Goal: Communication & Community: Answer question/provide support

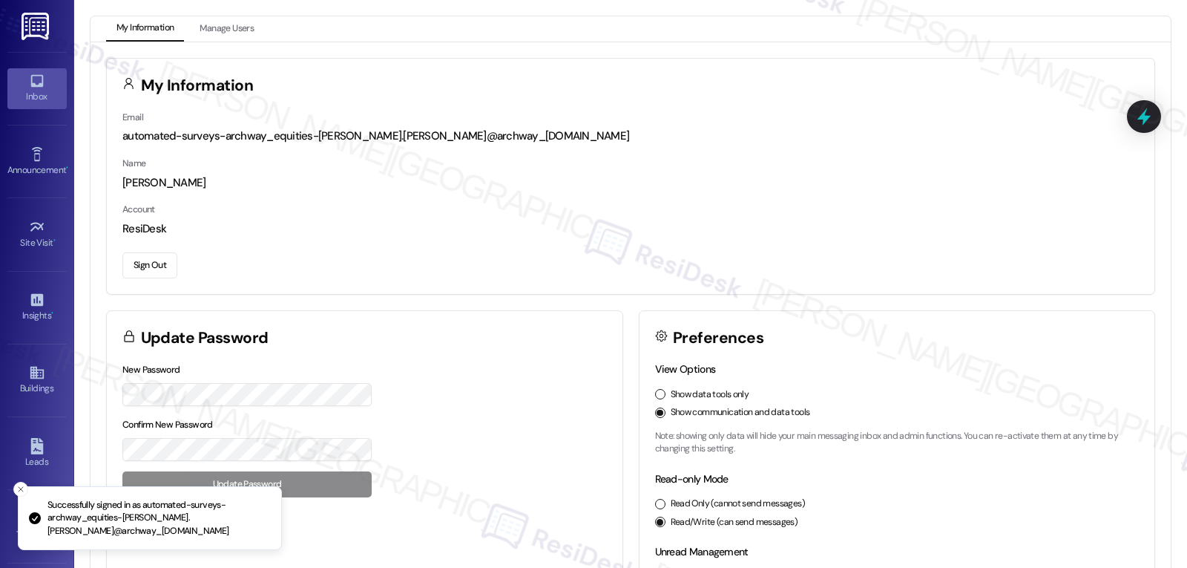
click at [48, 88] on link "Inbox" at bounding box center [36, 88] width 59 height 40
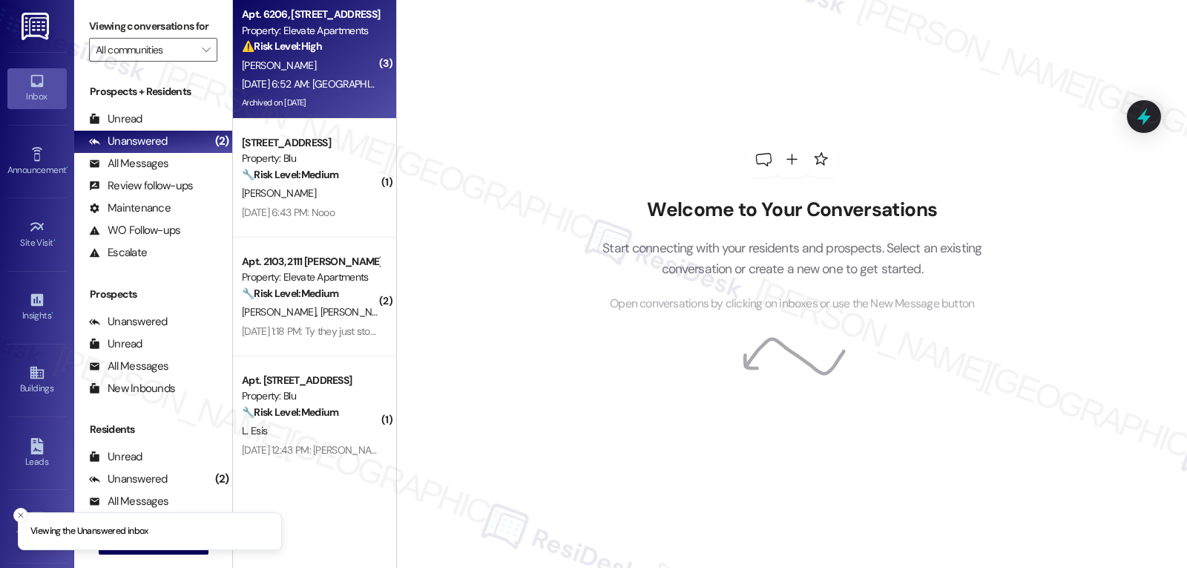
click at [276, 87] on div "Aug 23, 2025 at 6:52 AM: Plus river park has a larger pool and newer complex so…" at bounding box center [652, 83] width 820 height 13
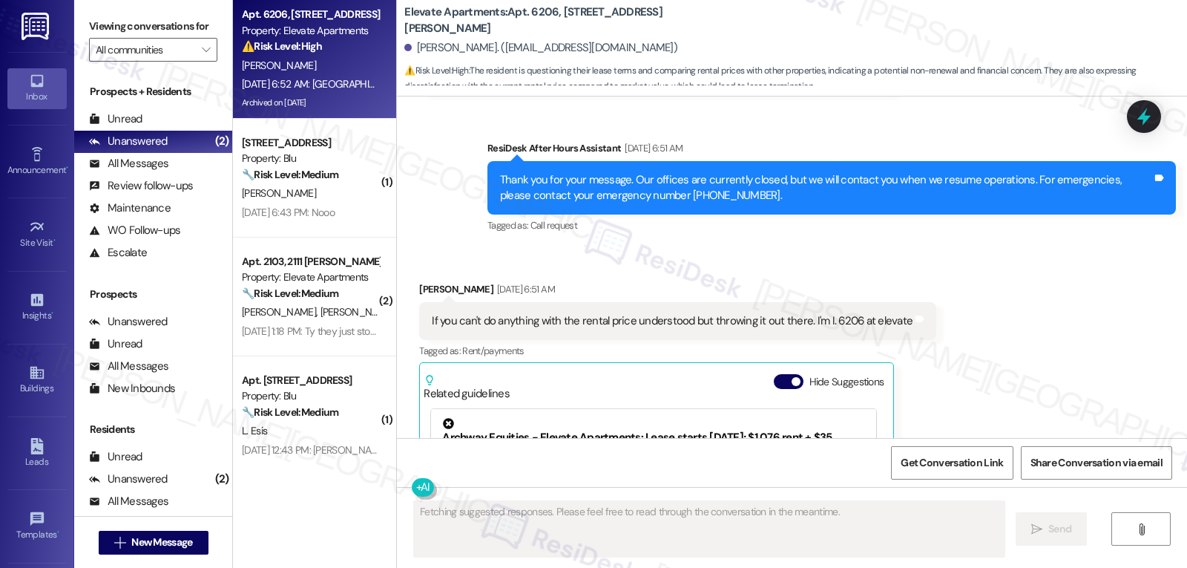
scroll to position [11732, 0]
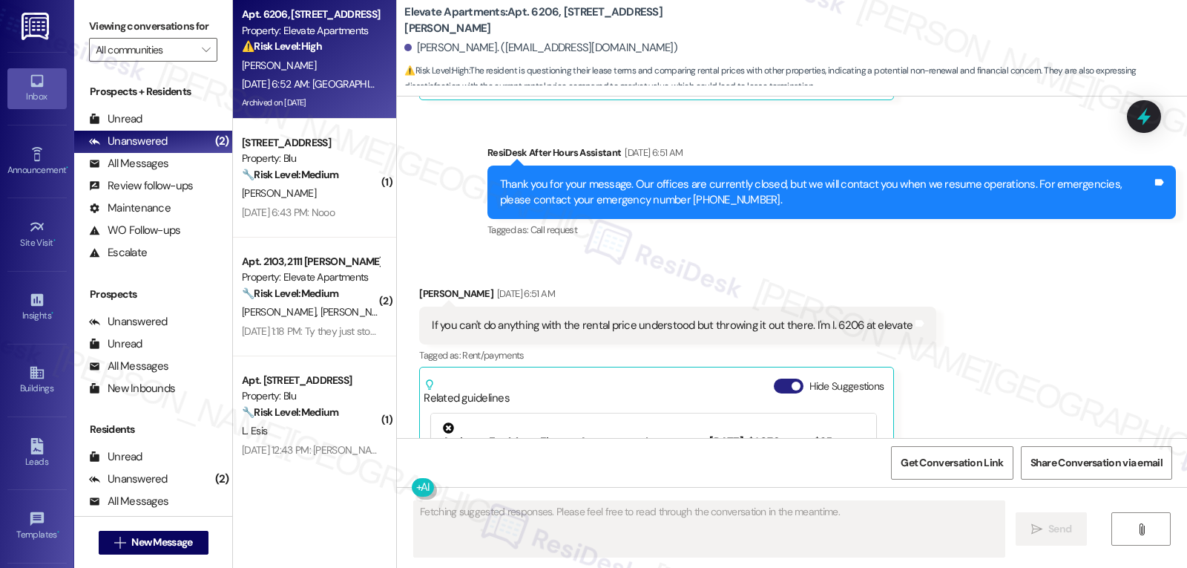
click at [774, 378] on button "Hide Suggestions" at bounding box center [789, 385] width 30 height 15
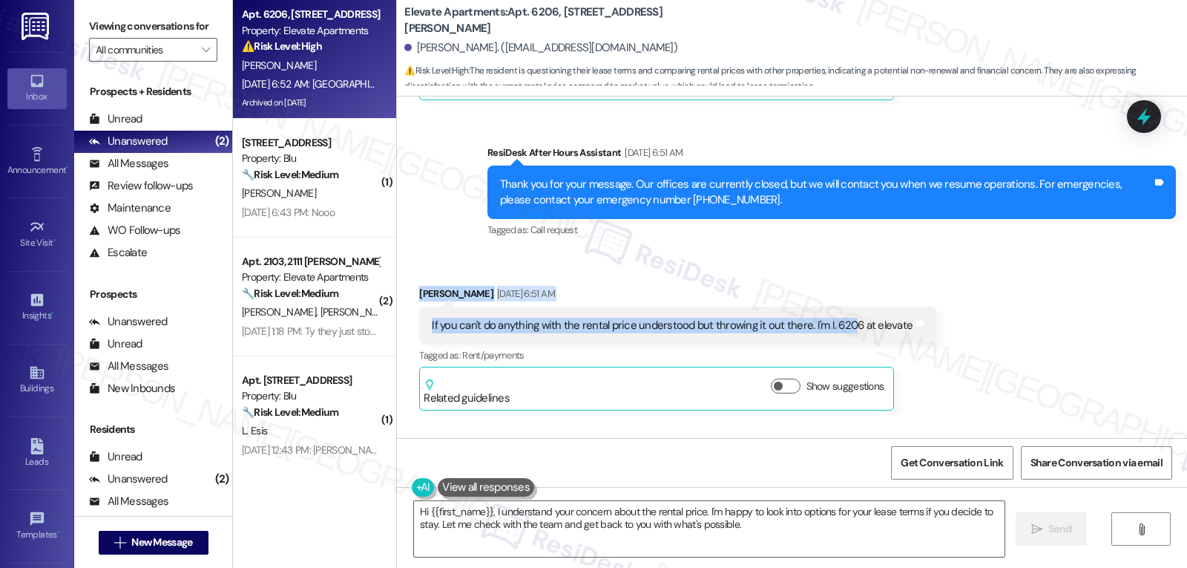
drag, startPoint x: 402, startPoint y: 214, endPoint x: 842, endPoint y: 229, distance: 440.2
click at [842, 275] on div "Received via SMS Kendra Jimison Aug 23, 2025 at 6:51 AM If you can't do anythin…" at bounding box center [677, 348] width 539 height 147
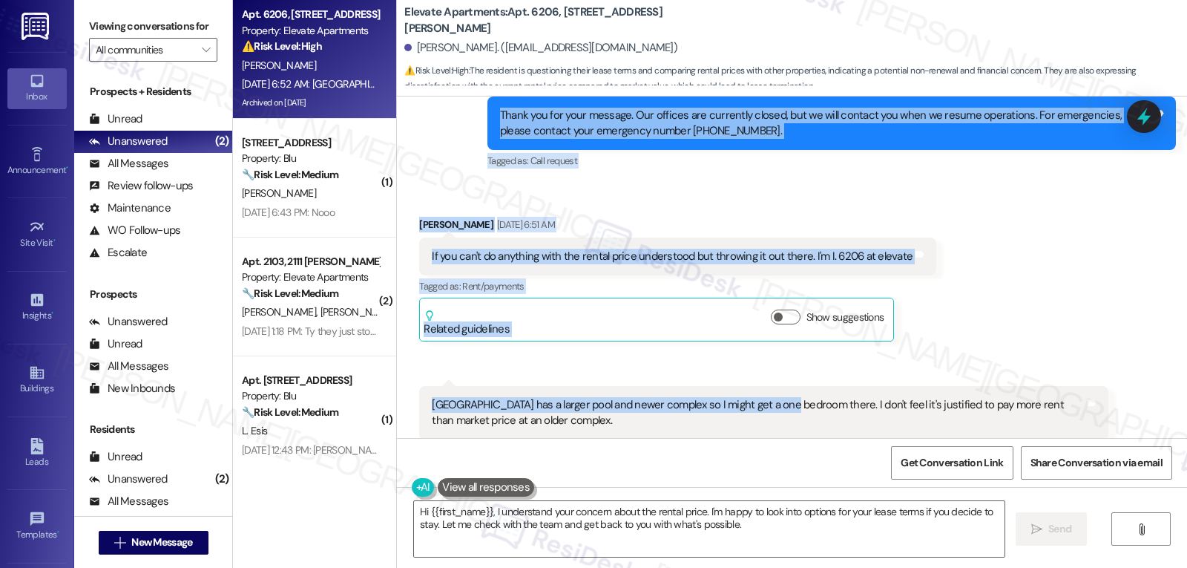
scroll to position [11802, 0]
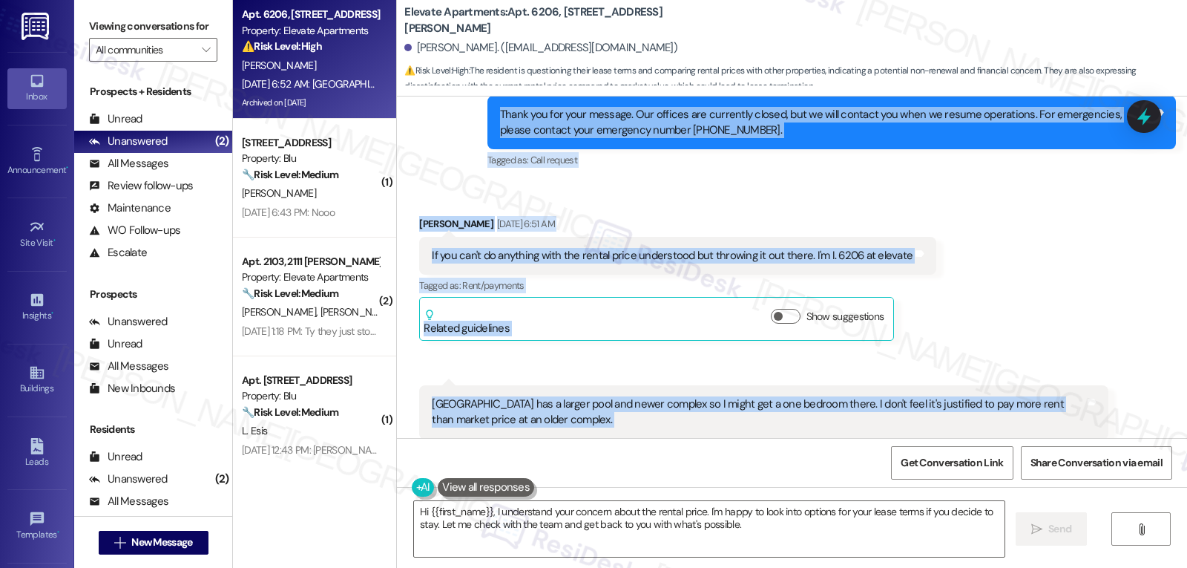
drag, startPoint x: 402, startPoint y: 312, endPoint x: 1122, endPoint y: 337, distance: 720.8
click at [1122, 337] on div "Lease started [DATE] 8:00 PM Survey, sent via SMS Residesk Automated Survey [DA…" at bounding box center [792, 266] width 790 height 341
copy div "Kendra Jimison Question Aug 23, 2025 at 6:51 AM I gave my notice and I knowwww.…"
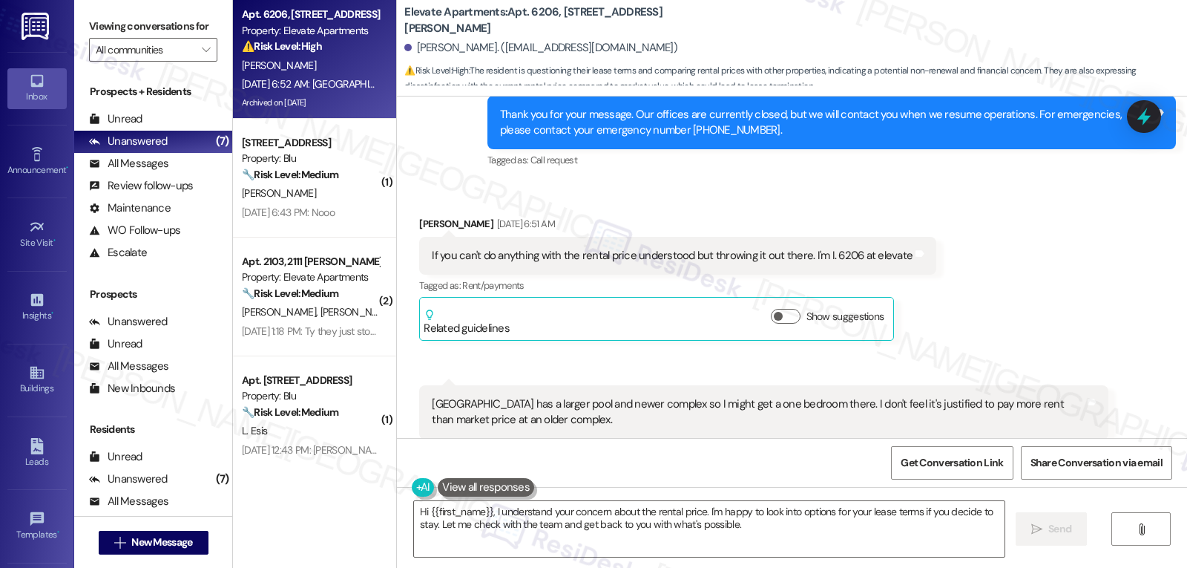
click at [602, 496] on div "Hi {{first_name}}, I understand your concern about the rental price. I'm happy …" at bounding box center [792, 542] width 790 height 111
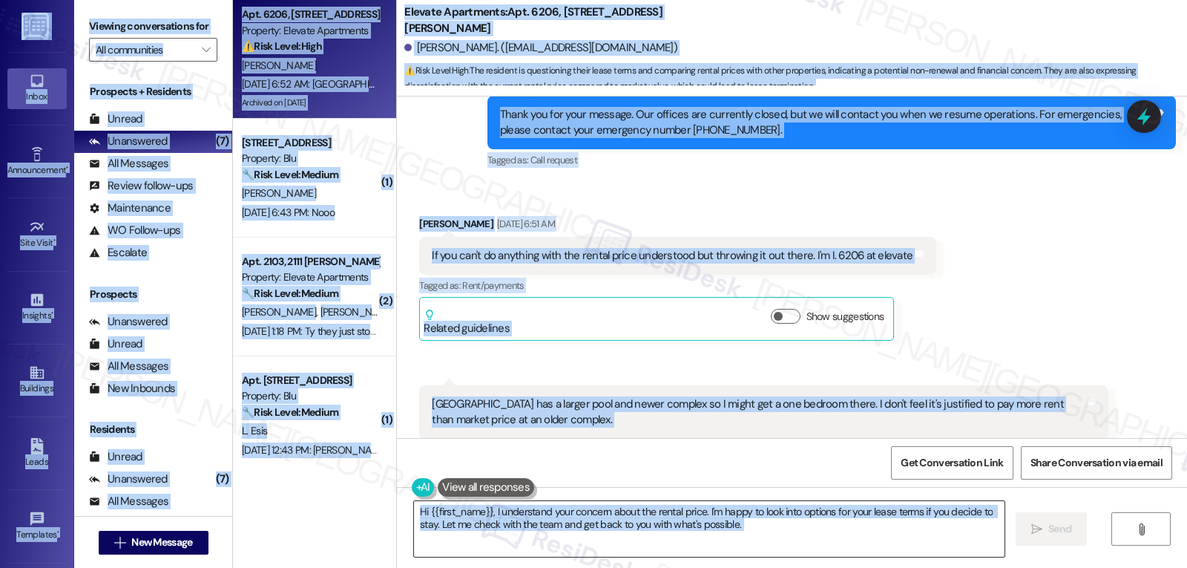
click at [613, 532] on textarea "Hi {{first_name}}, I understand your concern about the rental price. I'm happy …" at bounding box center [709, 529] width 591 height 56
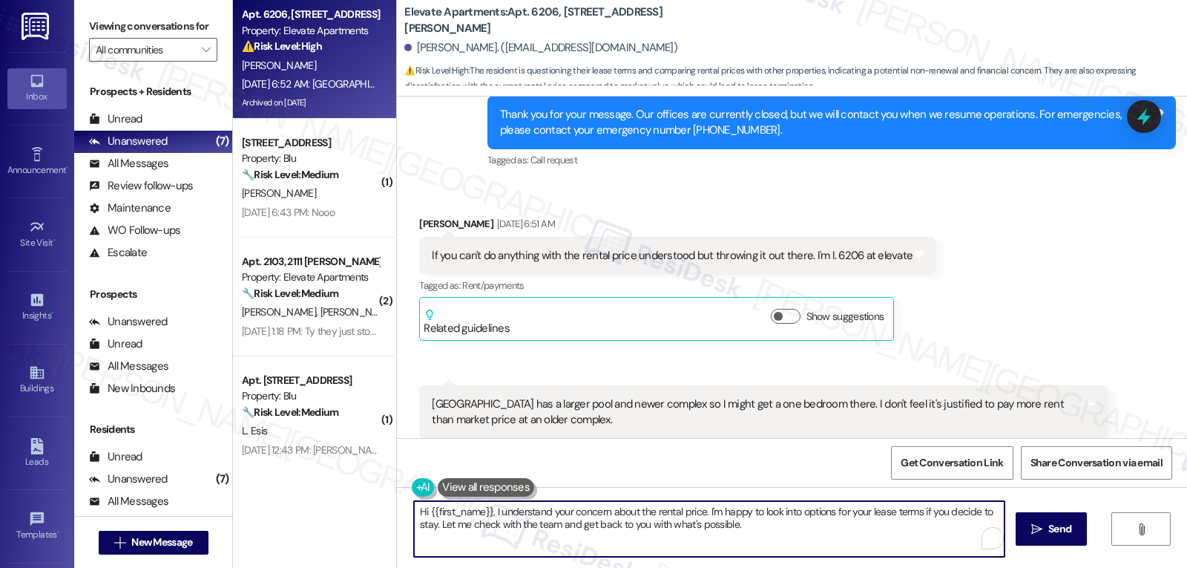
paste textarea "Kendra, thank you for sharing your thoughts with us"
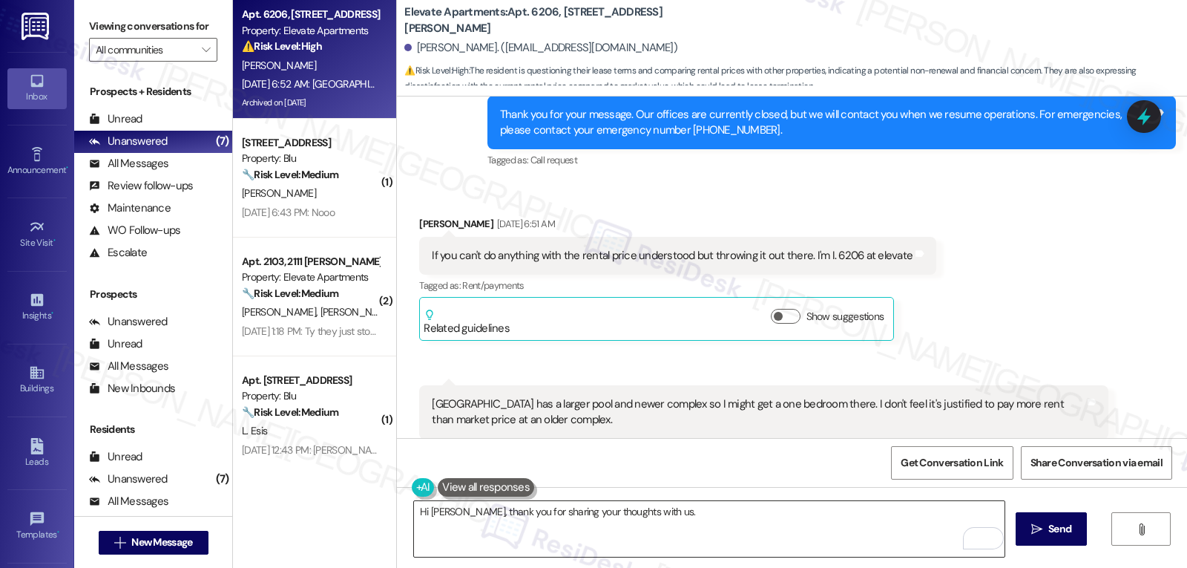
click at [544, 517] on textarea "Hi Kendra, thank you for sharing your thoughts with us." at bounding box center [709, 529] width 591 height 56
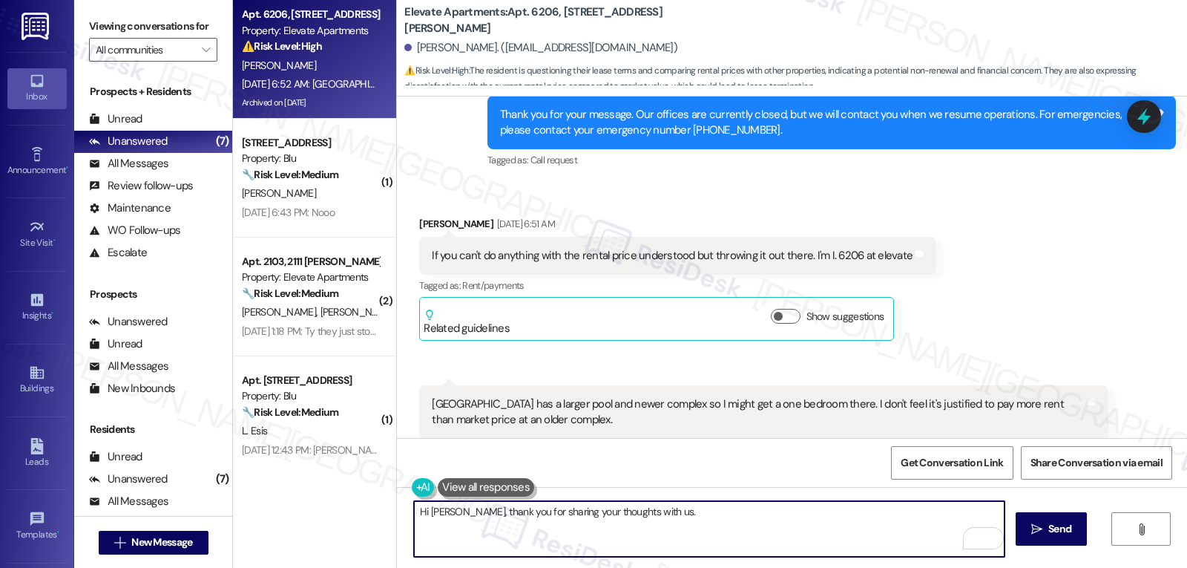
paste textarea "reaching out and for sharing your thoughts with us. I completely understand you…"
click at [812, 545] on textarea "Hi Kendra, thank you for reaching out and for sharing your thoughts with us. I …" at bounding box center [709, 529] width 591 height 56
paste textarea "I’ll connect with our leasing team"
click at [770, 522] on textarea "Hi Kendra, thank you for reaching out and for sharing your thoughts with us. I …" at bounding box center [709, 529] width 591 height 56
click at [769, 522] on textarea "Hi Kendra, thank you for reaching out and for sharing your thoughts with us. I …" at bounding box center [709, 529] width 591 height 56
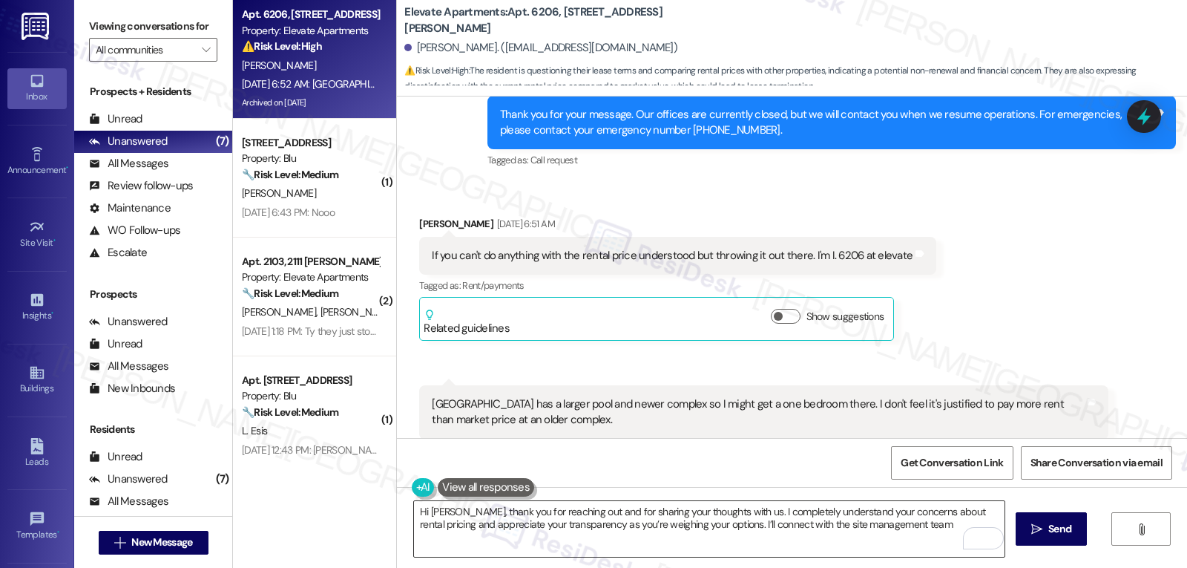
click at [896, 531] on textarea "Hi Kendra, thank you for reaching out and for sharing your thoughts with us. I …" at bounding box center [709, 529] width 591 height 56
paste textarea "get back to you with"
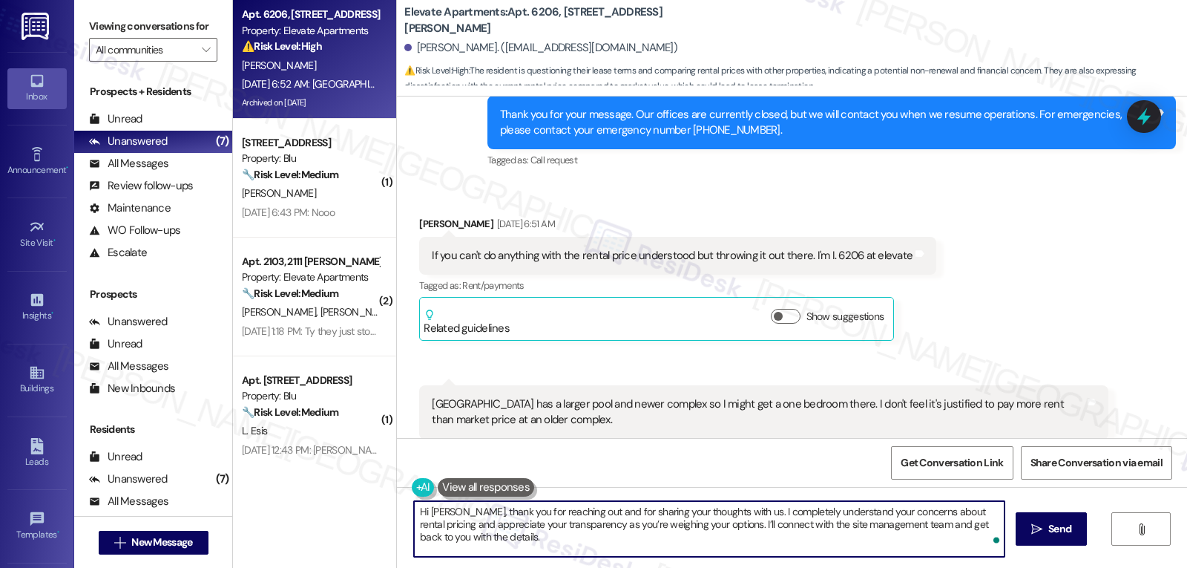
drag, startPoint x: 885, startPoint y: 525, endPoint x: 965, endPoint y: 602, distance: 111.8
click at [965, 567] on html "Inbox Go to Inbox Announcement • Send A Text Announcement Site Visit • Go to Si…" at bounding box center [593, 284] width 1187 height 568
paste textarea "clear details on what we can offer if you decide to stay."
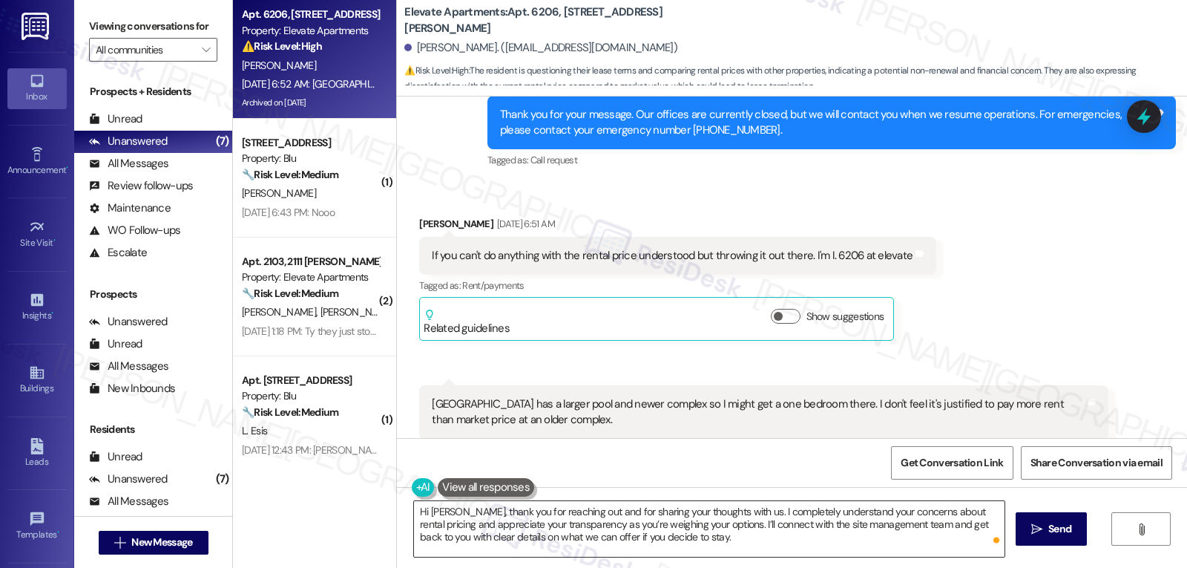
drag, startPoint x: 888, startPoint y: 522, endPoint x: 922, endPoint y: 527, distance: 34.6
click at [888, 522] on textarea "Hi Kendra, thank you for reaching out and for sharing your thoughts with us. I …" at bounding box center [709, 529] width 591 height 56
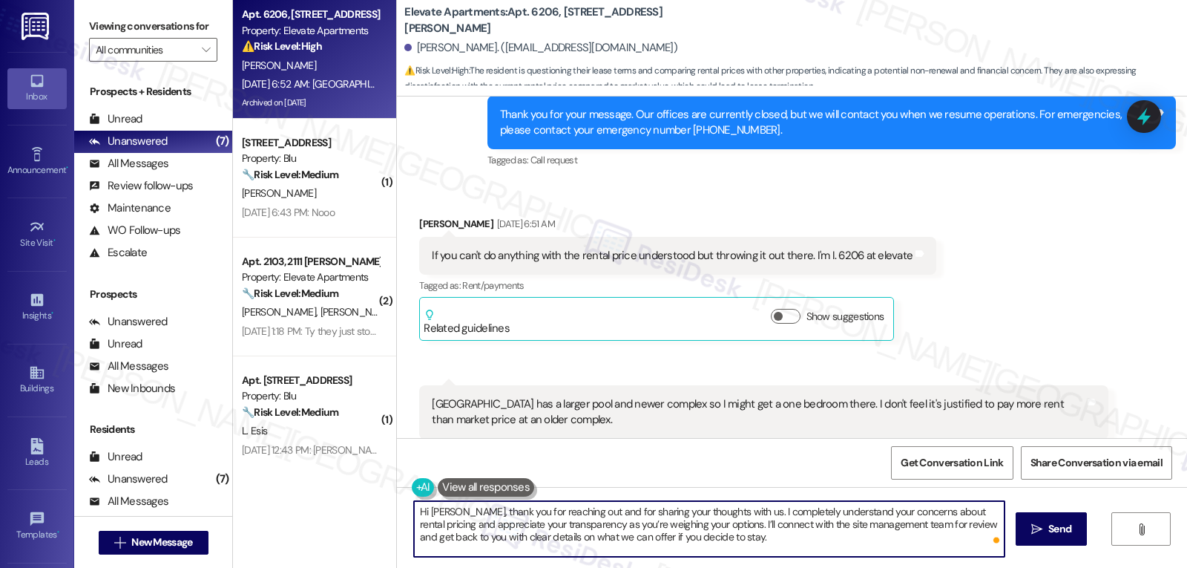
click at [834, 548] on textarea "Hi [PERSON_NAME], thank you for reaching out and for sharing your thoughts with…" at bounding box center [709, 529] width 591 height 56
type textarea "Hi [PERSON_NAME], thank you for reaching out and for sharing your thoughts with…"
click at [1091, 530] on div "Hi Kendra, thank you for reaching out and for sharing your thoughts with us. I …" at bounding box center [792, 542] width 790 height 111
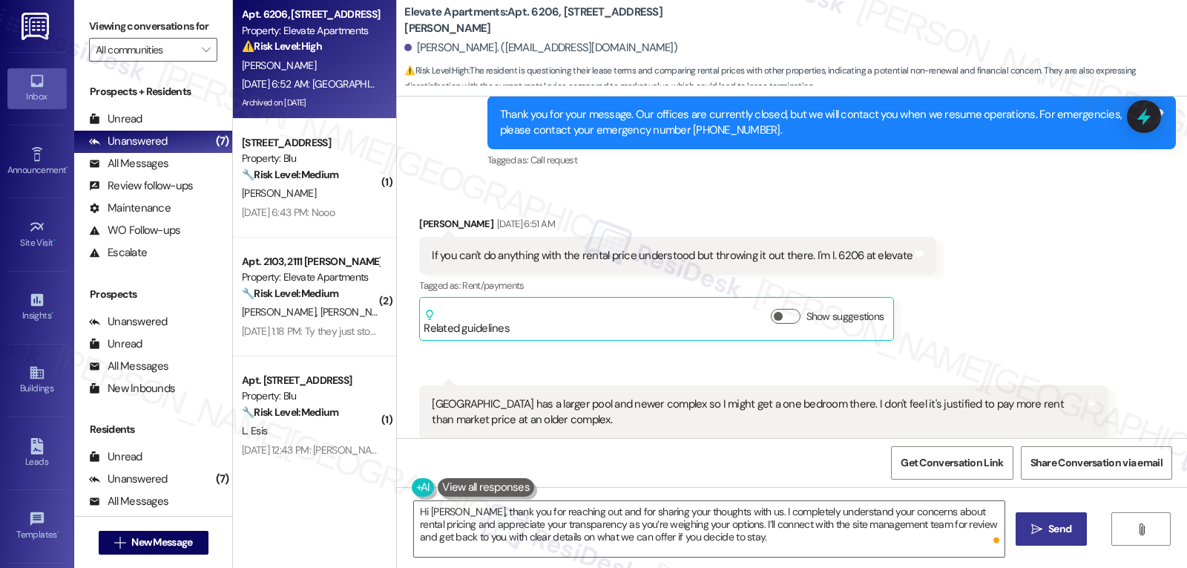
click at [1071, 533] on span "Send" at bounding box center [1059, 529] width 29 height 16
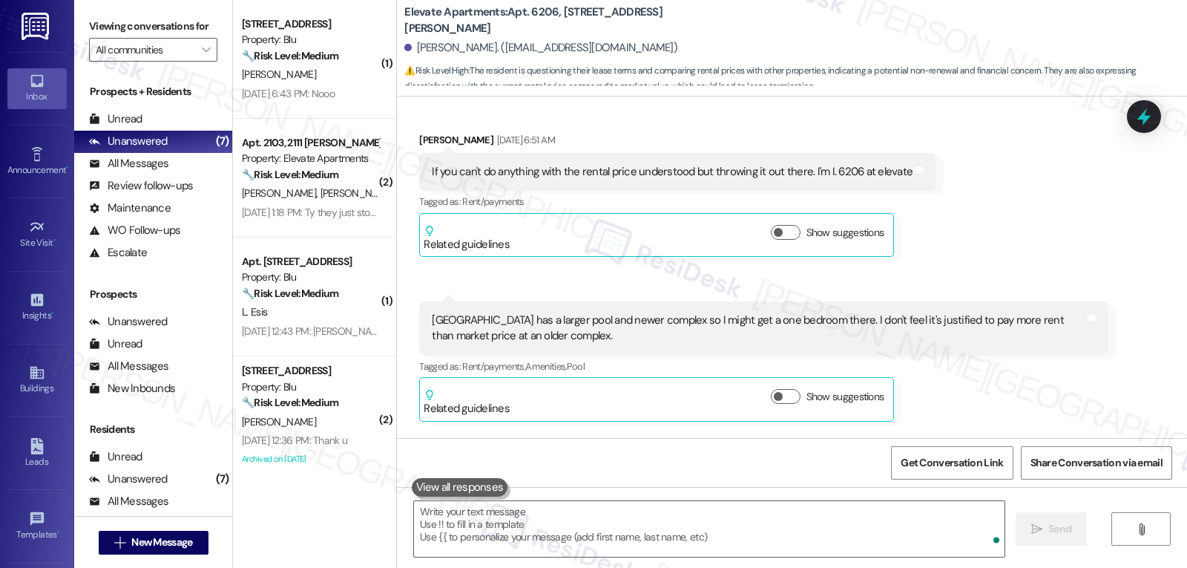
scroll to position [11937, 0]
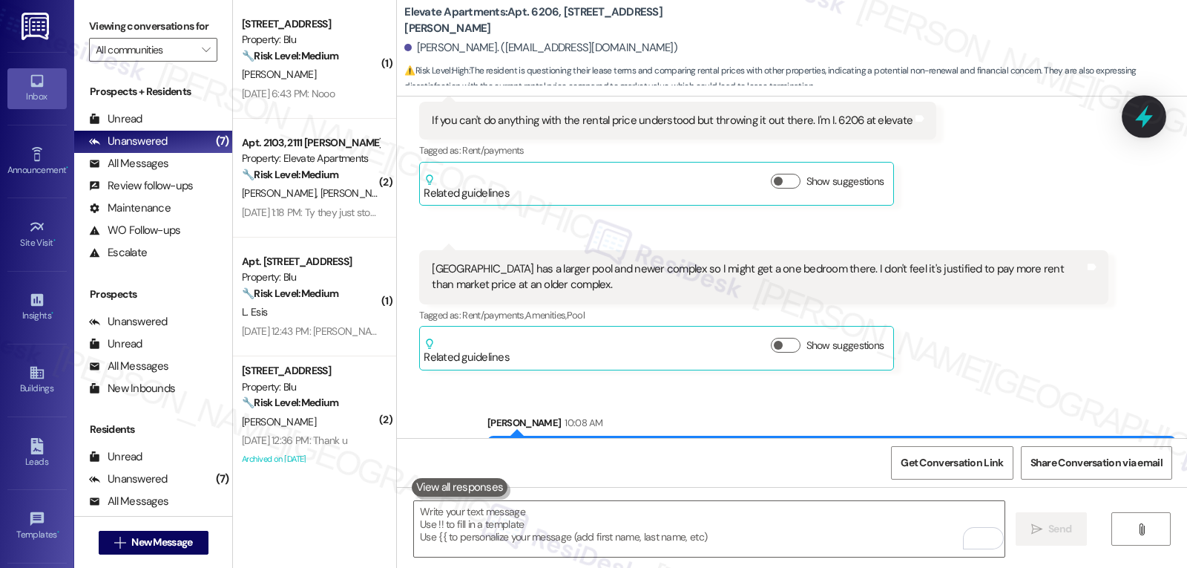
click at [1140, 111] on icon at bounding box center [1143, 116] width 25 height 25
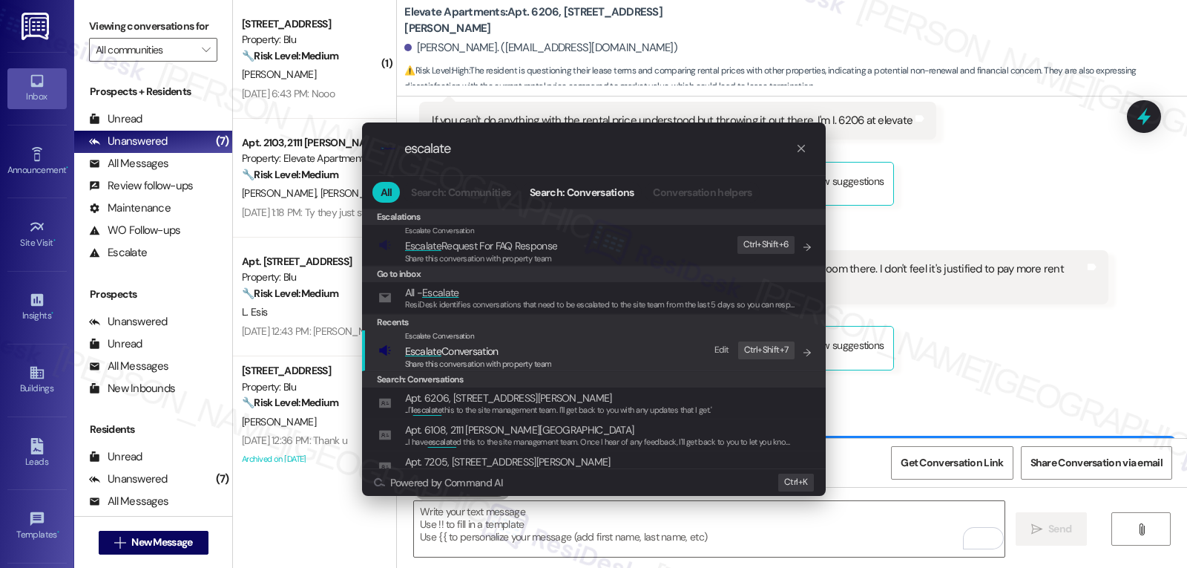
type input "escalate"
click at [442, 358] on div "Share this conversation with property team" at bounding box center [478, 364] width 147 height 13
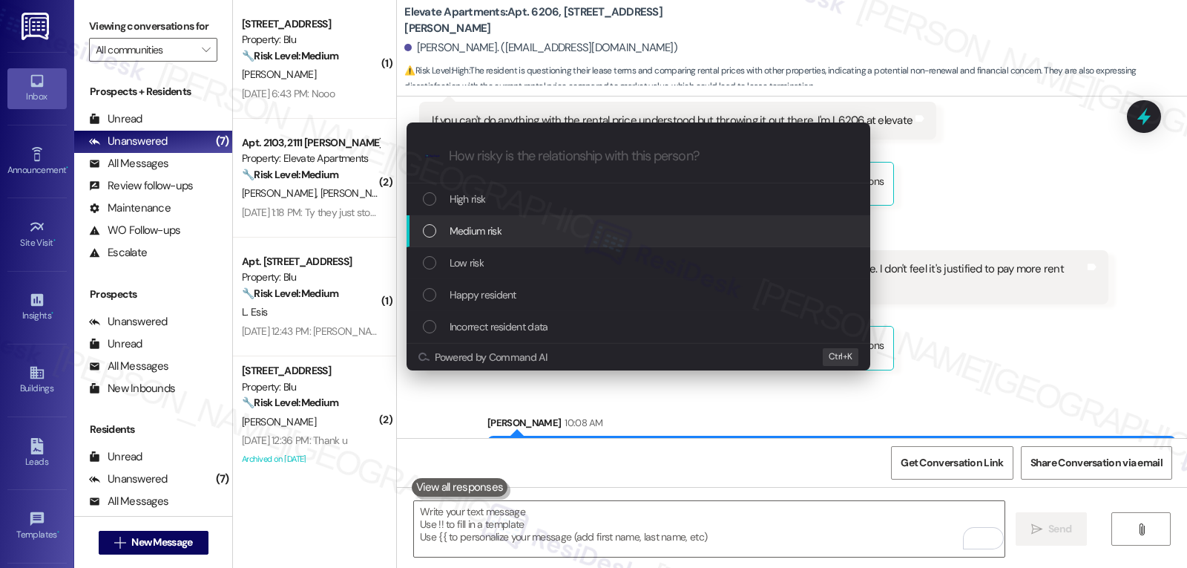
click at [499, 229] on span "Medium risk" at bounding box center [476, 231] width 52 height 16
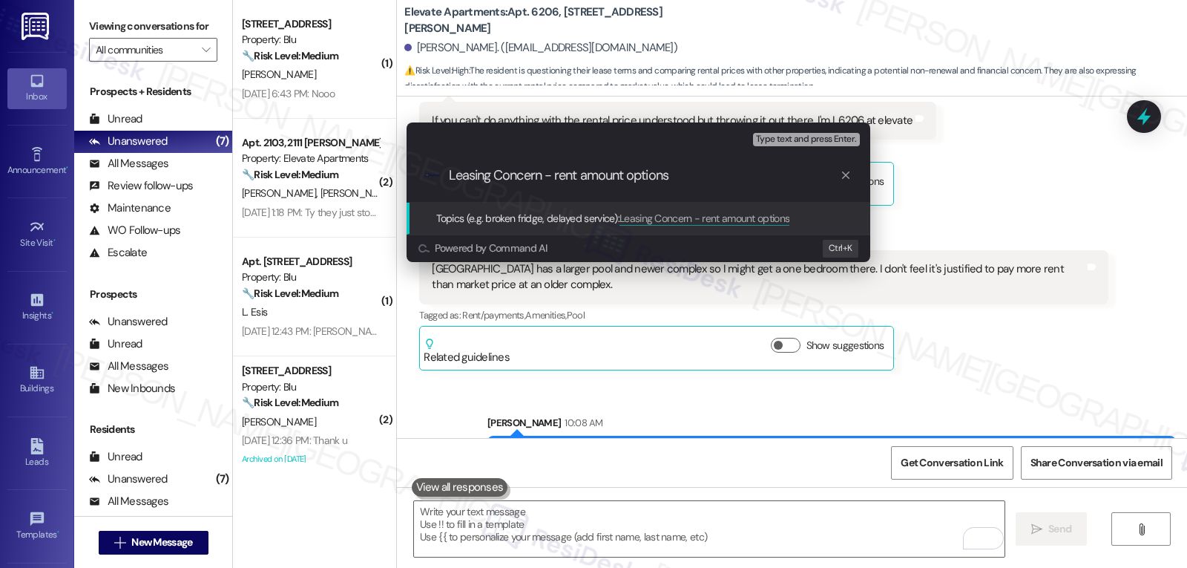
type input "Leasing Concern - rent amount options"
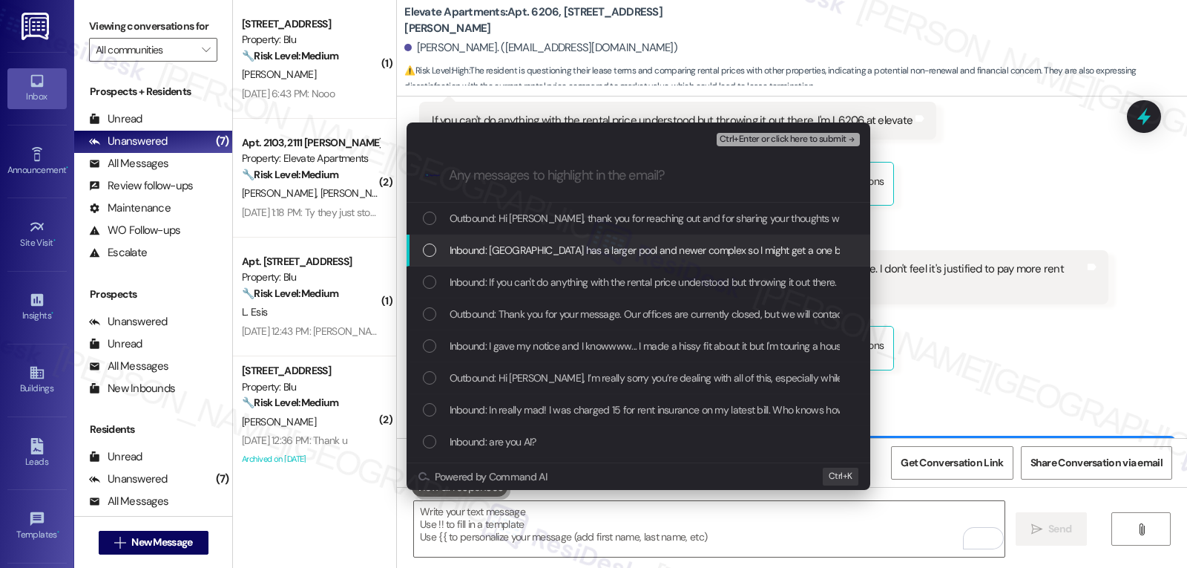
click at [435, 252] on div "List of options" at bounding box center [429, 249] width 13 height 13
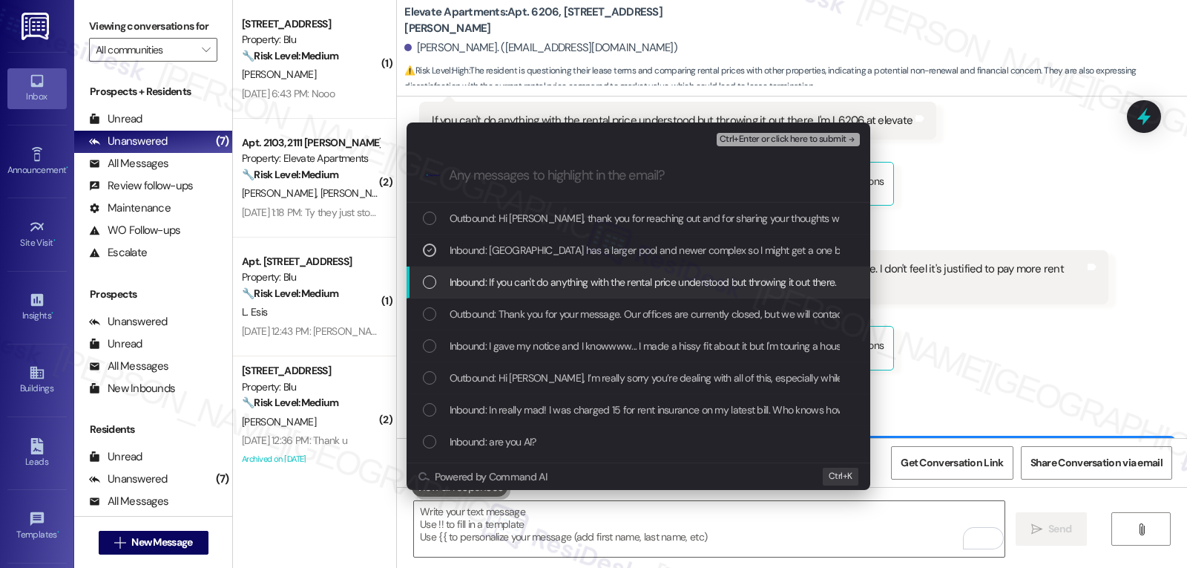
drag, startPoint x: 430, startPoint y: 286, endPoint x: 430, endPoint y: 306, distance: 19.3
click at [430, 290] on div "Inbound: If you can't do anything with the rental price understood but throwing…" at bounding box center [640, 282] width 434 height 16
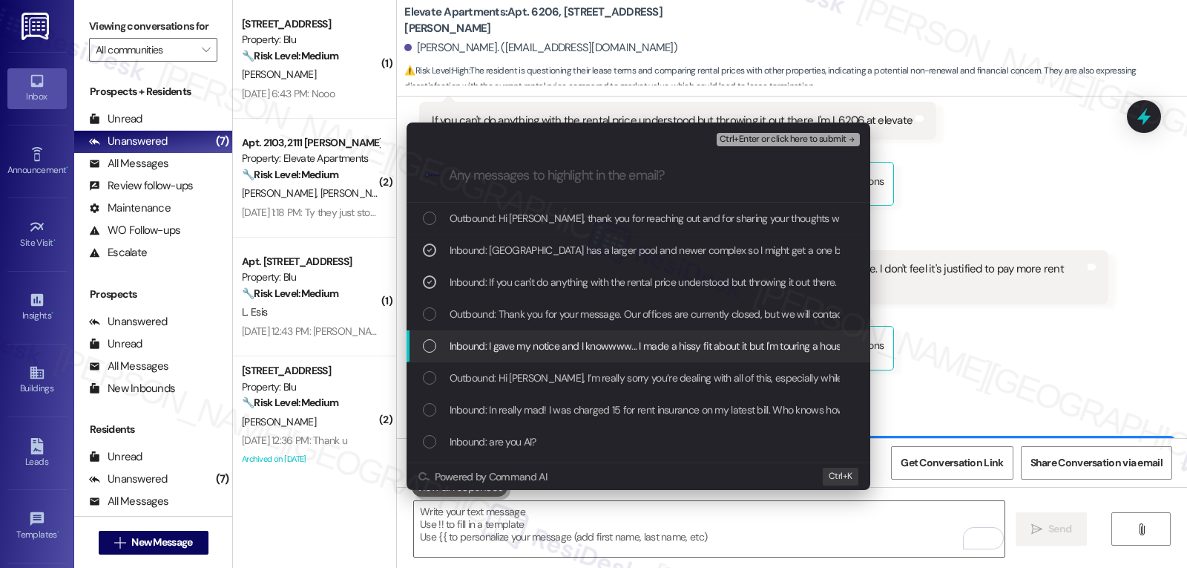
click at [439, 344] on div "Inbound: I gave my notice and I knowwww... I made a hissy fit about it but I'm …" at bounding box center [640, 346] width 434 height 16
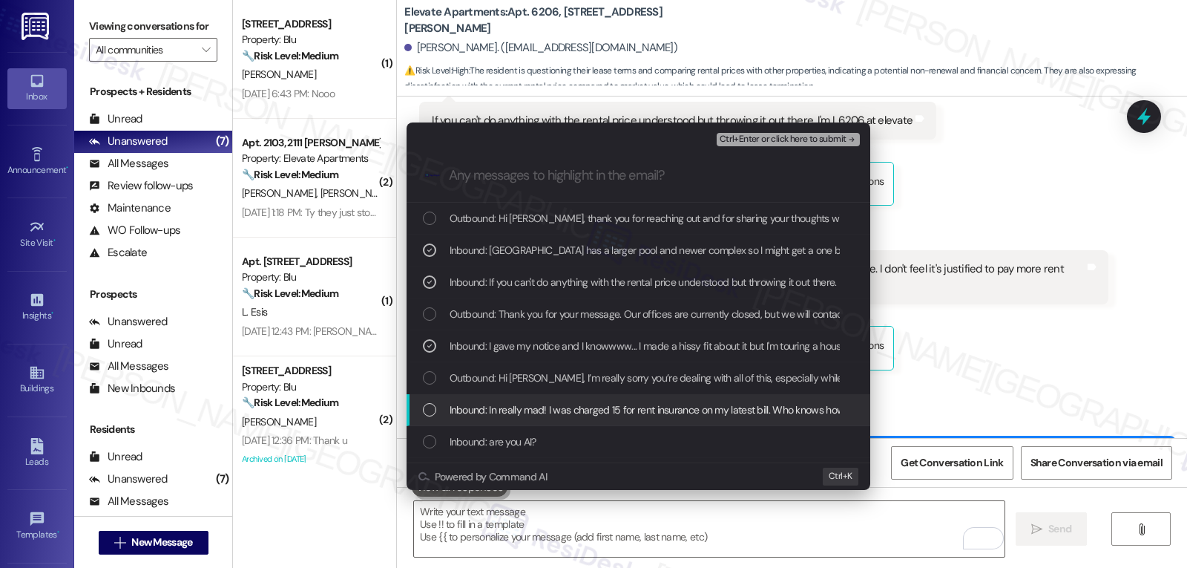
click at [430, 412] on div "List of options" at bounding box center [429, 409] width 13 height 13
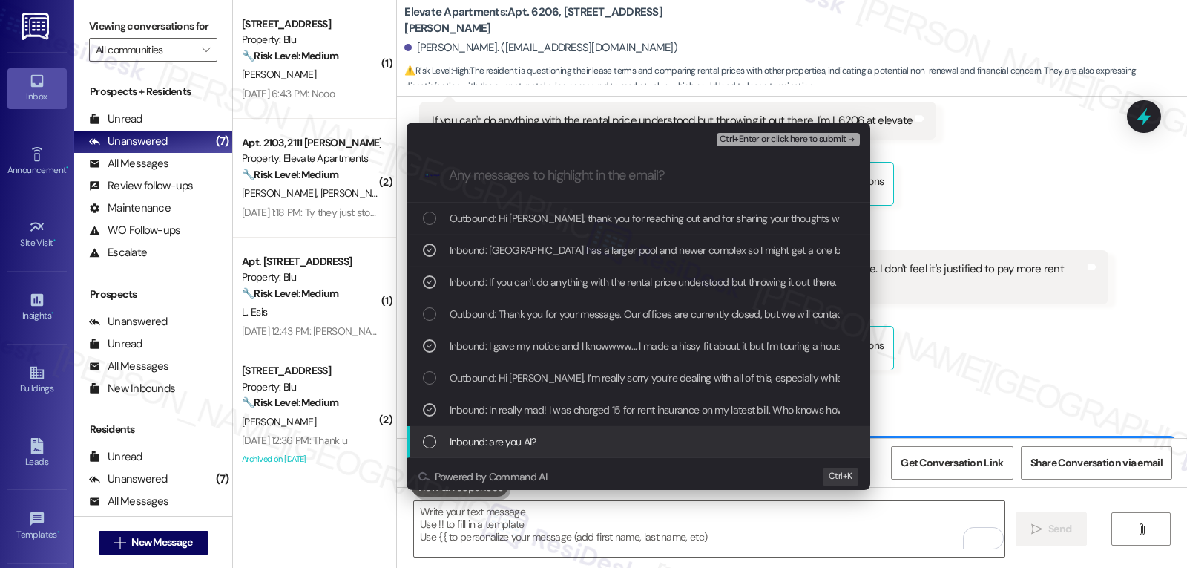
click at [432, 445] on div "List of options" at bounding box center [429, 441] width 13 height 13
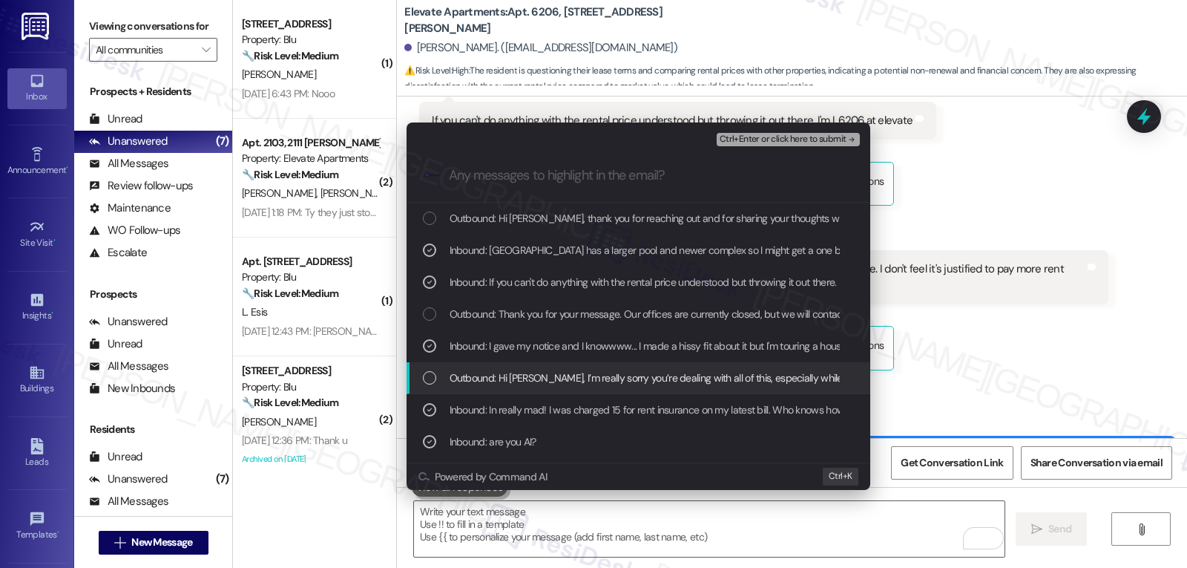
scroll to position [148, 0]
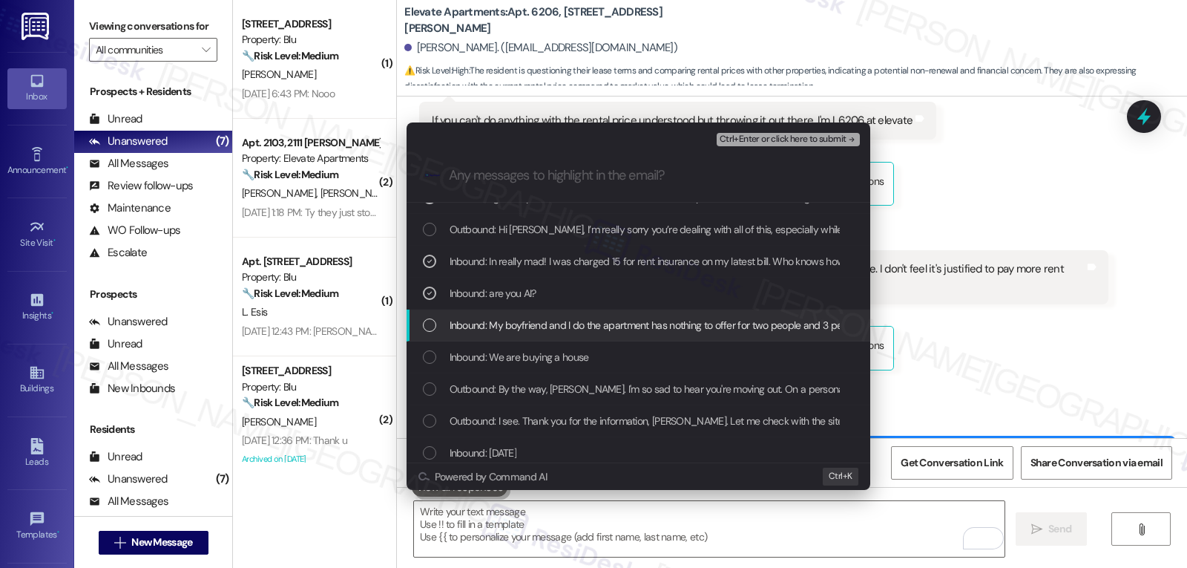
click at [435, 326] on div "List of options" at bounding box center [429, 324] width 13 height 13
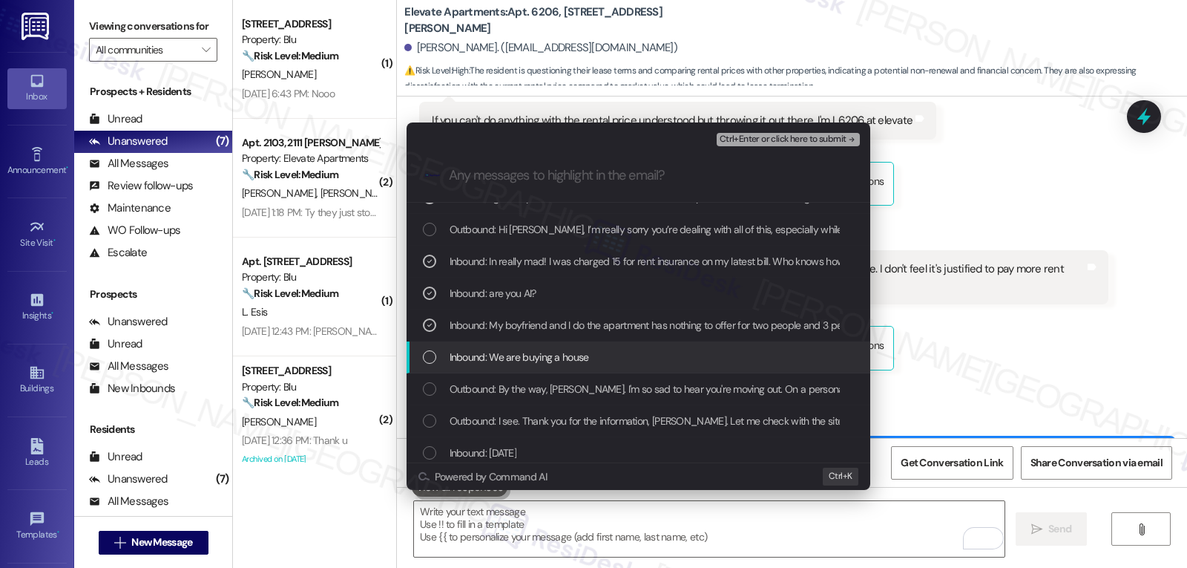
click at [435, 355] on div "List of options" at bounding box center [429, 356] width 13 height 13
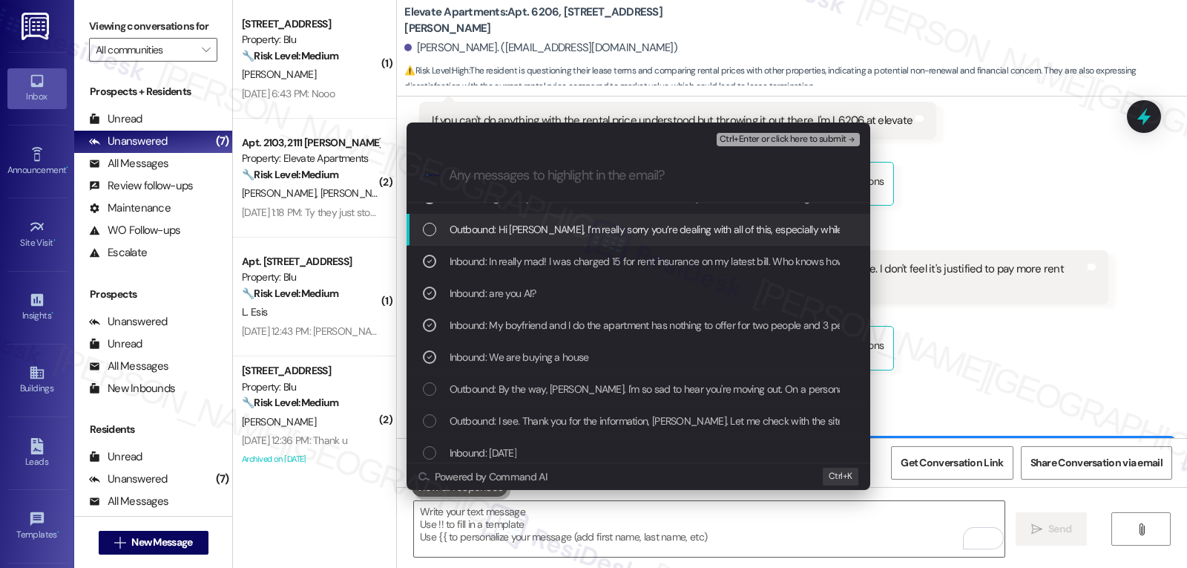
click at [821, 139] on span "Ctrl+Enter or click here to submit" at bounding box center [783, 139] width 127 height 10
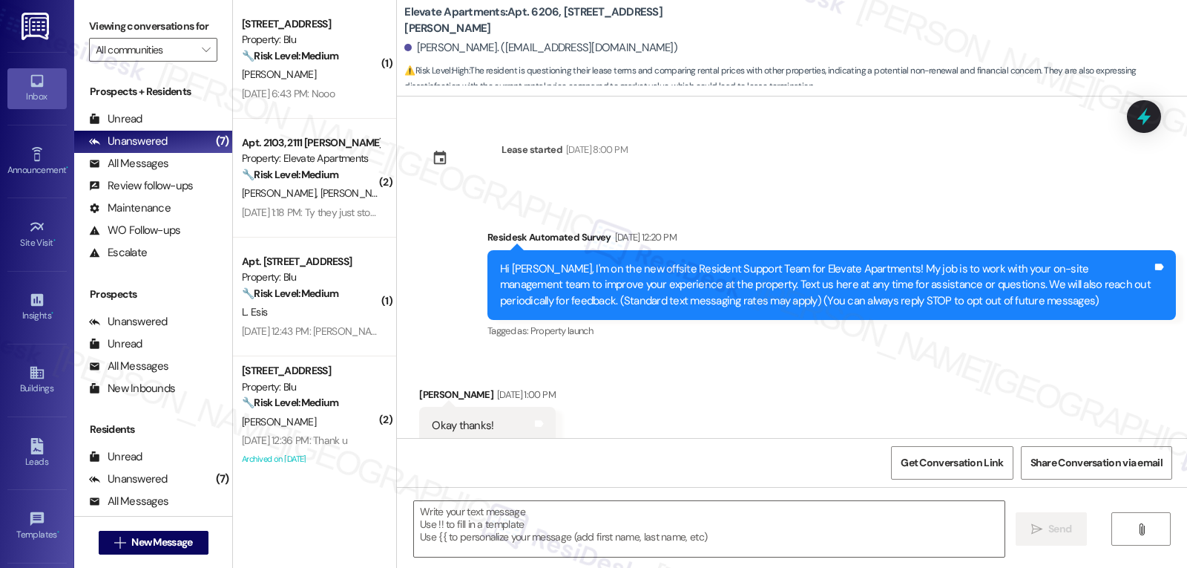
scroll to position [12028, 0]
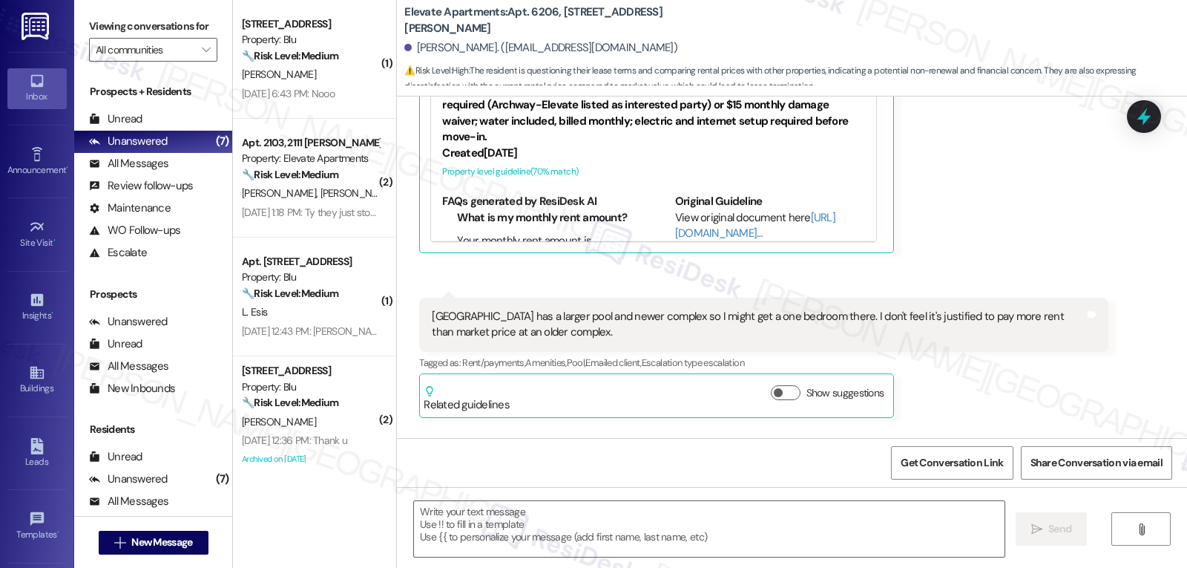
type textarea "Fetching suggested responses. Please feel free to read through the conversation…"
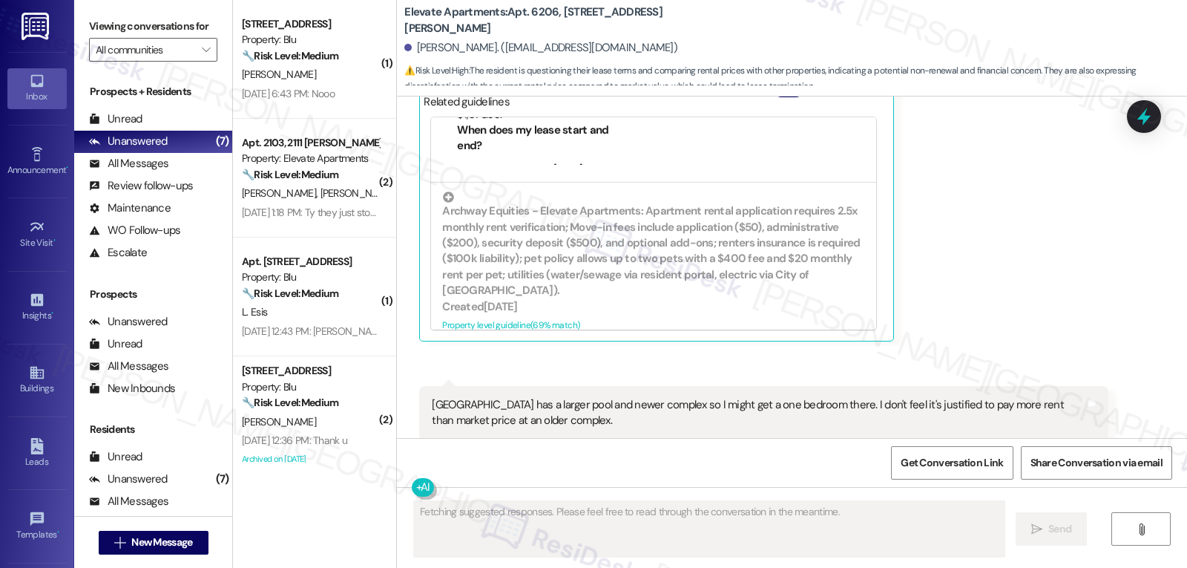
scroll to position [372, 0]
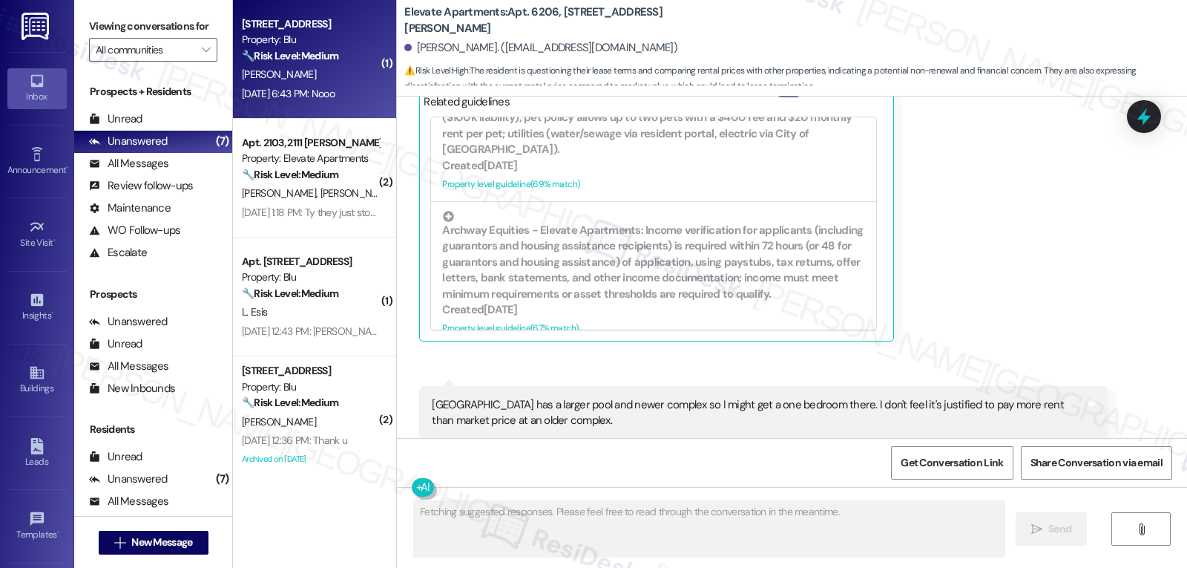
click at [313, 50] on strong "🔧 Risk Level: Medium" at bounding box center [290, 55] width 96 height 13
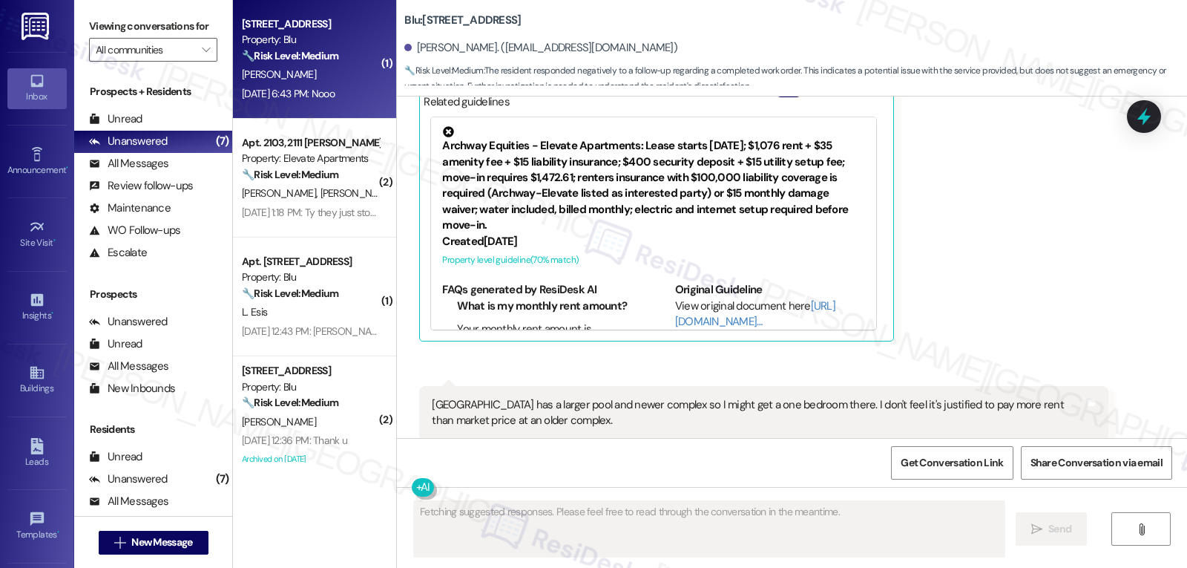
scroll to position [1198, 0]
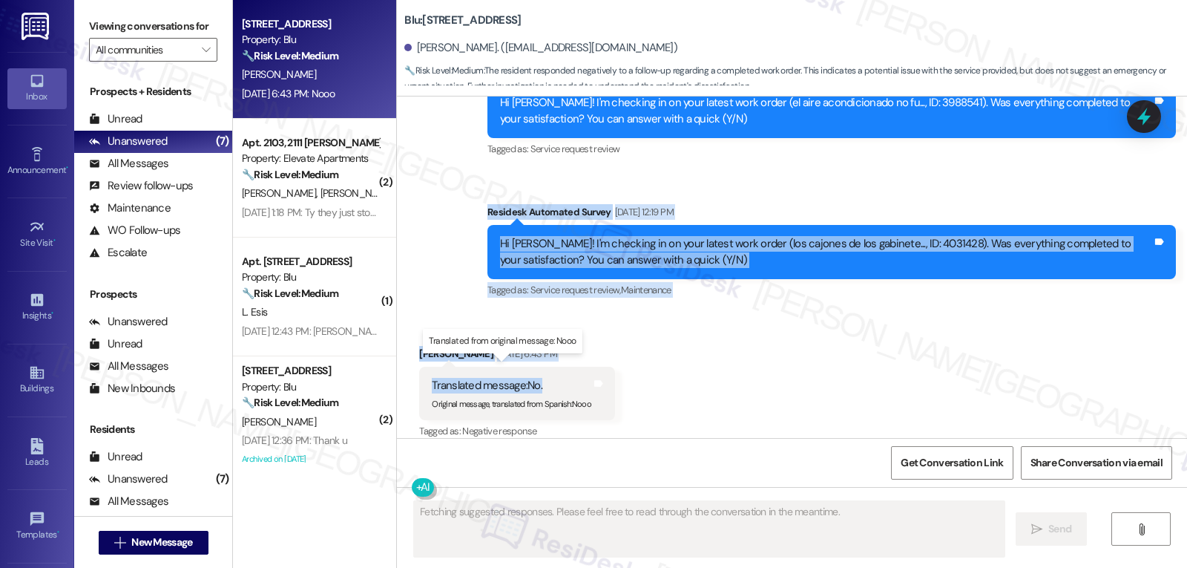
drag, startPoint x: 472, startPoint y: 195, endPoint x: 565, endPoint y: 372, distance: 200.4
click at [566, 374] on div "Lease started Nov 30, 2024 at 7:00 PM Survey, sent via SMS Residesk Automated S…" at bounding box center [792, 266] width 790 height 341
copy div "Residesk Automated Survey Aug 22, 2025 at 12:19 PM Hi Glenda! I'm checking in o…"
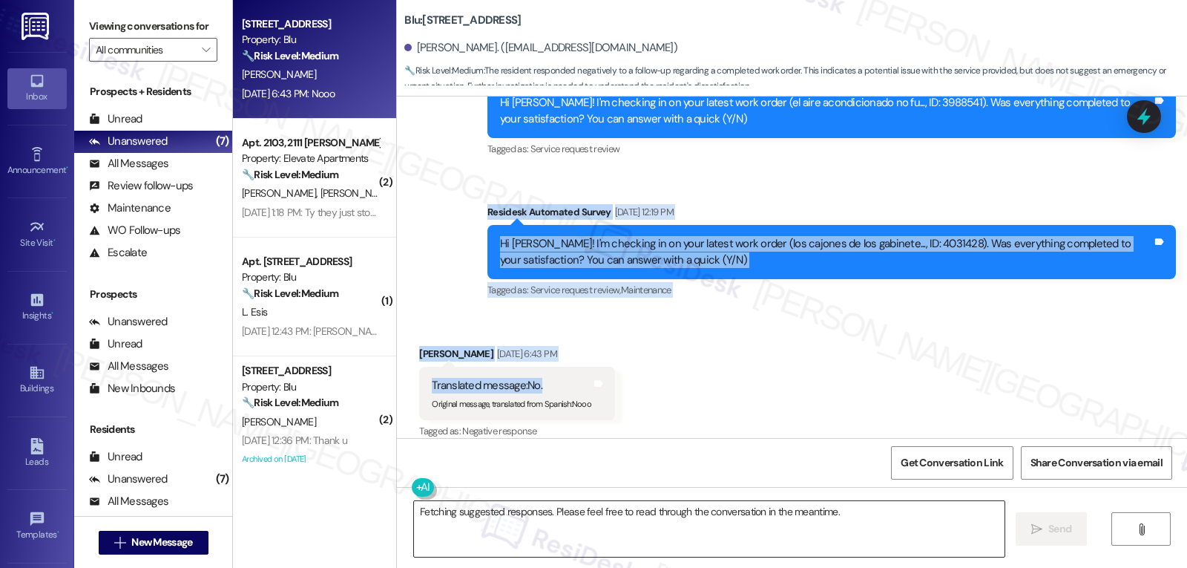
click at [623, 524] on textarea "Fetching suggested responses. Please feel free to read through the conversation…" at bounding box center [709, 529] width 591 height 56
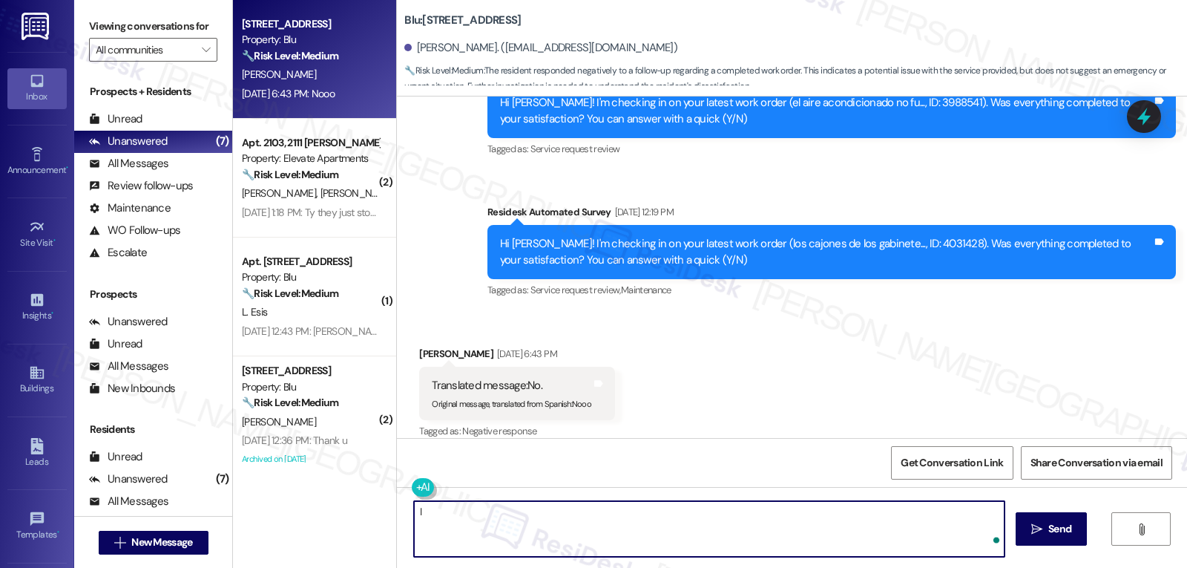
type textarea "I"
click at [991, 507] on textarea "Hello Glenda, thank you for letting me know. I'm sorry that the work order for …" at bounding box center [709, 529] width 591 height 56
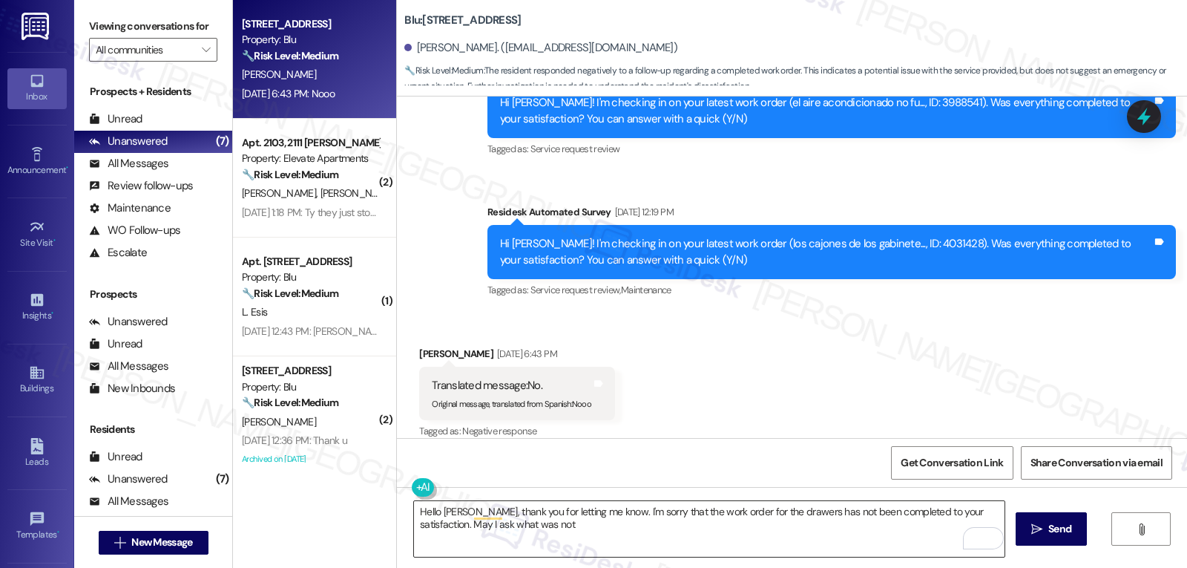
click at [591, 536] on textarea "Hello Glenda, thank you for letting me know. I'm sorry that the work order for …" at bounding box center [709, 529] width 591 height 56
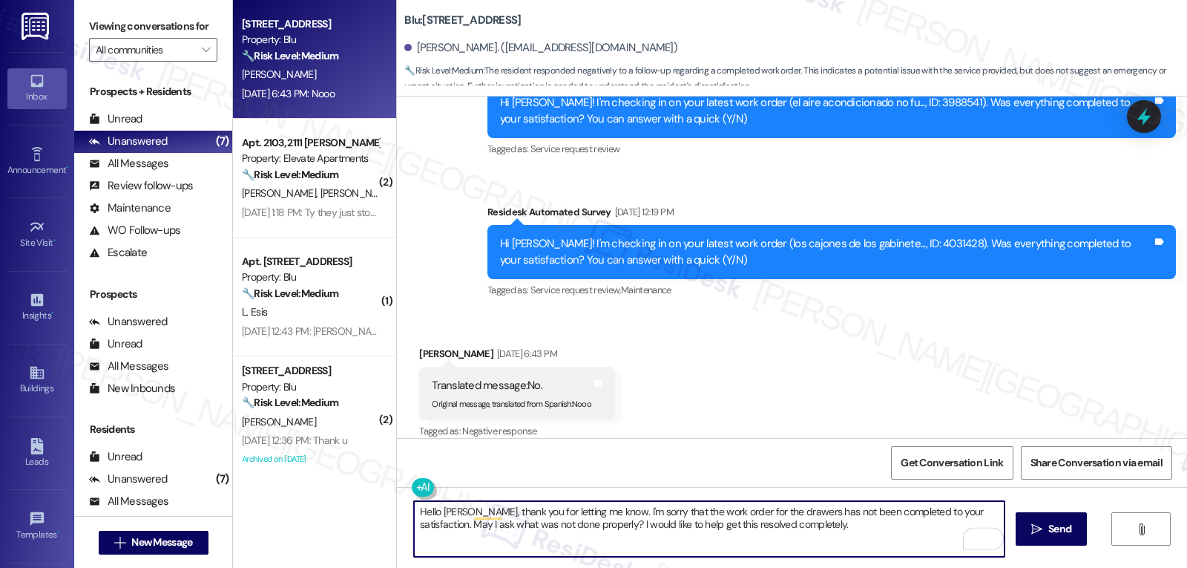
click at [858, 517] on textarea "Hello Glenda, thank you for letting me know. I'm sorry that the work order for …" at bounding box center [709, 529] width 591 height 56
click at [834, 532] on textarea "Hello Glenda, thank you for letting me know. I'm sorry that the work order for …" at bounding box center [709, 529] width 591 height 56
click at [412, 480] on button at bounding box center [469, 487] width 114 height 19
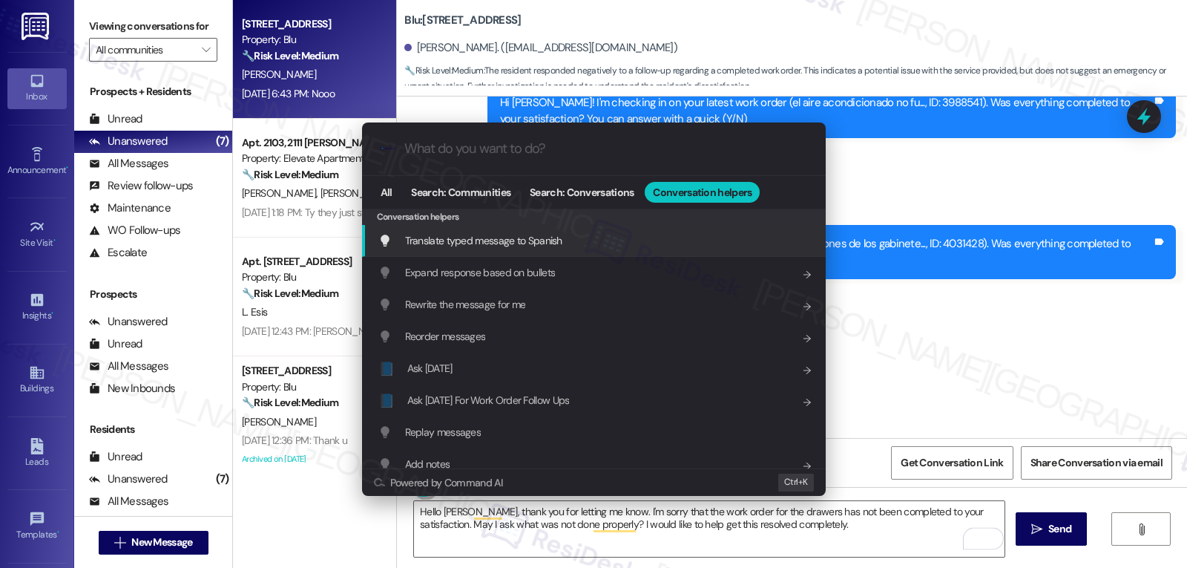
click at [502, 232] on span "Translate typed message to Spanish" at bounding box center [483, 240] width 157 height 16
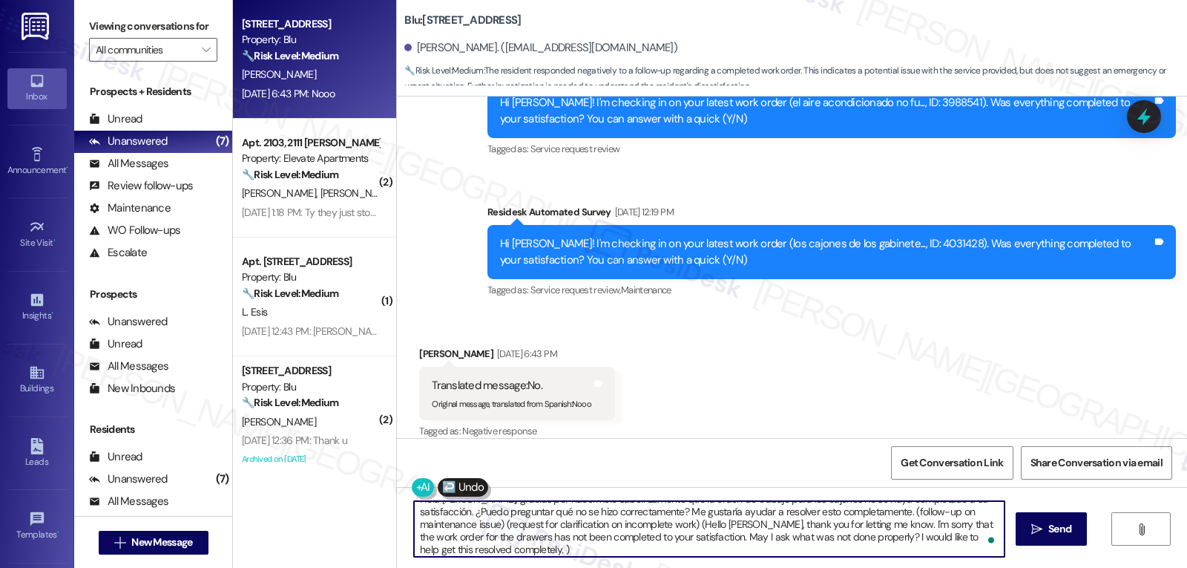
scroll to position [16, 0]
drag, startPoint x: 851, startPoint y: 514, endPoint x: 1103, endPoint y: 602, distance: 267.3
click at [1103, 567] on html "Inbox Go to Inbox Announcement • Send A Text Announcement Site Visit • Go to Si…" at bounding box center [593, 284] width 1187 height 568
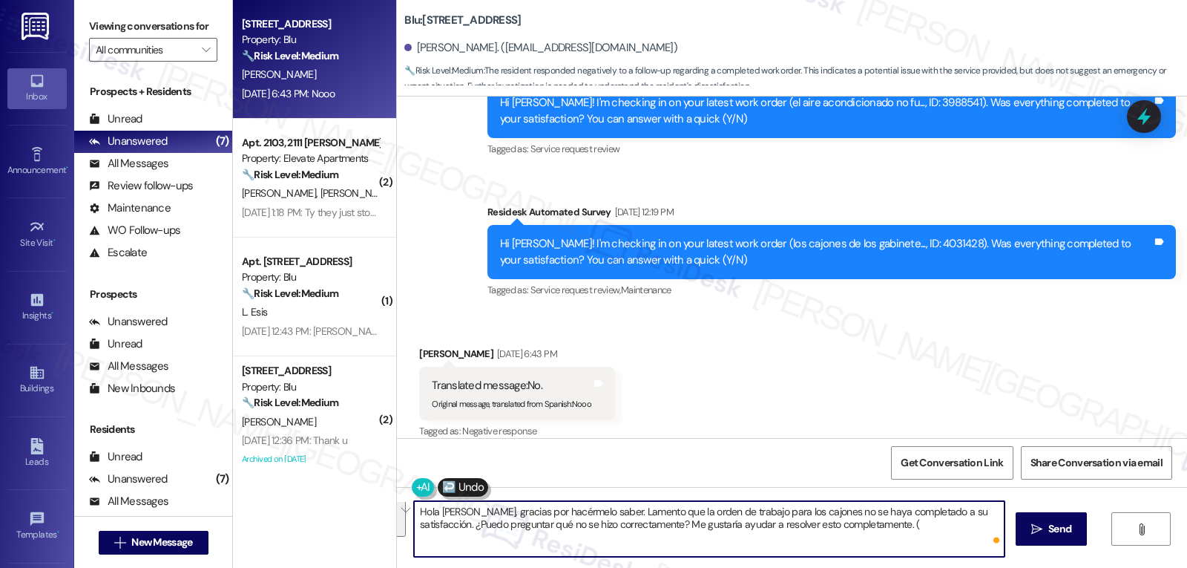
scroll to position [0, 0]
type textarea "Hola Glenda, gracias por hacérmelo saber. Lamento que la orden de trabajo para …"
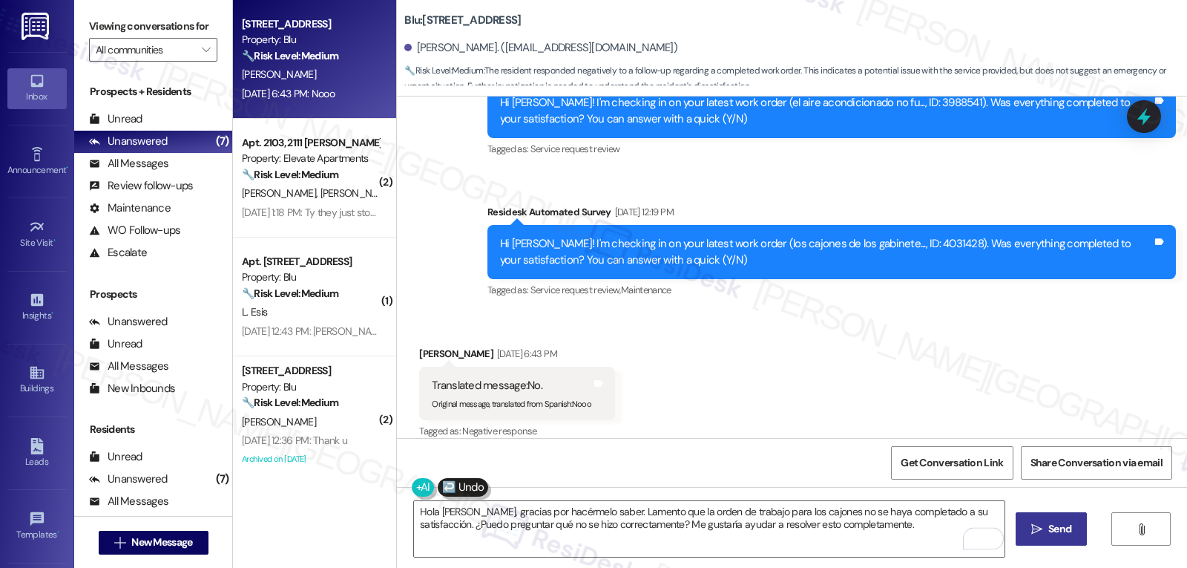
click at [1022, 517] on button " Send" at bounding box center [1052, 528] width 72 height 33
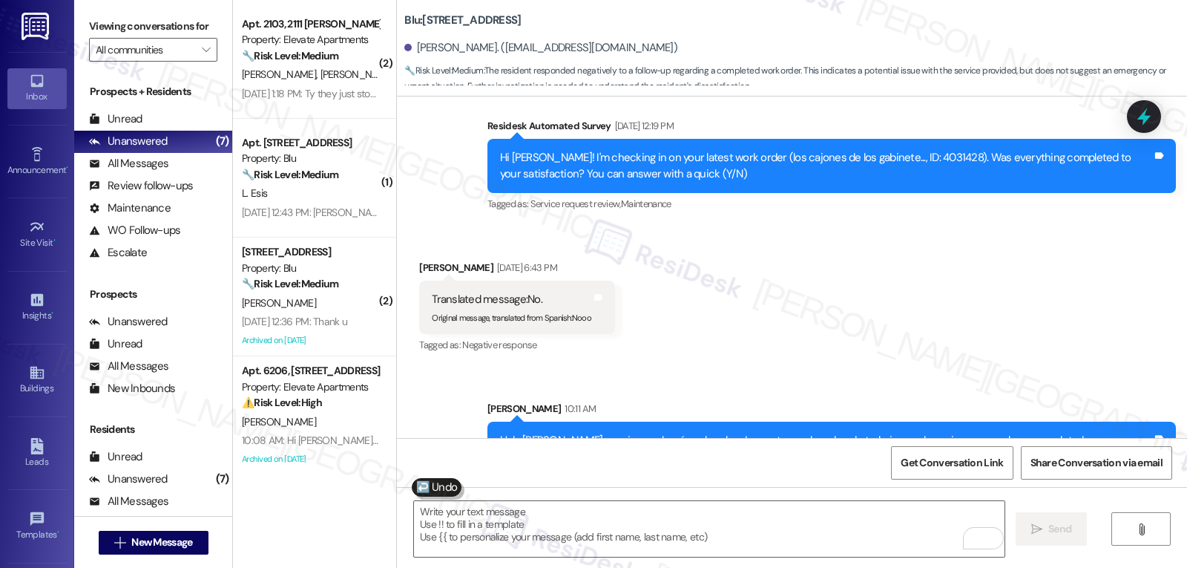
scroll to position [1318, 0]
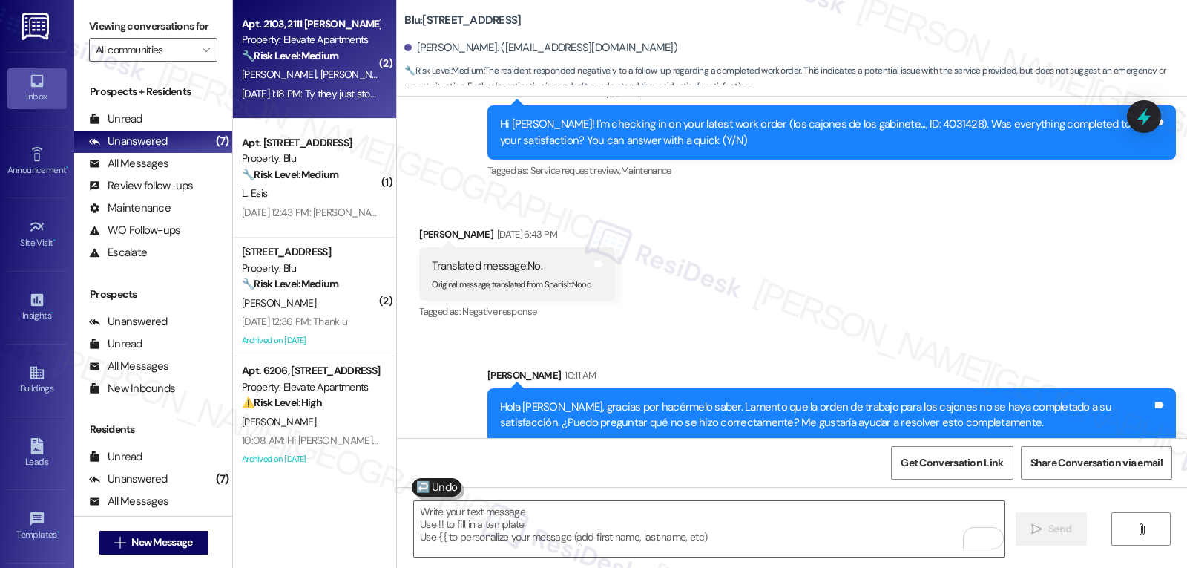
click at [307, 87] on div "Aug 22, 2025 at 1:18 PM: Ty they just stopped by. Fixed the fan and put a garba…" at bounding box center [434, 93] width 385 height 13
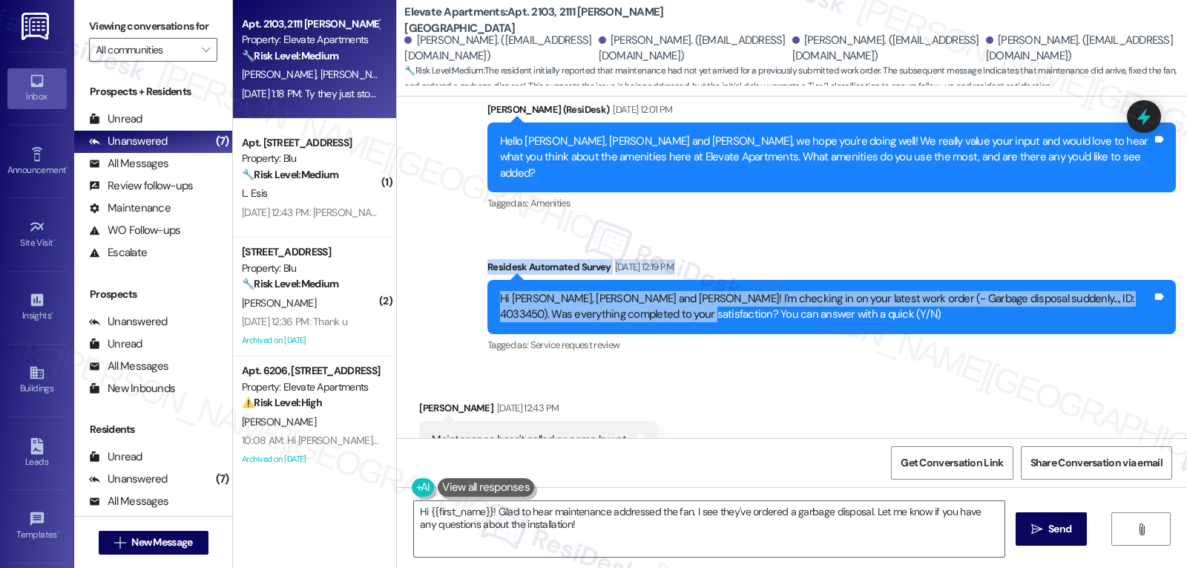
scroll to position [1029, 0]
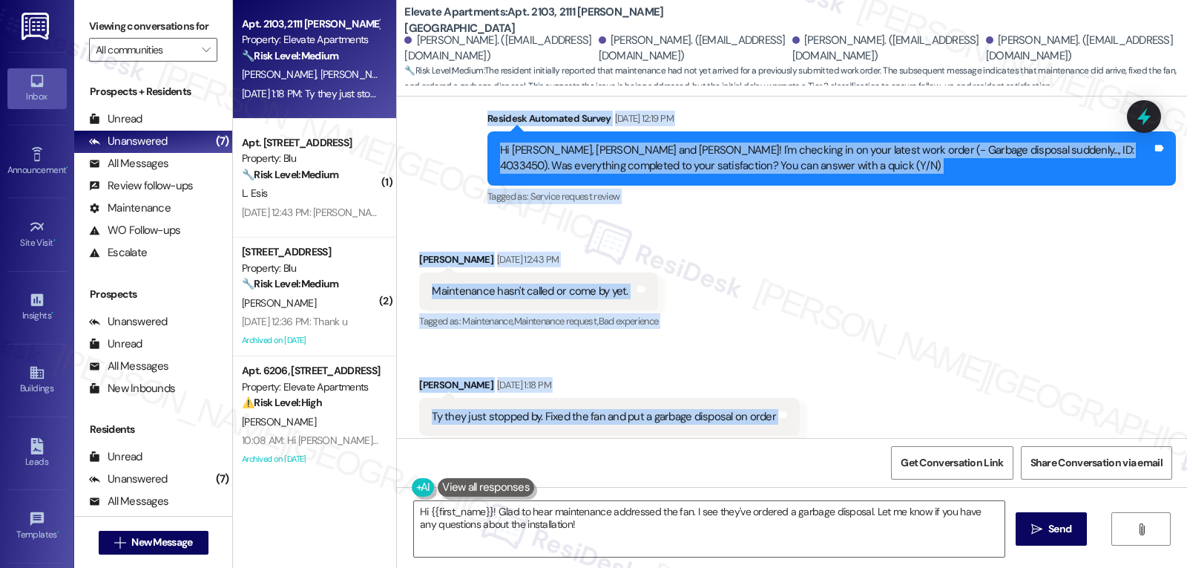
drag, startPoint x: 470, startPoint y: 229, endPoint x: 779, endPoint y: 381, distance: 344.7
click at [779, 381] on div "Lease started Dec 28, 2024 at 7:00 PM Survey, sent via SMS Residesk Automated S…" at bounding box center [792, 266] width 790 height 341
copy div "Residesk Automated Survey Aug 22, 2025 at 12:19 PM Hi Hunter, Joshua, Tiffany a…"
click at [596, 540] on textarea "Hi {{first_name}}! Glad to hear maintenance addressed the fan. I see they've or…" at bounding box center [709, 529] width 591 height 56
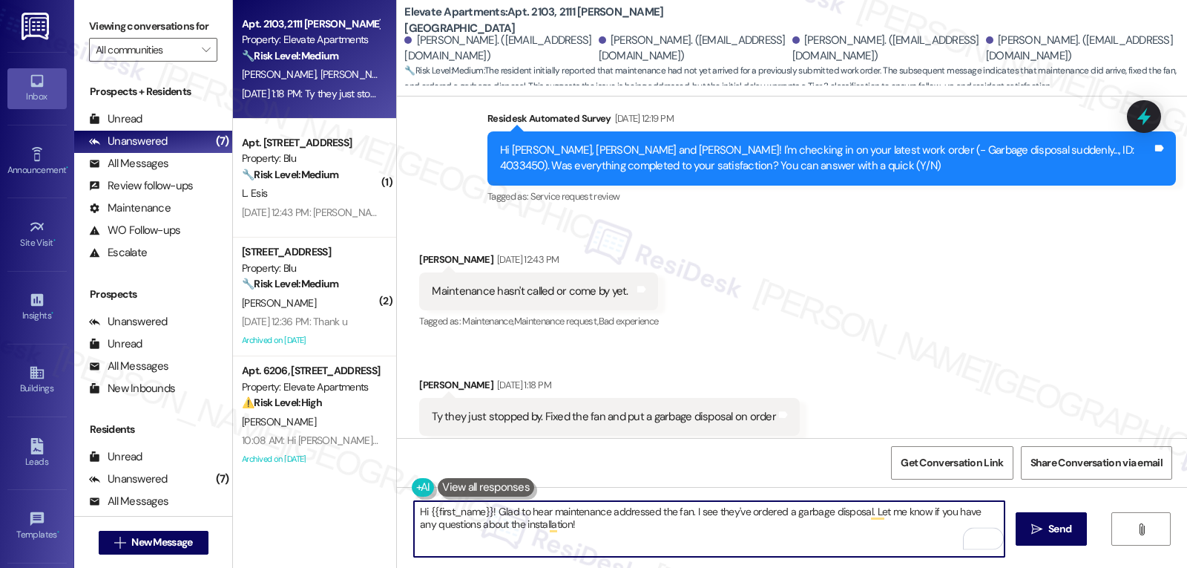
click at [596, 540] on textarea "Hi {{first_name}}! Glad to hear maintenance addressed the fan. I see they've or…" at bounding box center [709, 529] width 591 height 56
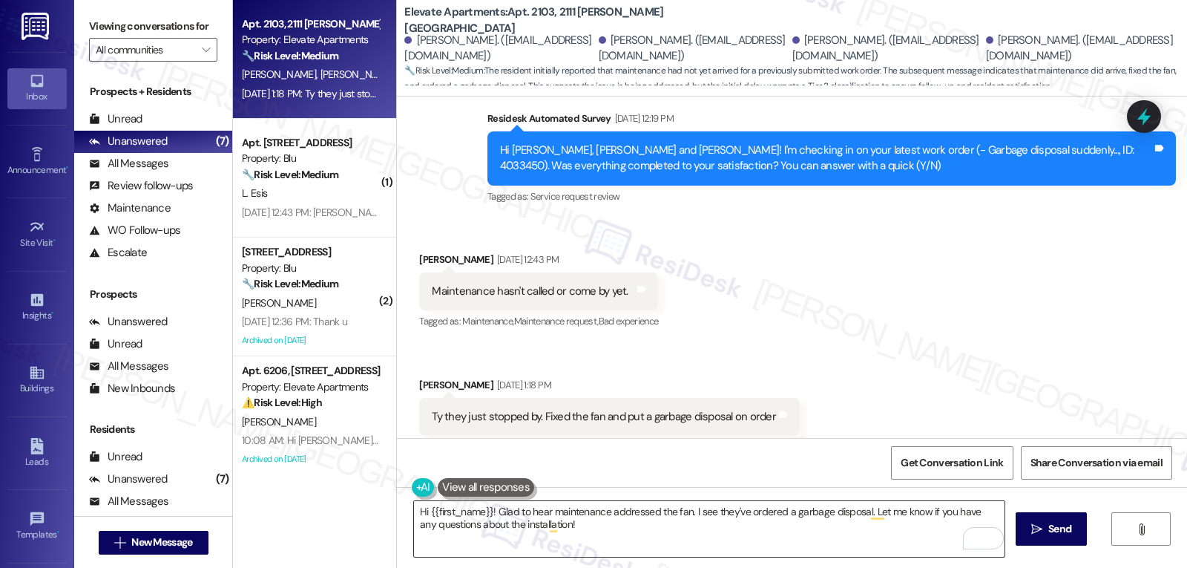
click at [668, 523] on textarea "Hi {{first_name}}! Glad to hear maintenance addressed the fan. I see they've or…" at bounding box center [709, 529] width 591 height 56
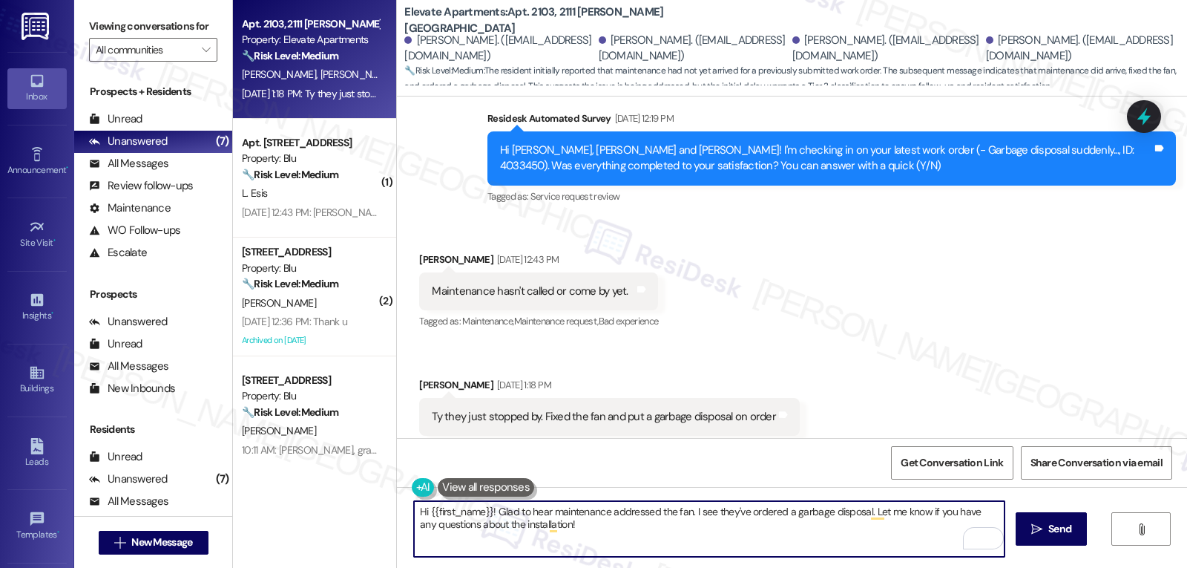
paste textarea ""Thanks for the update, Joshua! Glad the fan’s fixed and the team has the garba…"
drag, startPoint x: 933, startPoint y: 513, endPoint x: 962, endPoint y: 583, distance: 76.2
click at [962, 567] on html "Inbox Go to Inbox Announcement • Send A Text Announcement Site Visit • Go to Si…" at bounding box center [593, 284] width 1187 height 568
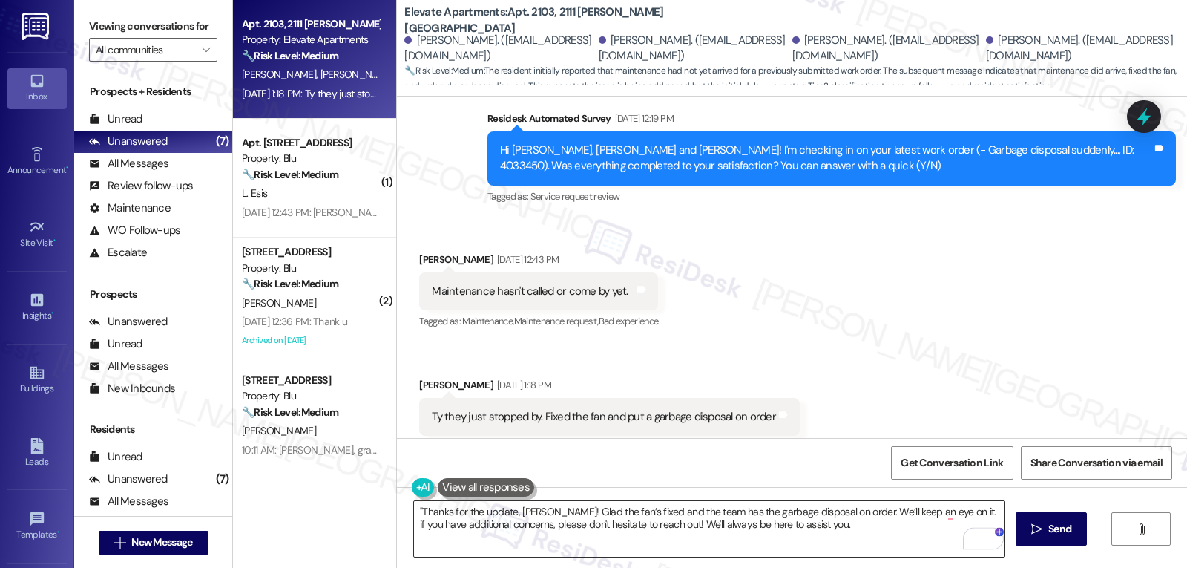
click at [413, 511] on div ""Thanks for the update, Joshua! Glad the fan’s fixed and the team has the garba…" at bounding box center [709, 528] width 592 height 57
click at [625, 509] on textarea ""Thanks for the update, Joshua! Glad the fan’s fixed and the team has the garba…" at bounding box center [709, 529] width 591 height 56
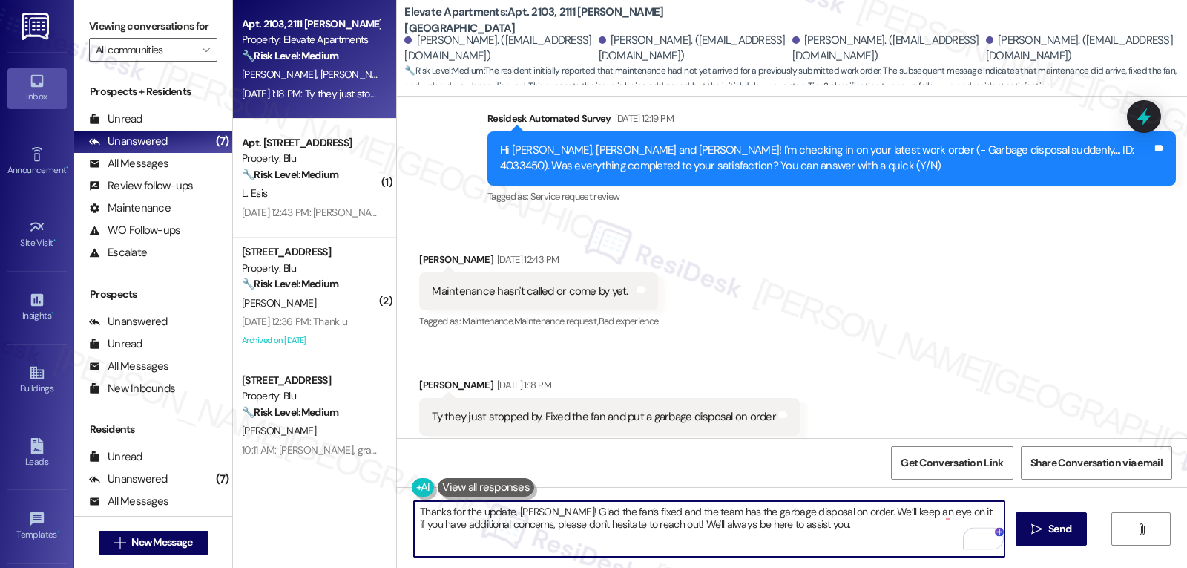
click at [815, 548] on textarea "Thanks for the update, [PERSON_NAME]! Glad the fan’s fixed and the team has the…" at bounding box center [709, 529] width 591 height 56
type textarea "Thanks for the update, [PERSON_NAME]! Glad the fan’s fixed and the team has the…"
click at [1059, 530] on span "Send" at bounding box center [1059, 529] width 23 height 16
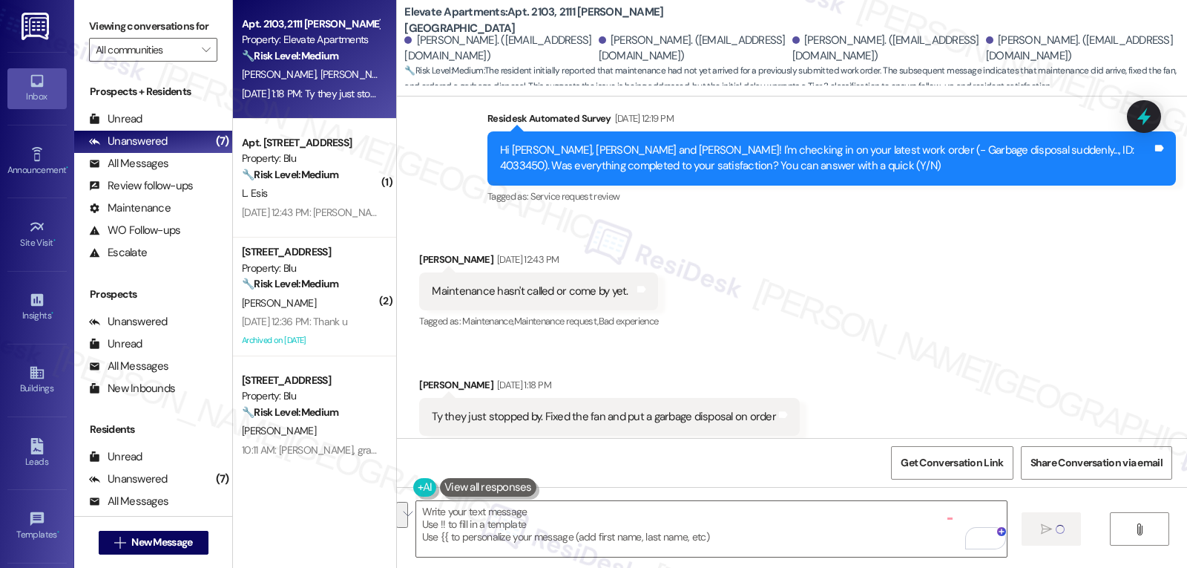
scroll to position [1028, 0]
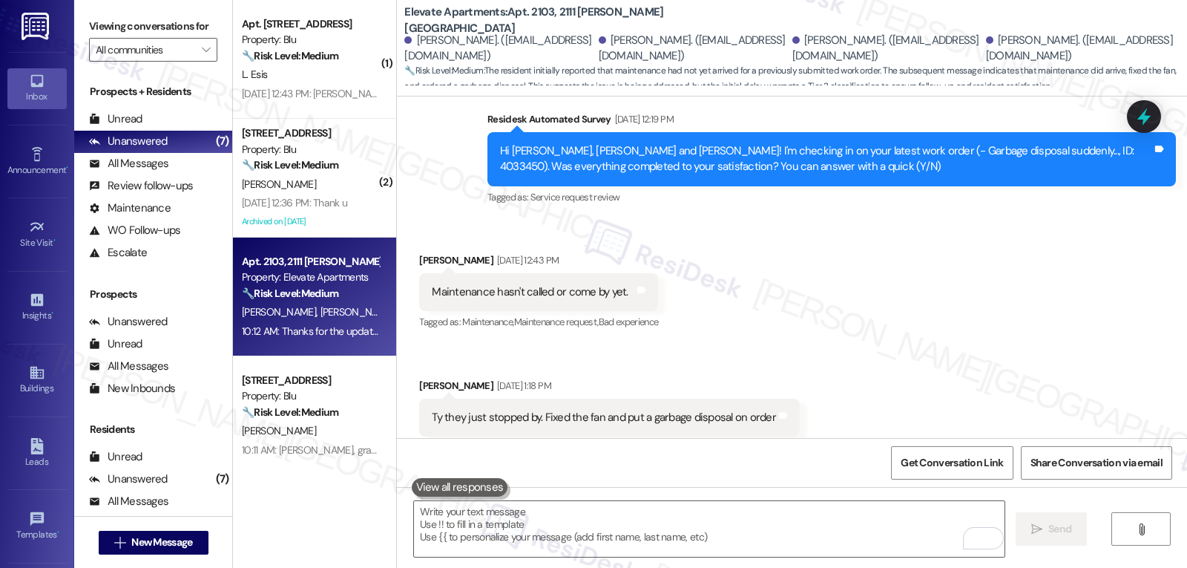
drag, startPoint x: 481, startPoint y: 519, endPoint x: 485, endPoint y: 484, distance: 34.3
click at [481, 519] on textarea "To enrich screen reader interactions, please activate Accessibility in Grammarl…" at bounding box center [709, 529] width 591 height 56
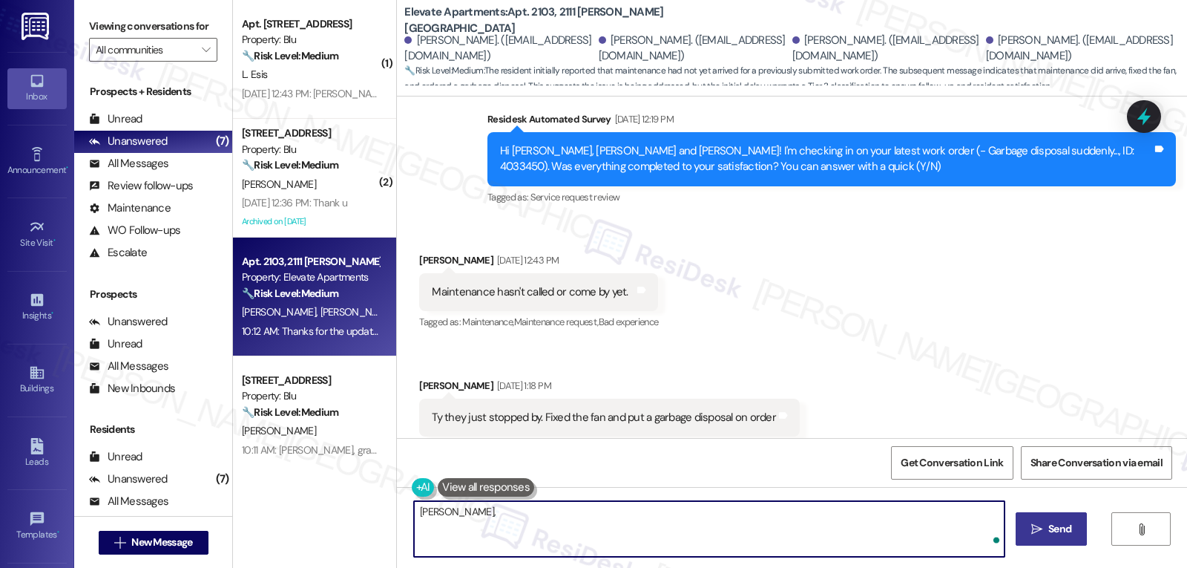
paste textarea "I’d love to know—has your experience at {{property}} been what you expected? Yo…"
type textarea "Joshua, I’d love to know—has your experience at {{property}} been what you expe…"
click at [1031, 525] on icon "" at bounding box center [1036, 529] width 11 height 12
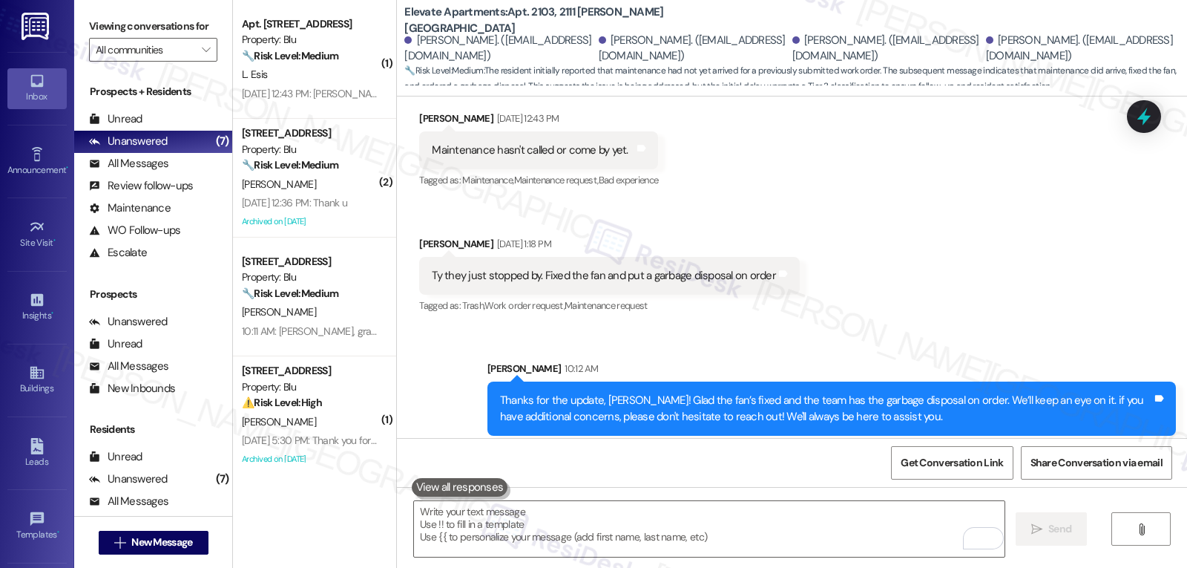
scroll to position [1252, 0]
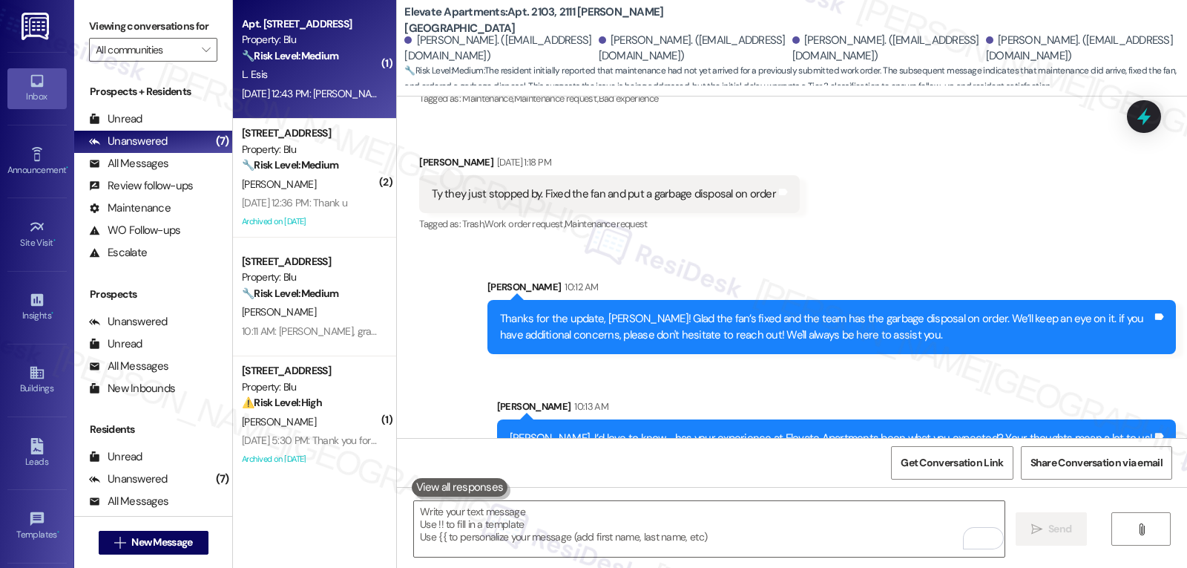
click at [283, 97] on div "Aug 22, 2025 at 12:43 PM: Hola Sarah Nesecito poner una solicitud de mantenimie…" at bounding box center [397, 93] width 311 height 13
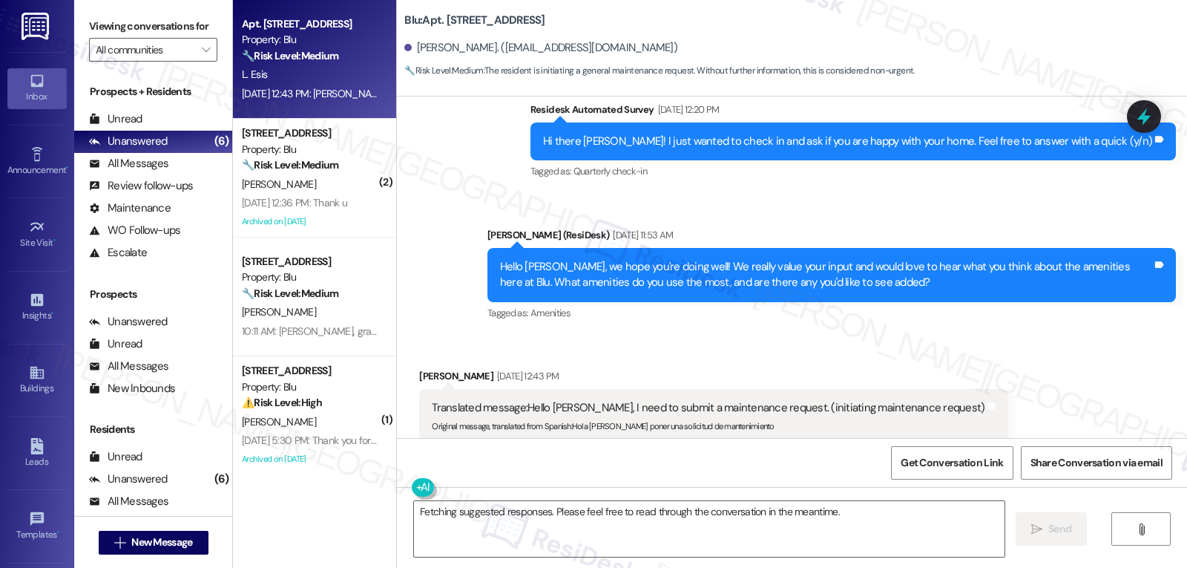
scroll to position [709, 0]
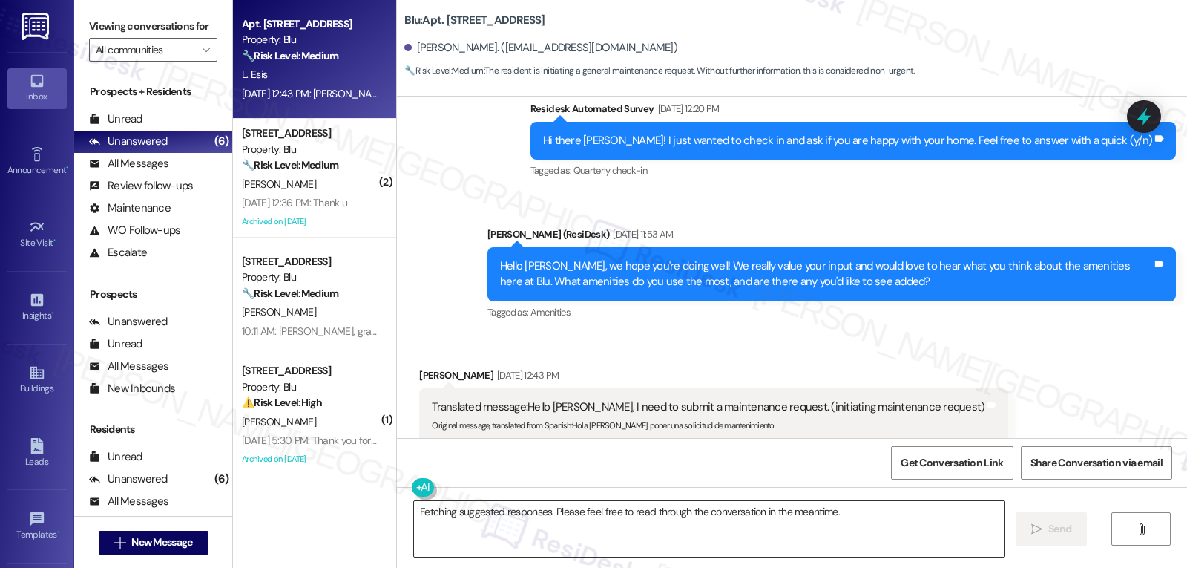
click at [453, 513] on textarea "Fetching suggested responses. Please feel free to read through the conversation…" at bounding box center [709, 529] width 591 height 56
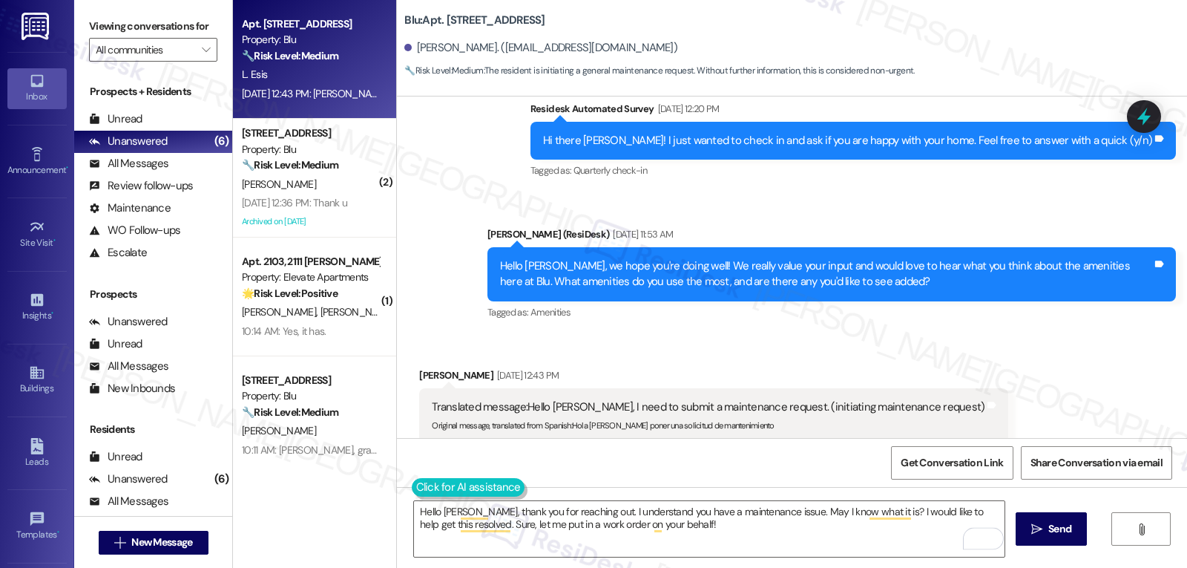
click at [412, 487] on button at bounding box center [469, 487] width 114 height 19
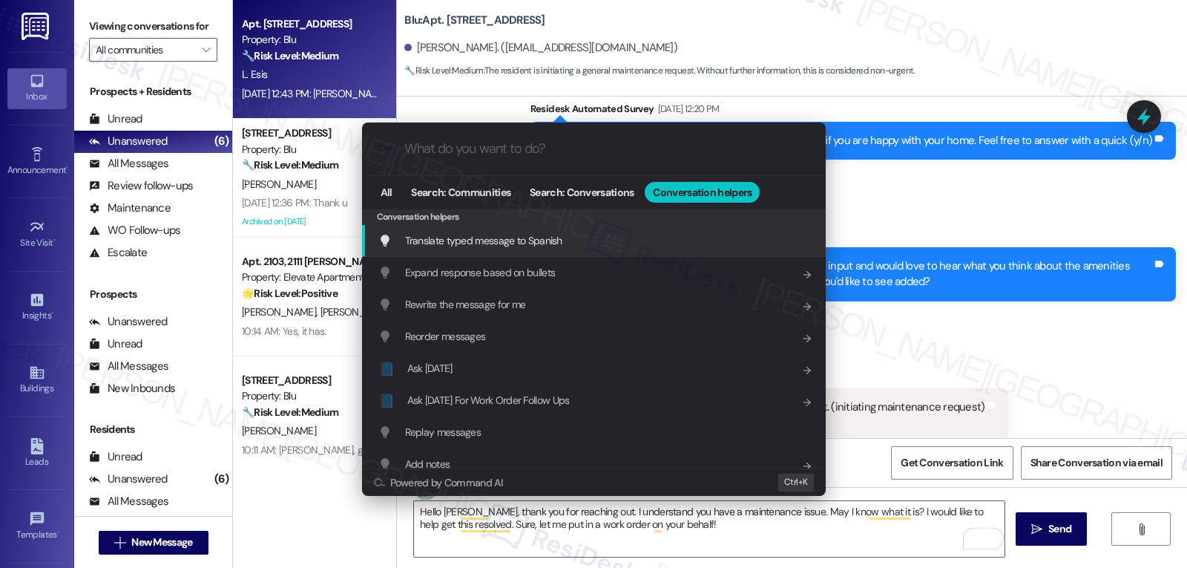
click at [561, 238] on span "Translate typed message to Spanish" at bounding box center [483, 240] width 157 height 13
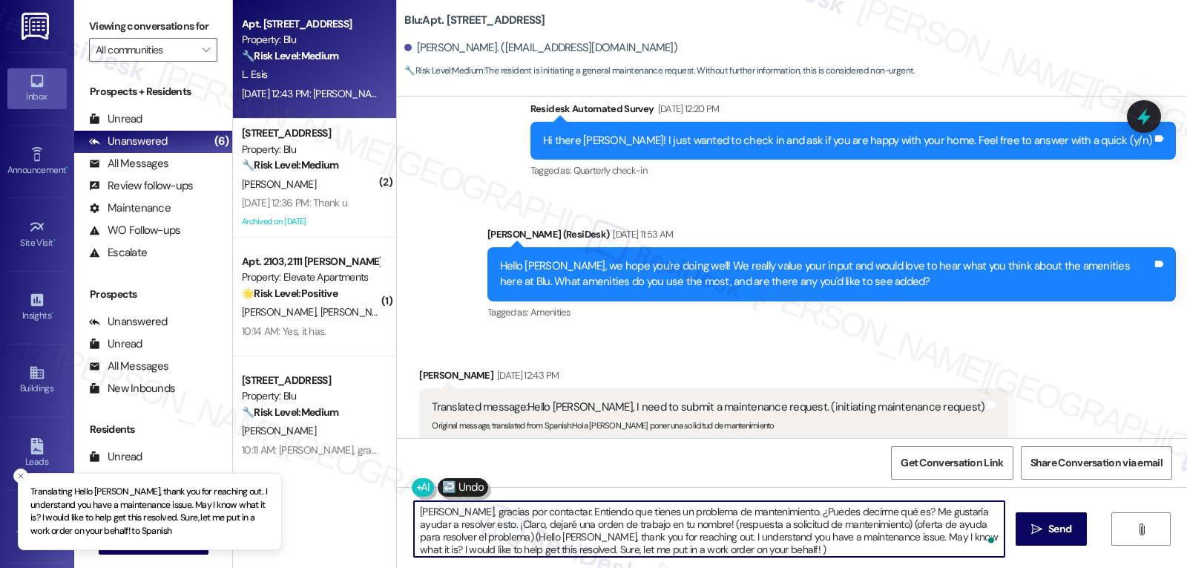
drag, startPoint x: 691, startPoint y: 532, endPoint x: 967, endPoint y: 602, distance: 285.6
click at [967, 567] on html "Translating Hello Luis, thank you for reaching out. I understand you have a mai…" at bounding box center [593, 284] width 1187 height 568
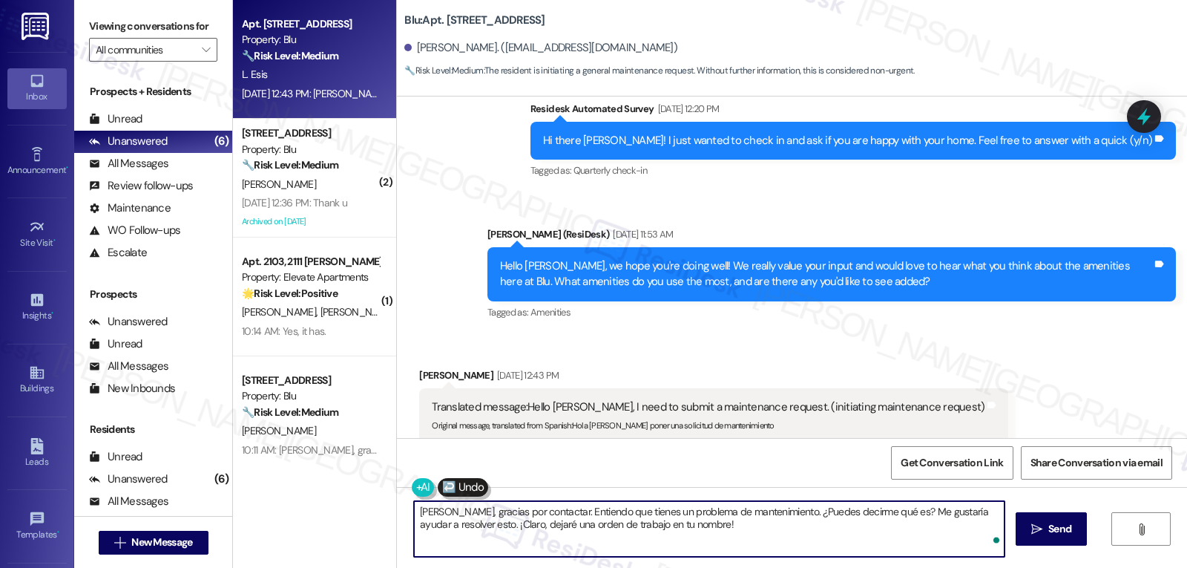
scroll to position [0, 0]
type textarea "Hola Luis, gracias por contactar. Entiendo que tienes un problema de mantenimie…"
click at [1039, 533] on icon "" at bounding box center [1036, 529] width 11 height 12
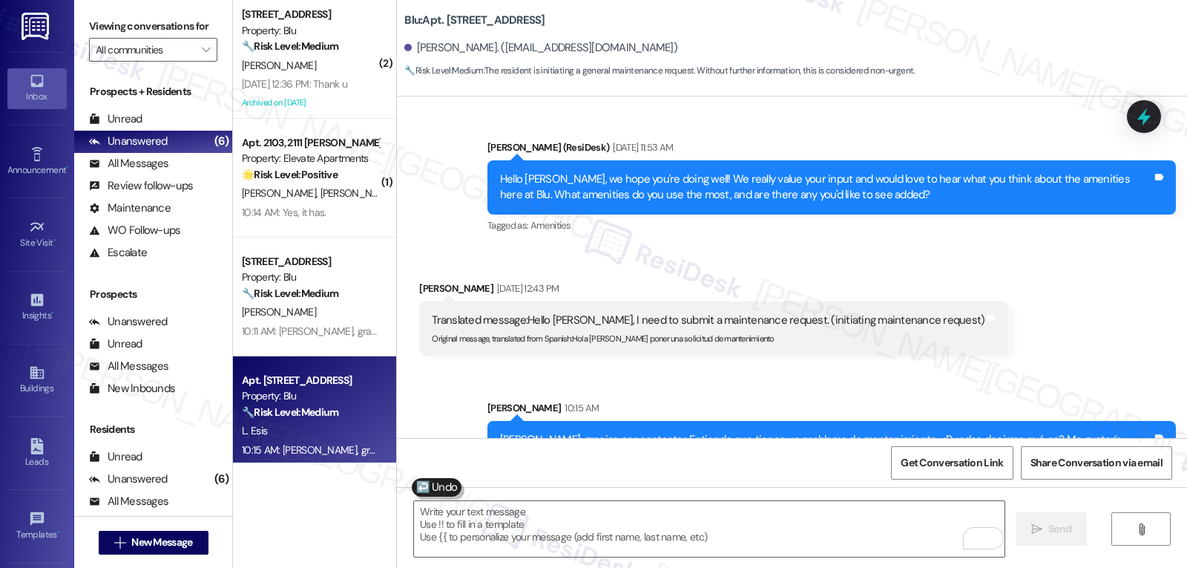
scroll to position [828, 0]
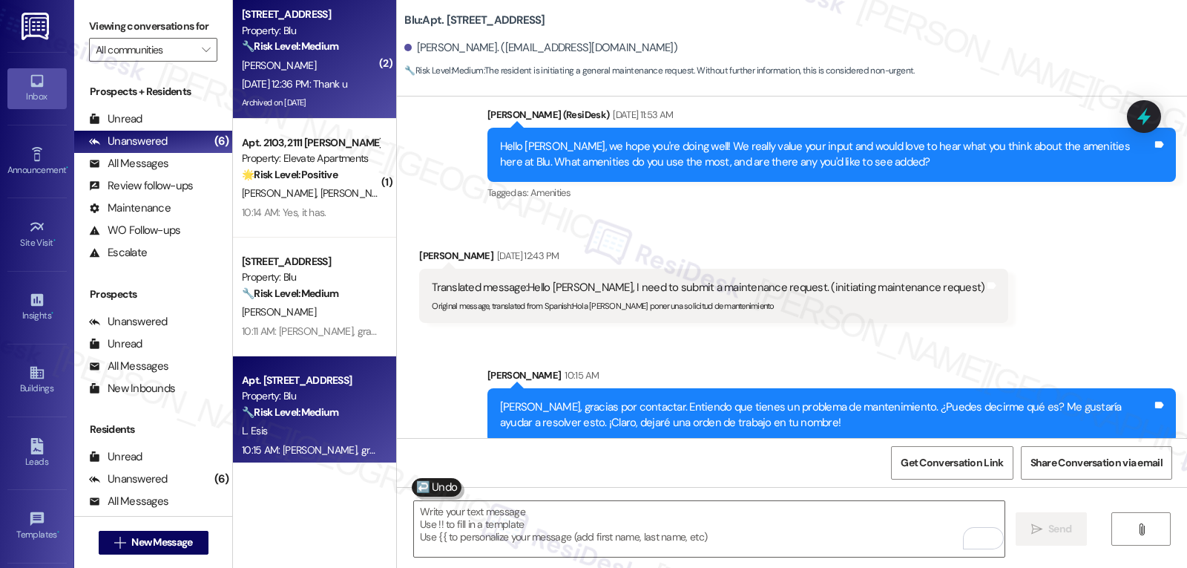
click at [272, 61] on span "[PERSON_NAME]" at bounding box center [279, 65] width 74 height 13
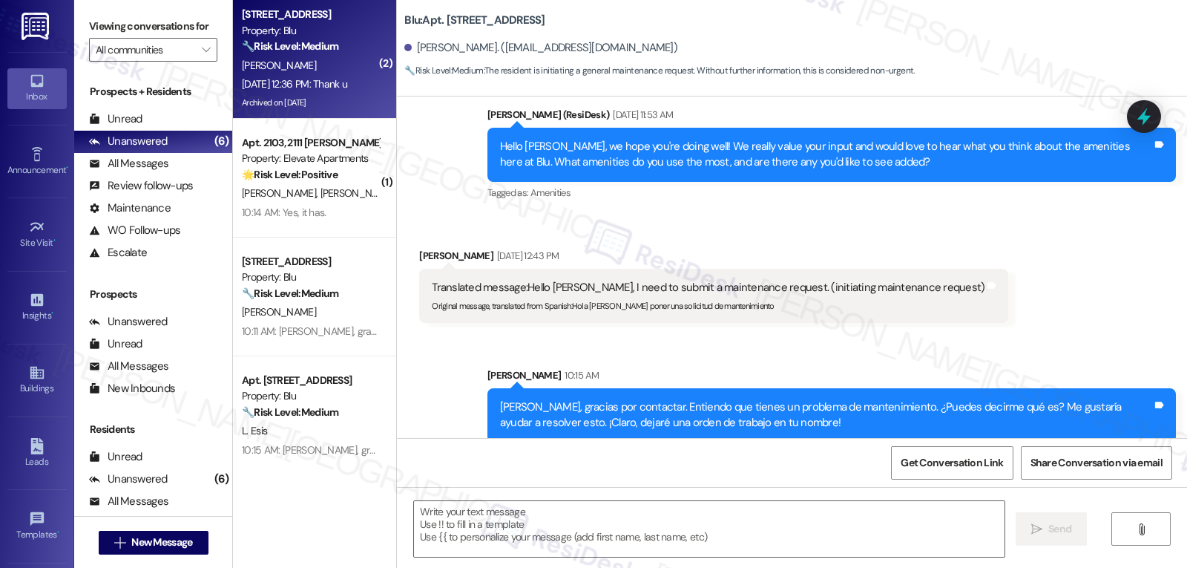
type textarea "Fetching suggested responses. Please feel free to read through the conversation…"
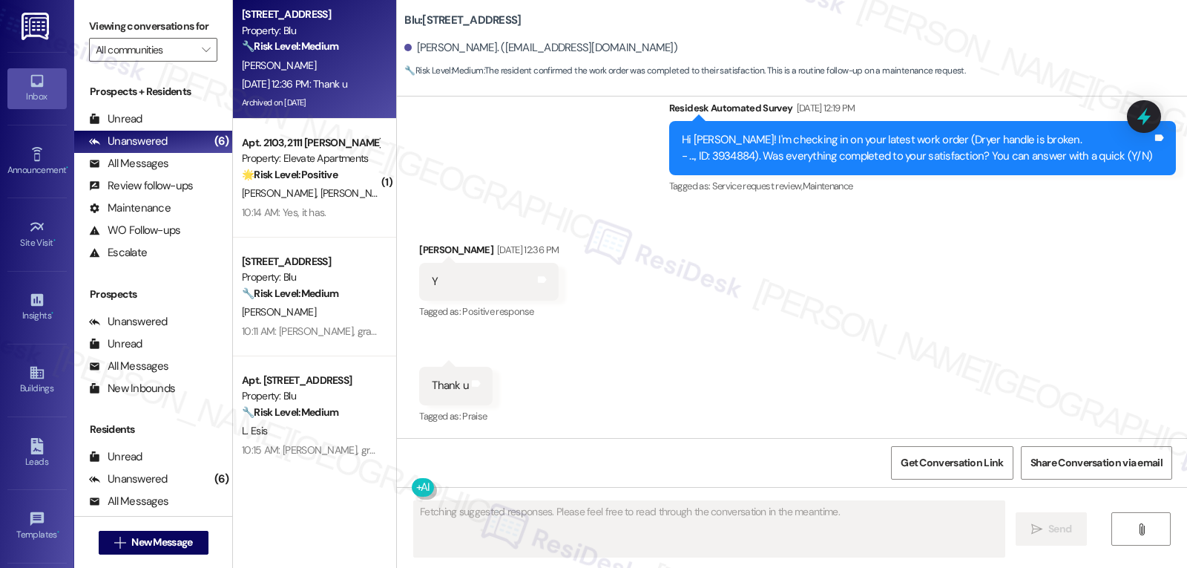
scroll to position [19876, 0]
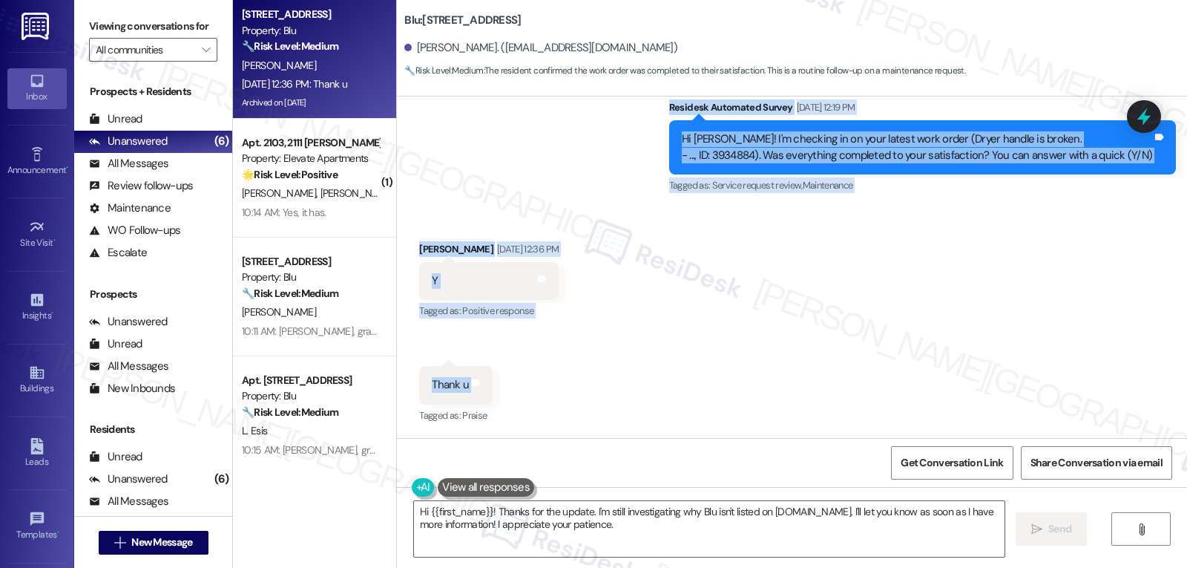
drag, startPoint x: 675, startPoint y: 108, endPoint x: 560, endPoint y: 404, distance: 317.6
click at [560, 404] on div "WO Opened request: The door wa... Jun 09, 2025 at 8:00 PM Status : Work Complet…" at bounding box center [792, 266] width 790 height 341
copy div "Residesk Automated Survey Aug 22, 2025 at 12:19 PM Hi Marcos! I'm checking in o…"
click at [539, 532] on textarea "Hi {{first_name}}! Thanks for the update. I'm still investigating why Blu isn't…" at bounding box center [709, 529] width 591 height 56
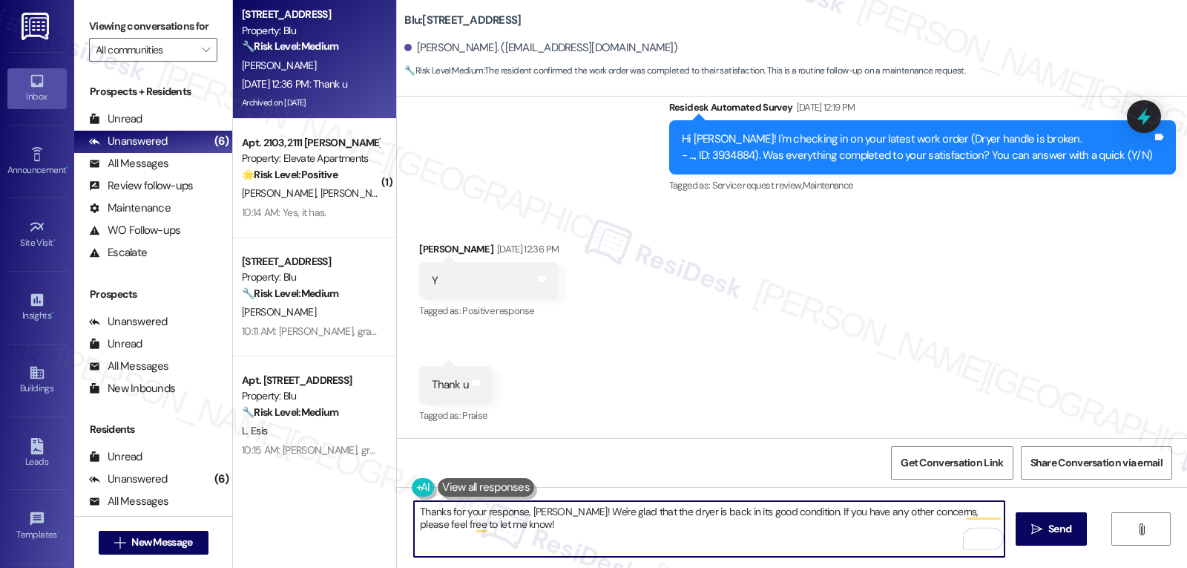
click at [676, 536] on textarea "Thanks for your response, Marcos! We're glad that the dryer is back in its good…" at bounding box center [709, 529] width 591 height 56
click at [727, 535] on textarea "Thanks for your response, Marcos! We're glad that the dryer is back in good con…" at bounding box center [709, 529] width 591 height 56
type textarea "Thanks for your response, Marcos! We're glad that the dryer is back in good con…"
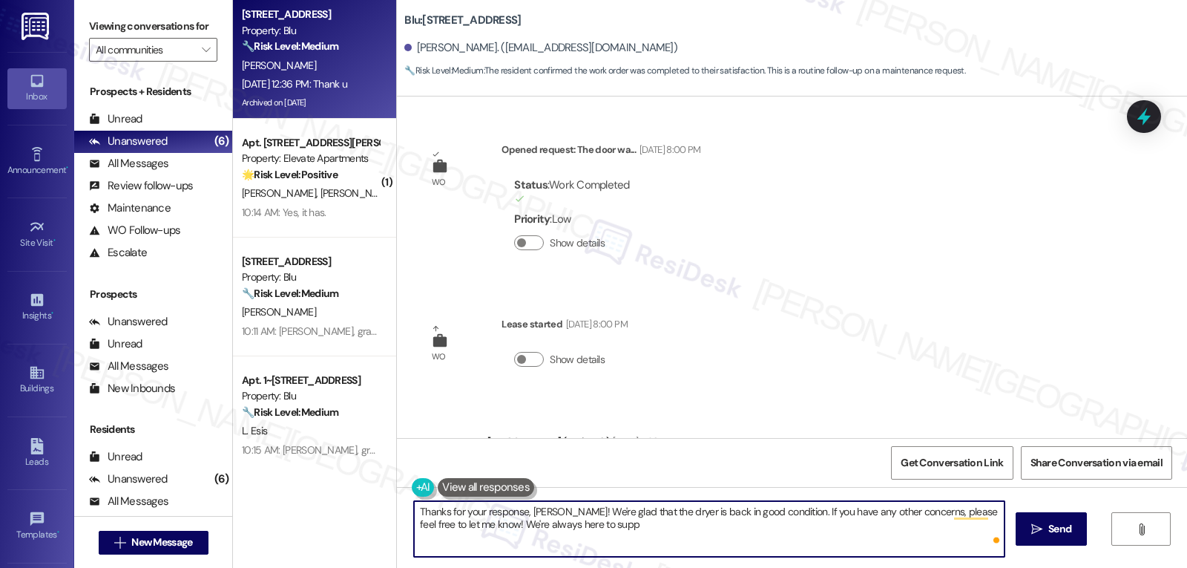
scroll to position [19876, 0]
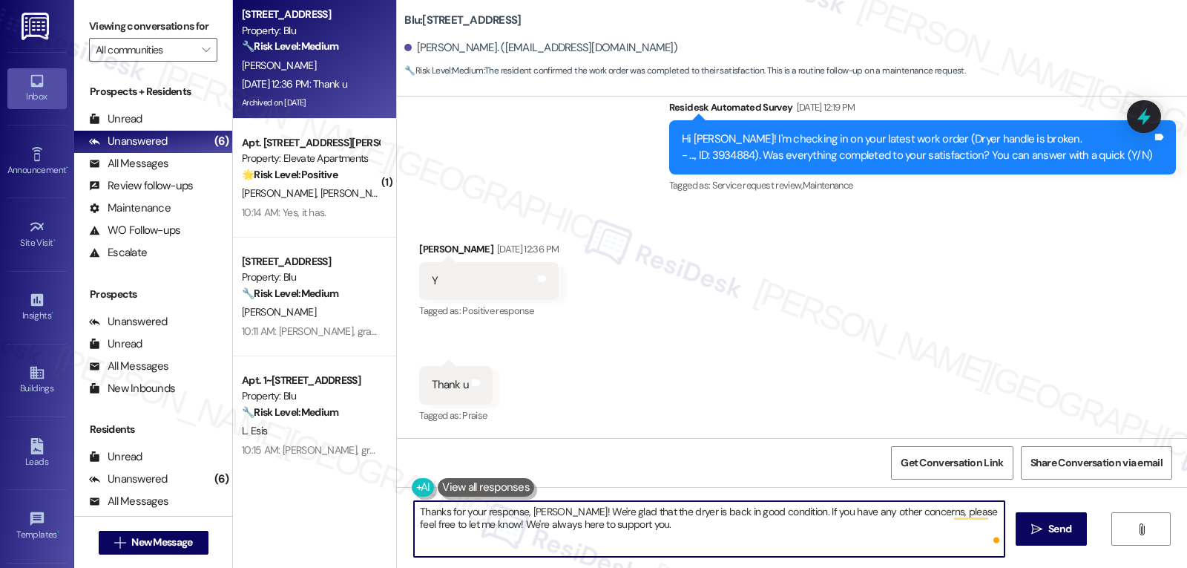
type textarea "Thanks for your response, [PERSON_NAME]! We're glad that the dryer is back in g…"
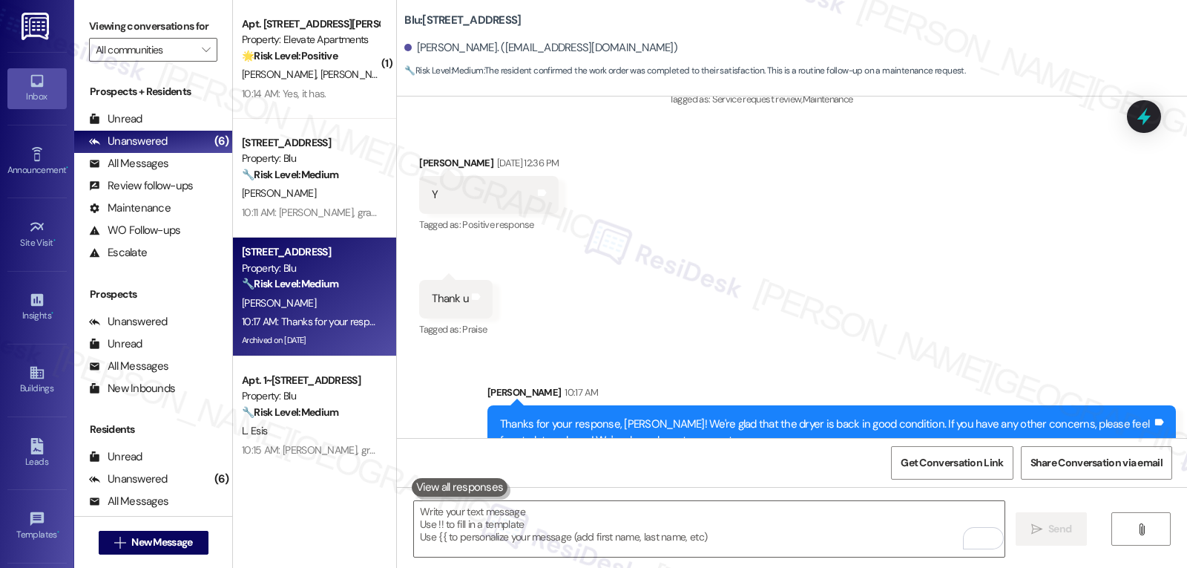
scroll to position [19995, 0]
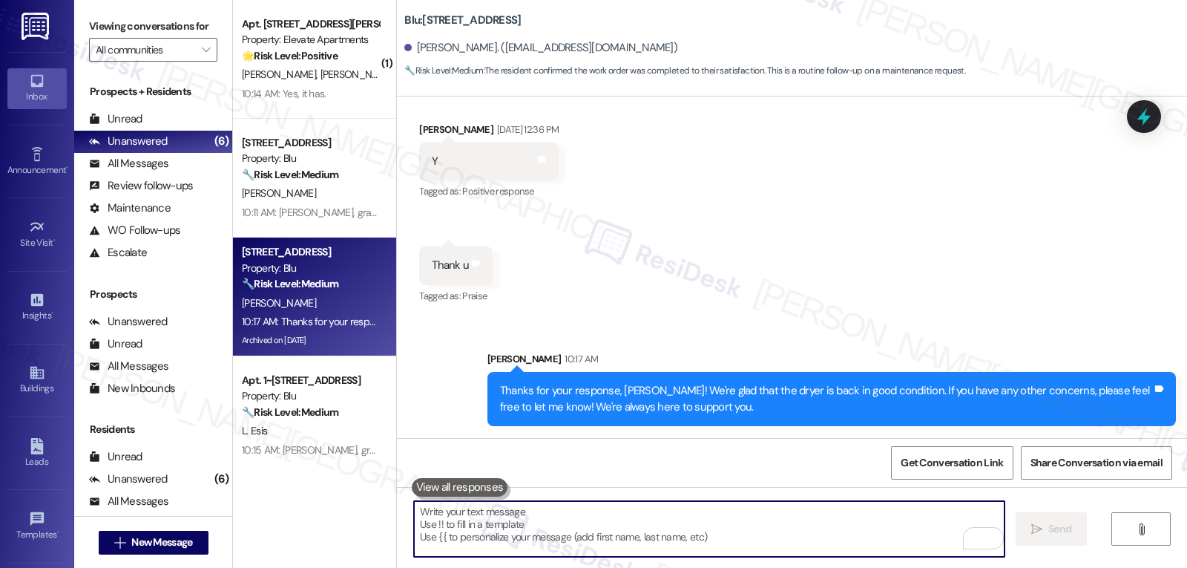
click at [559, 528] on textarea "To enrich screen reader interactions, please activate Accessibility in Grammarl…" at bounding box center [709, 529] width 591 height 56
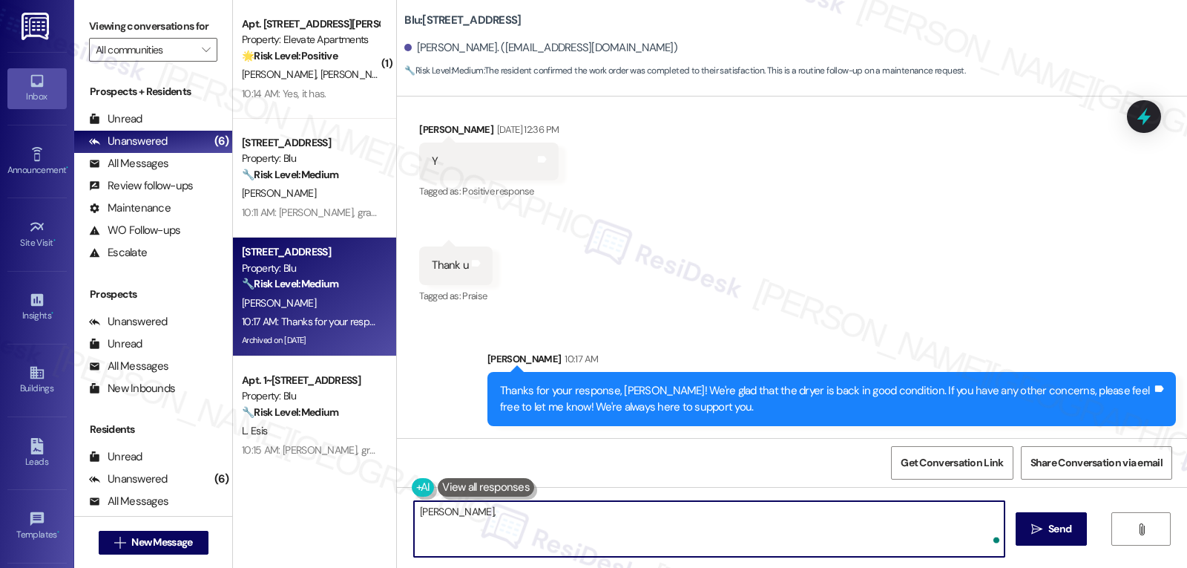
paste textarea "how are things going at {{property}}? Has it been everything you were looking f…"
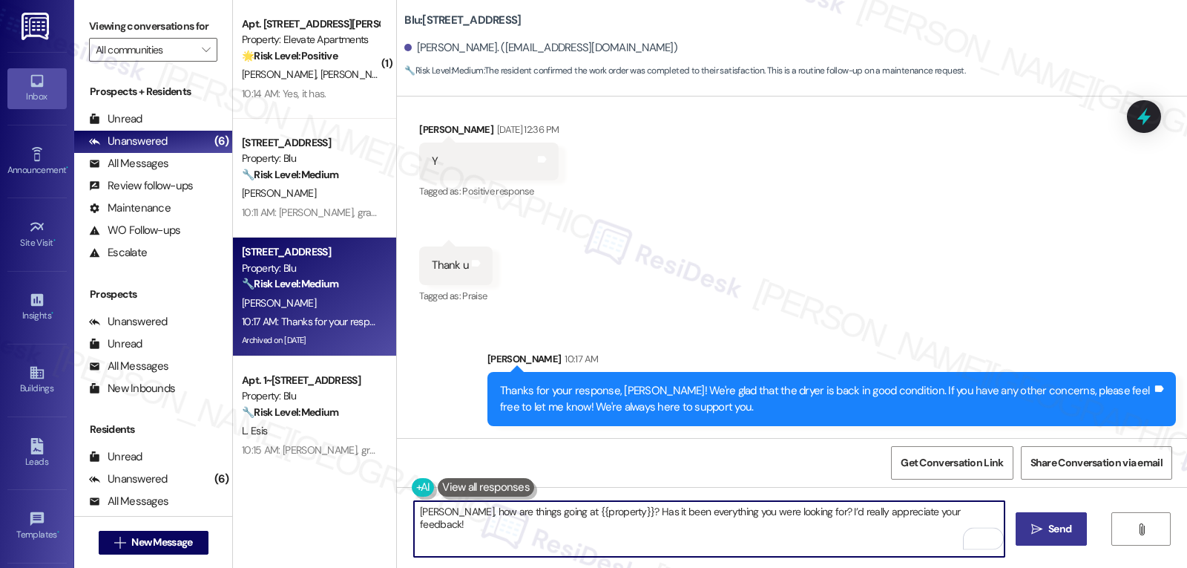
type textarea "[PERSON_NAME], how are things going at {{property}}? Has it been everything you…"
click at [1040, 529] on icon "" at bounding box center [1036, 529] width 11 height 12
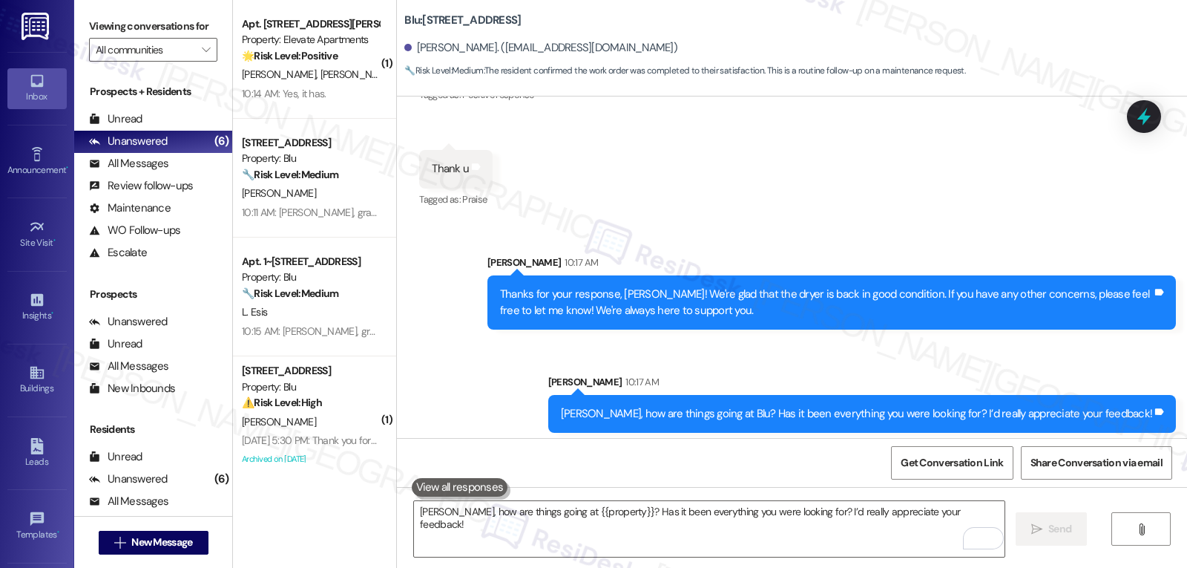
scroll to position [20098, 0]
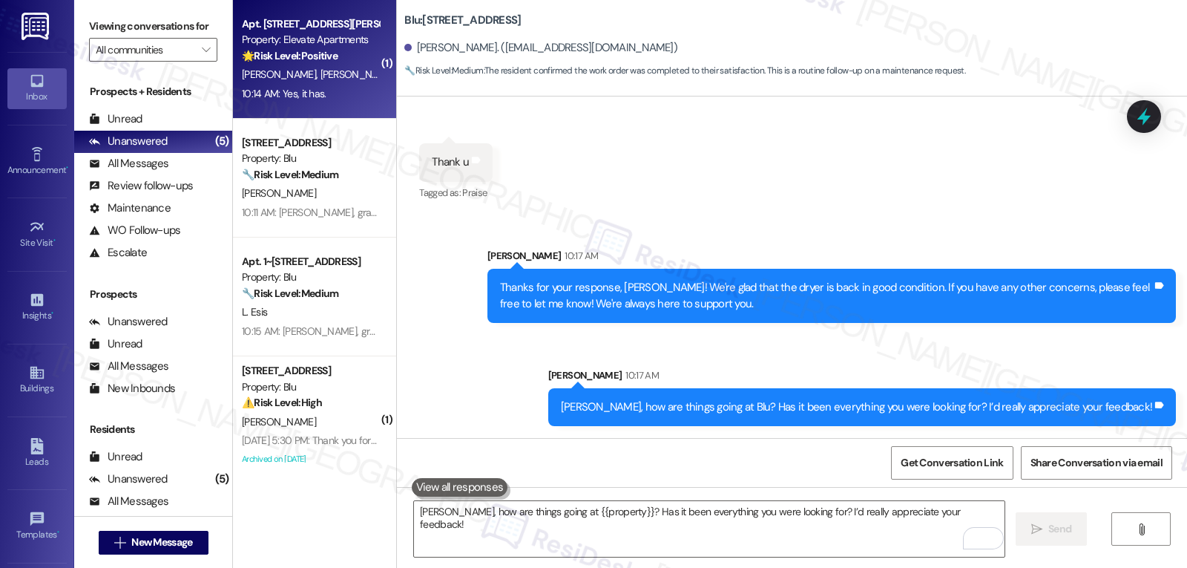
click at [299, 65] on div "Apt. [STREET_ADDRESS][PERSON_NAME] Property: Elevate Apartments 🌟 Risk Level: P…" at bounding box center [310, 40] width 140 height 50
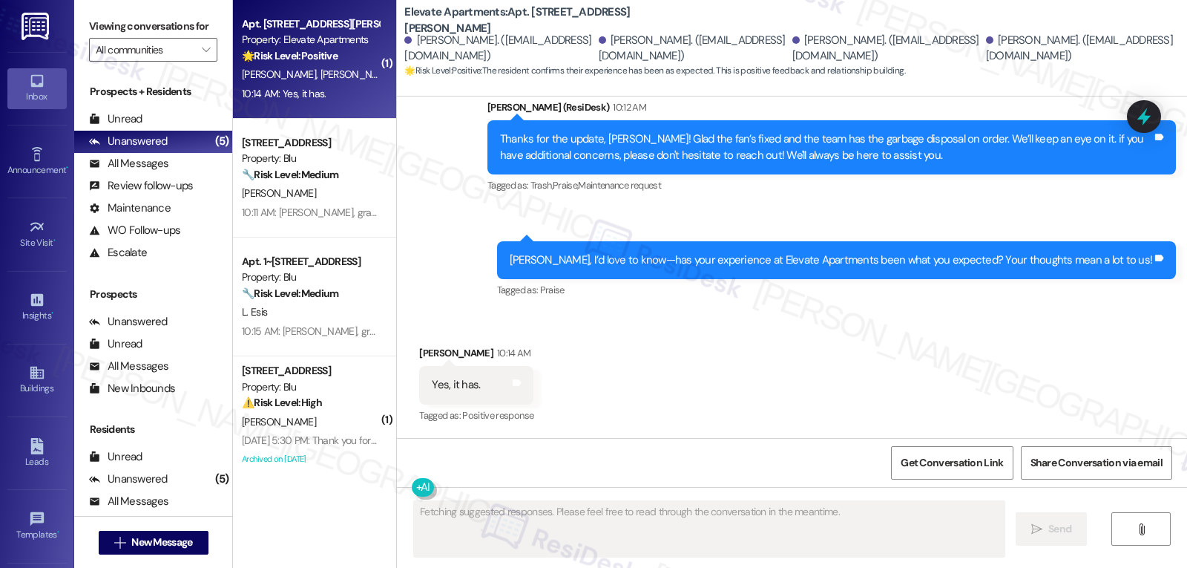
scroll to position [1399, 0]
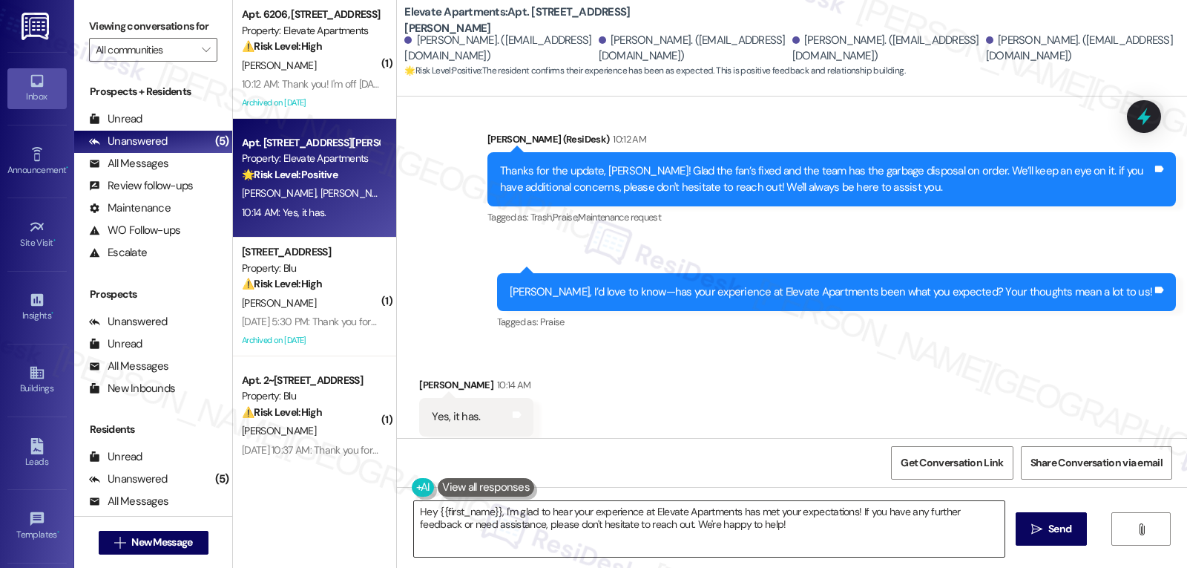
click at [627, 526] on textarea "Hey {{first_name}}, I'm glad to hear your experience at Elevate Apartments has …" at bounding box center [709, 529] width 591 height 56
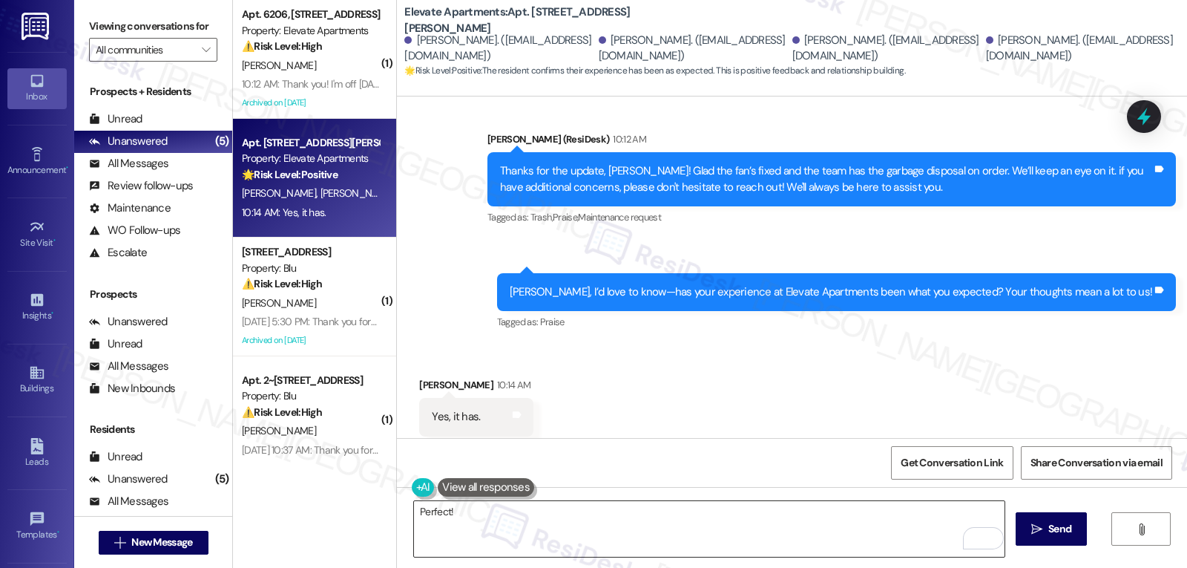
drag, startPoint x: 614, startPoint y: 506, endPoint x: 614, endPoint y: 516, distance: 9.7
click at [614, 516] on textarea "Perfect!" at bounding box center [709, 529] width 591 height 56
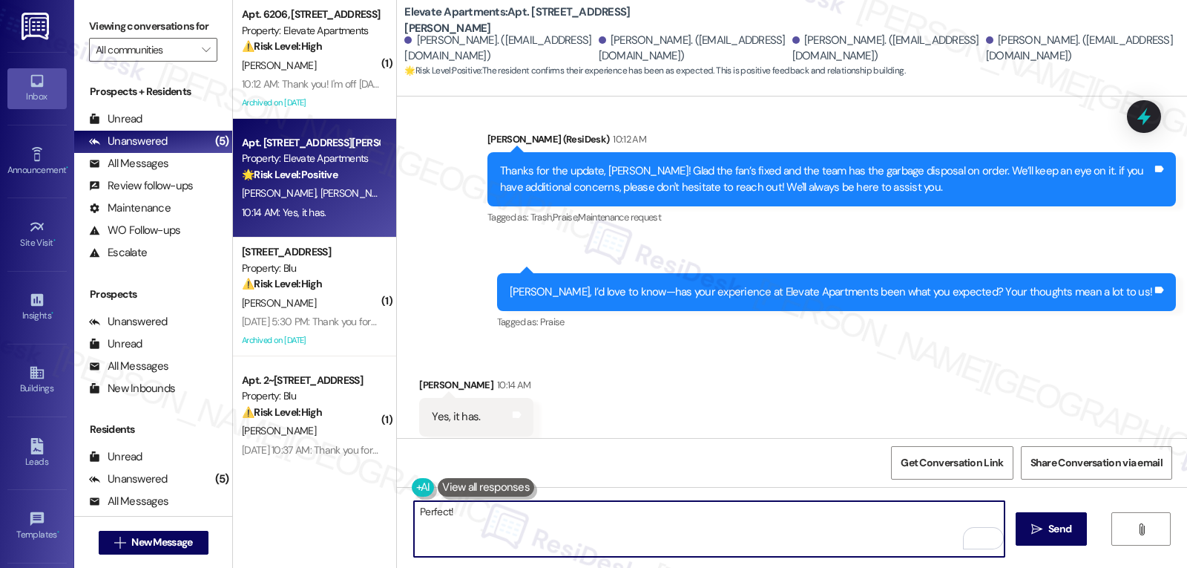
click at [504, 559] on div "Perfect!  Send " at bounding box center [792, 542] width 790 height 111
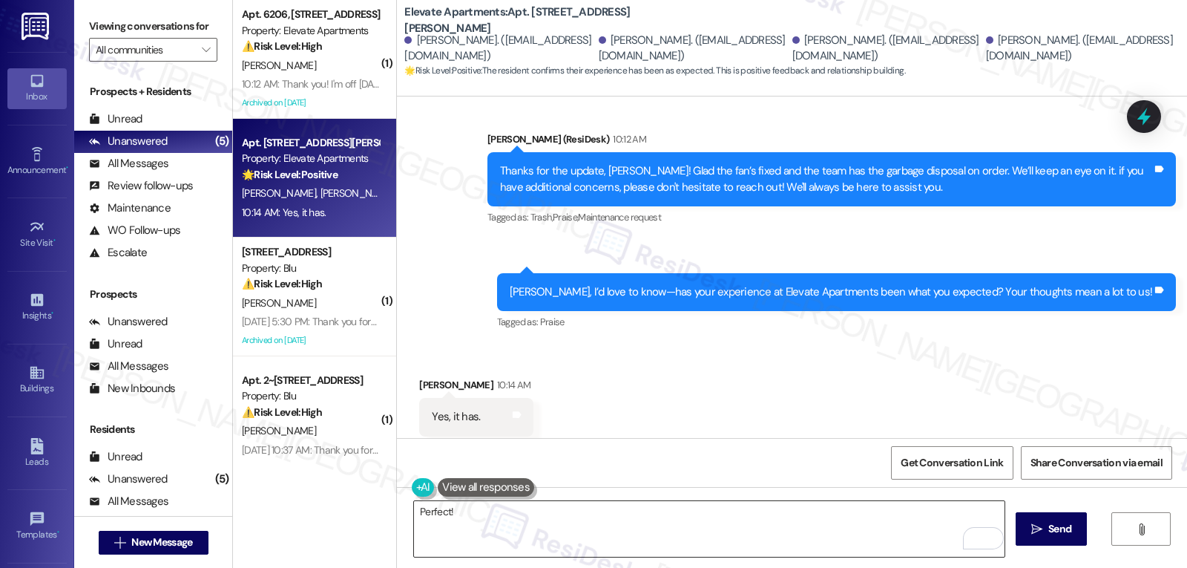
click at [516, 530] on textarea "Perfect!" at bounding box center [709, 529] width 591 height 56
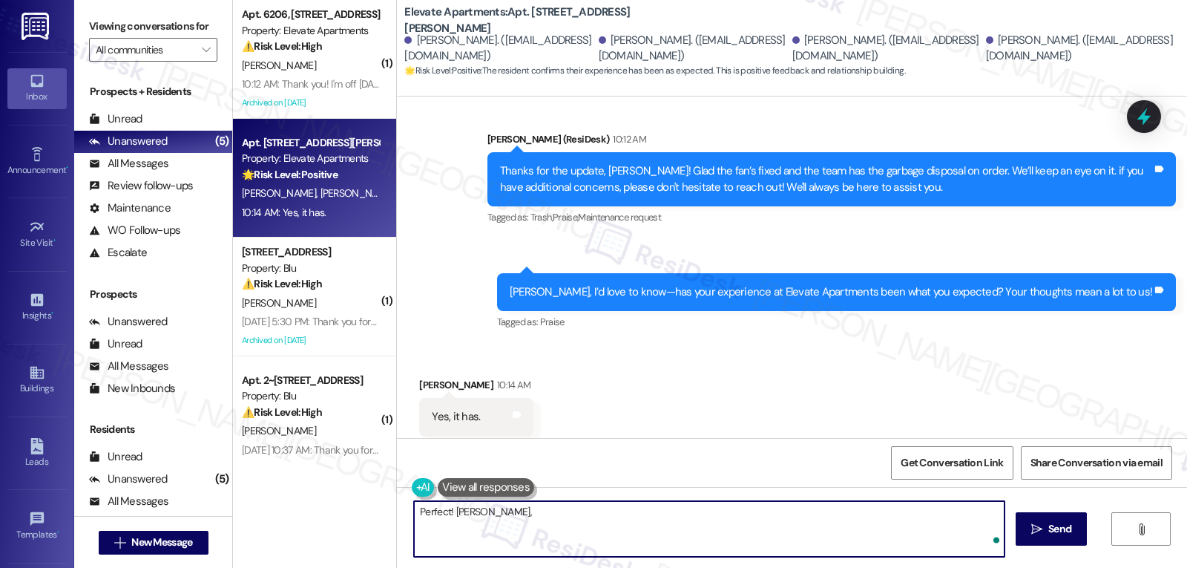
paste textarea "we’d be so grateful if you could share your great experience in a Google Review…"
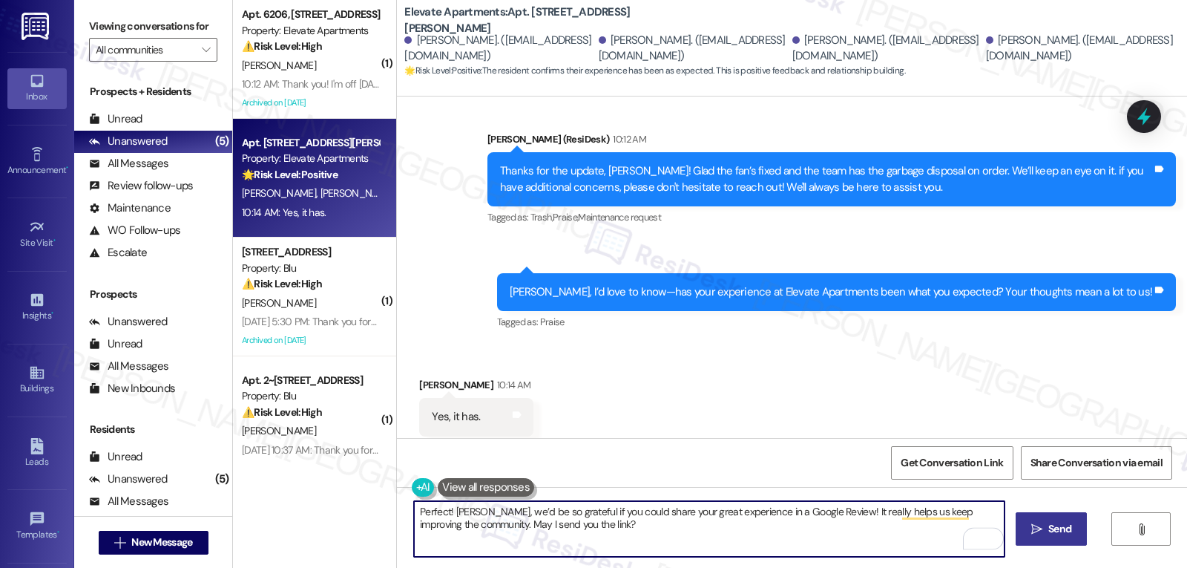
type textarea "Perfect! [PERSON_NAME], we’d be so grateful if you could share your great exper…"
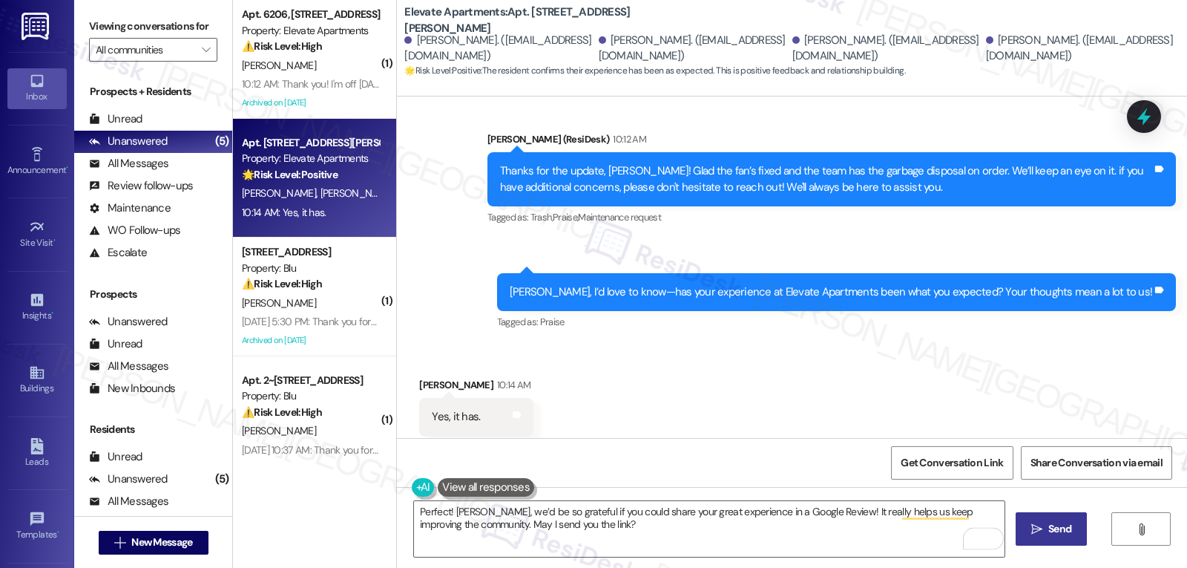
click at [1051, 525] on span "Send" at bounding box center [1059, 529] width 23 height 16
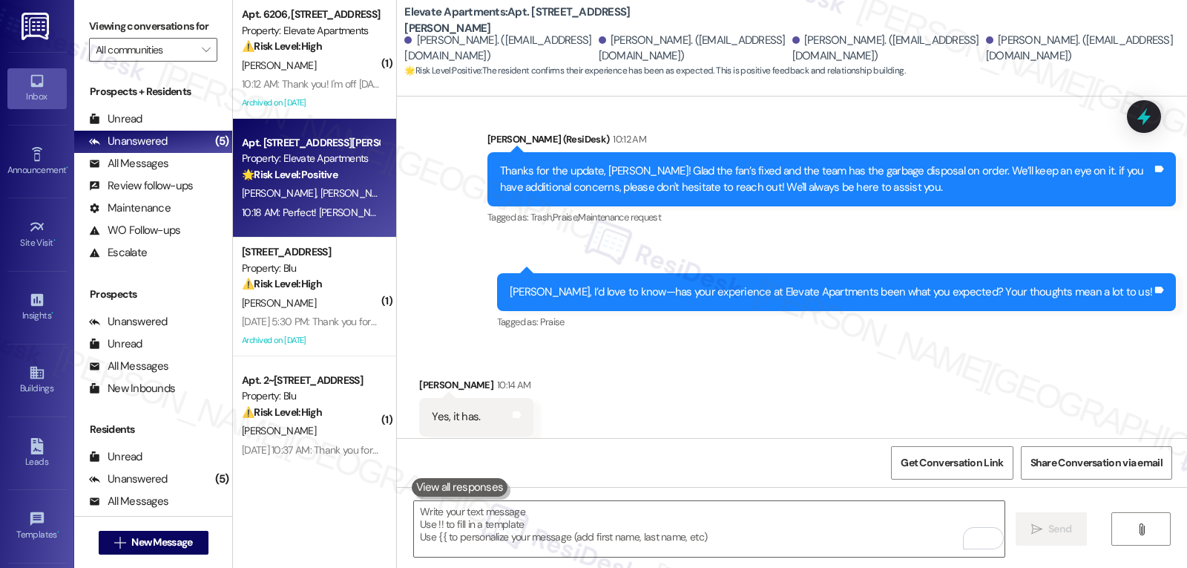
scroll to position [1519, 0]
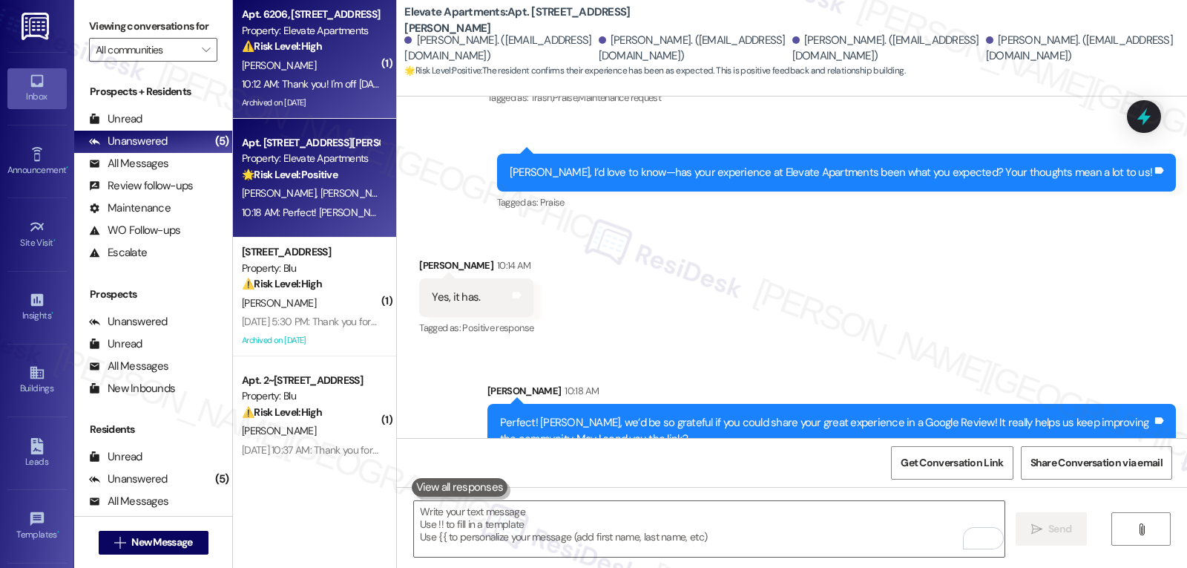
click at [321, 98] on div "Archived on [DATE]" at bounding box center [310, 102] width 140 height 19
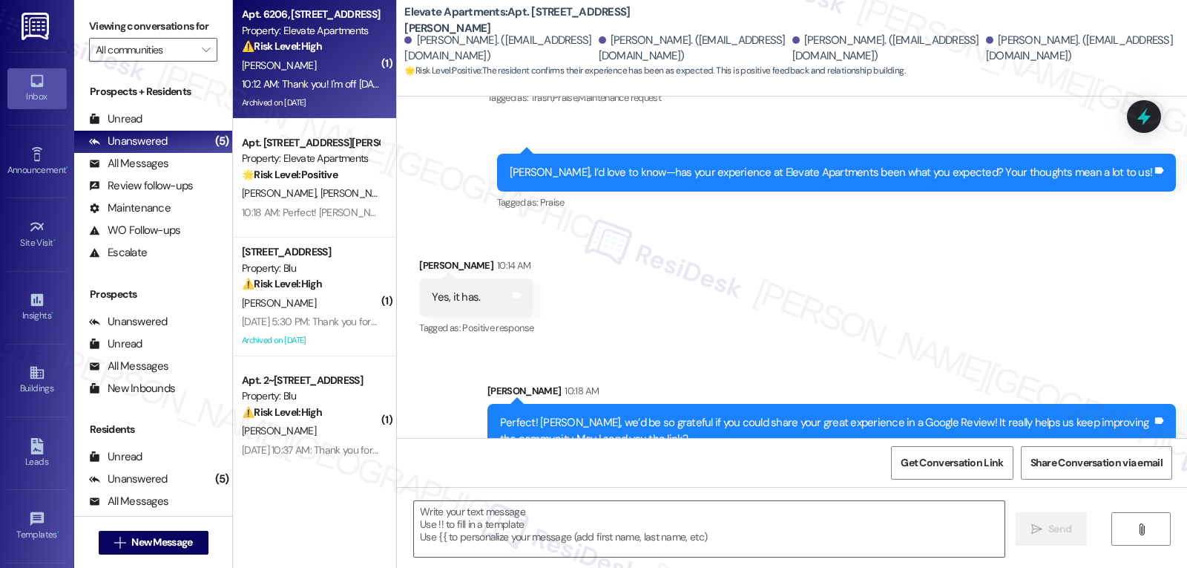
type textarea "Fetching suggested responses. Please feel free to read through the conversation…"
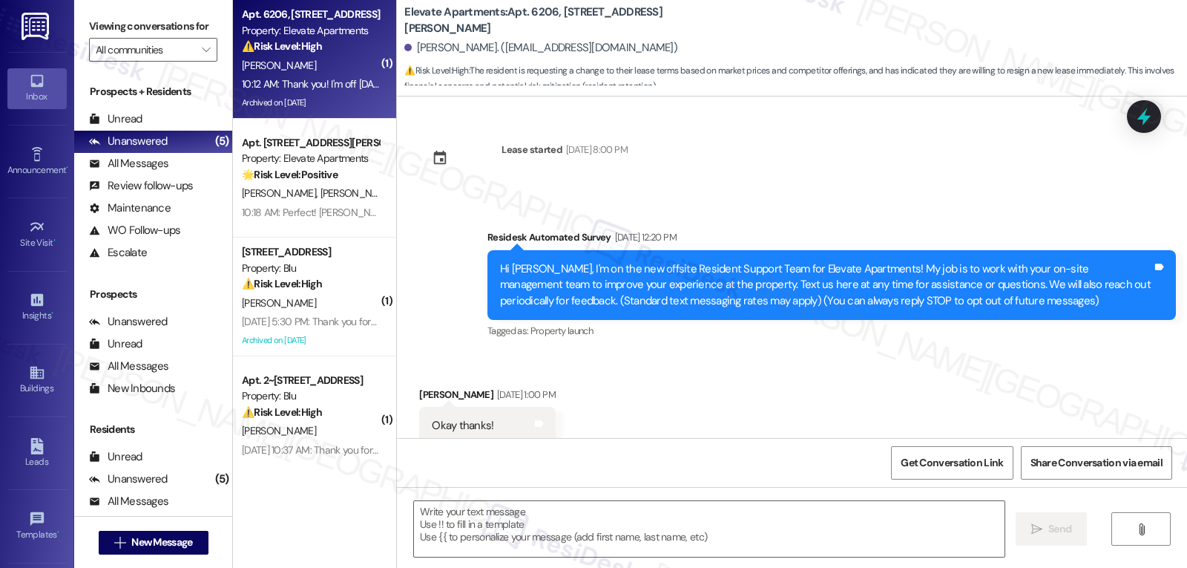
scroll to position [12266, 0]
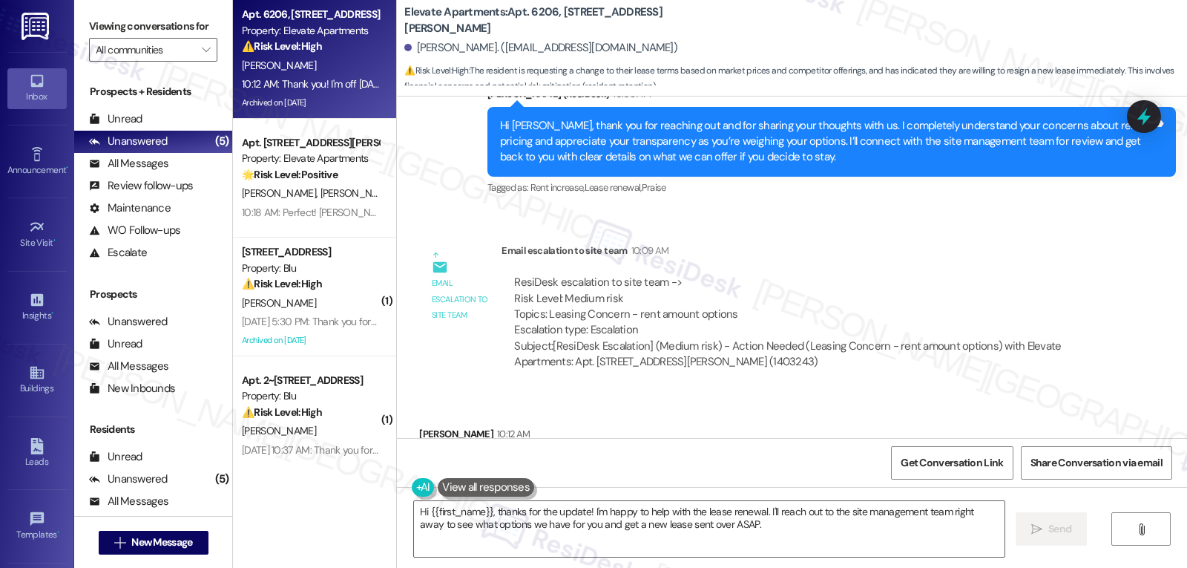
click at [420, 415] on div "Received via SMS [PERSON_NAME] 10:12 AM Thank you! I'm off [DATE] and can resig…" at bounding box center [700, 466] width 585 height 103
copy div "[PERSON_NAME]"
click at [486, 498] on div "Hi {{first_name}}, thanks for the update! I'm happy to help with the lease rene…" at bounding box center [792, 542] width 790 height 111
click at [496, 513] on textarea "Hi {{first_name}}, thanks for the update! I'm happy to help with the lease rene…" at bounding box center [709, 529] width 591 height 56
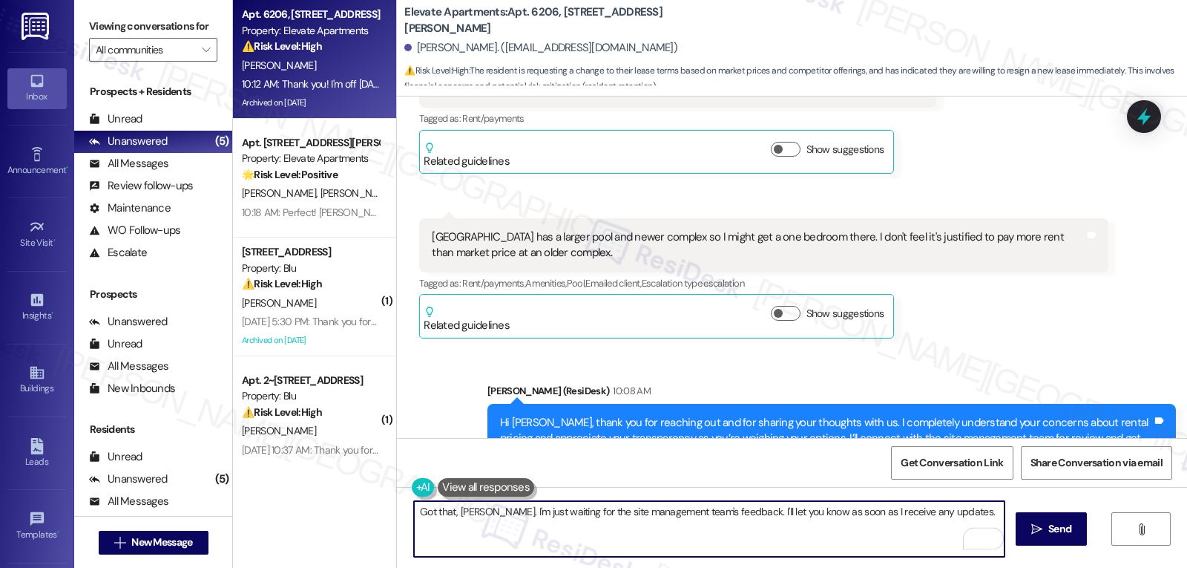
scroll to position [12267, 0]
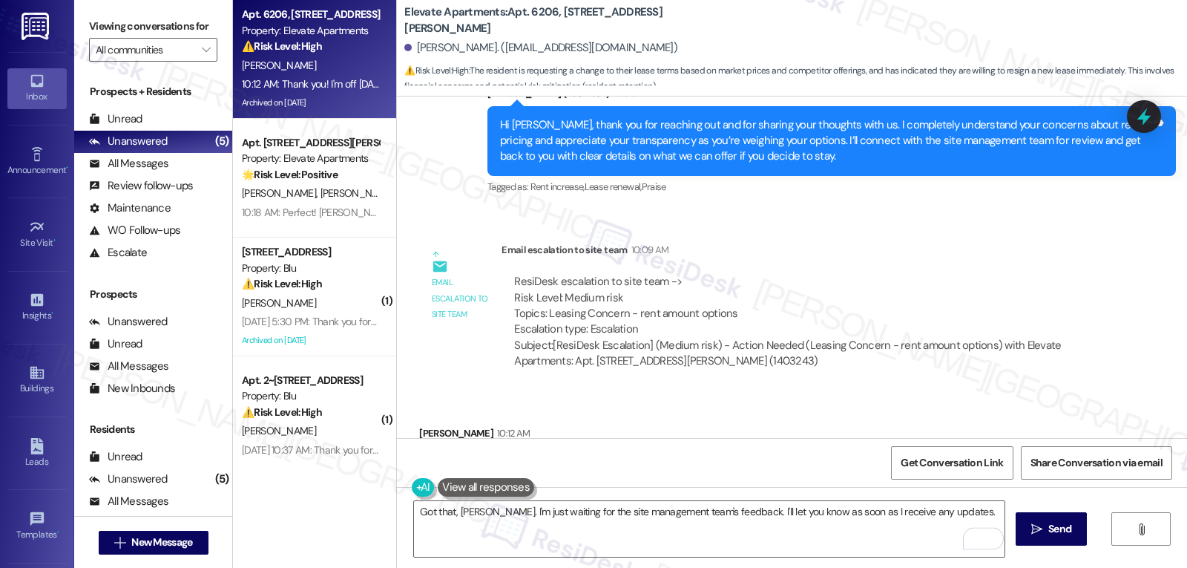
drag, startPoint x: 1085, startPoint y: 542, endPoint x: 1031, endPoint y: 148, distance: 398.4
click at [1031, 148] on div "Lease started [DATE] 8:00 PM Survey, sent via SMS Residesk Automated Survey [DA…" at bounding box center [792, 266] width 790 height 341
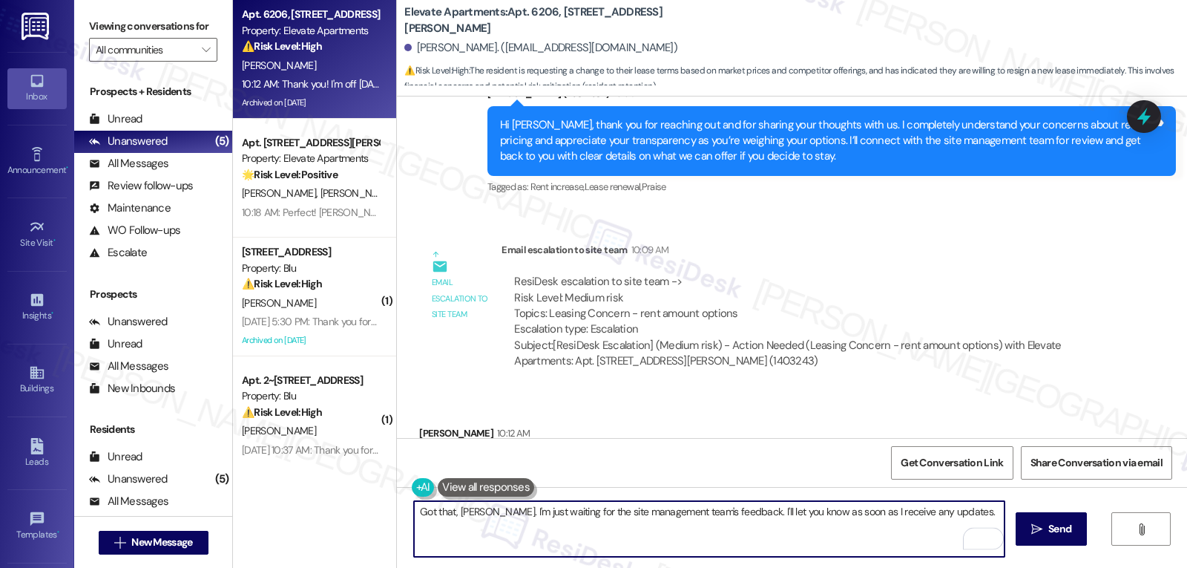
click at [954, 522] on textarea "Got that, [PERSON_NAME]. I'm just waiting for the site management team's feedba…" at bounding box center [709, 529] width 591 height 56
type textarea "Got that, [PERSON_NAME]. I'm just waiting for the site management team's feedba…"
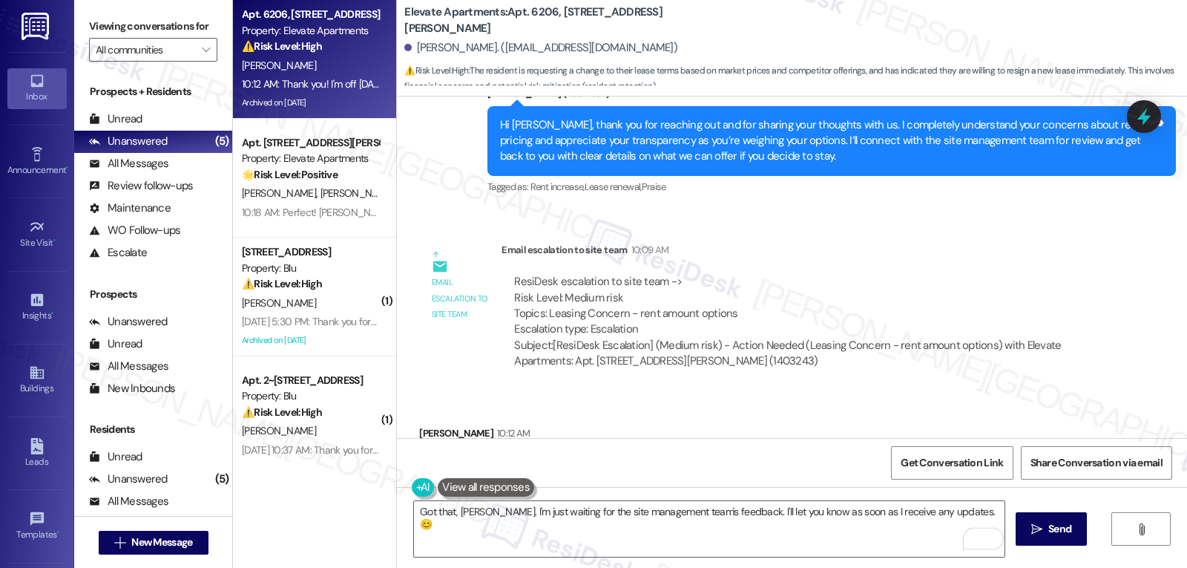
click at [857, 559] on div "Got that, [PERSON_NAME]. I'm just waiting for the site management team's feedba…" at bounding box center [792, 542] width 790 height 111
click at [1032, 527] on icon "" at bounding box center [1036, 529] width 11 height 12
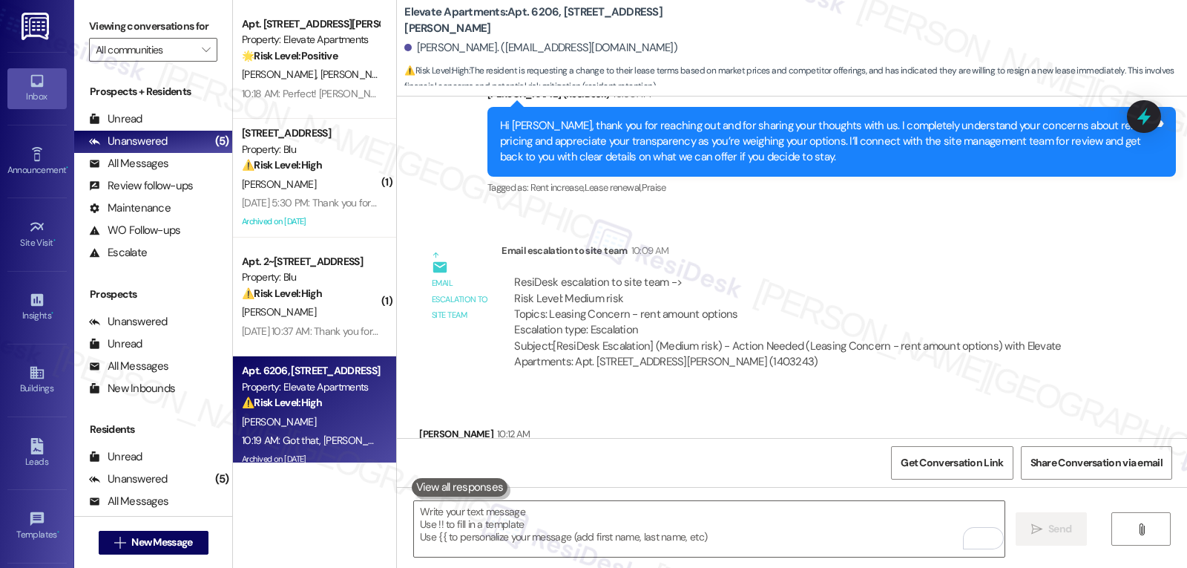
scroll to position [12370, 0]
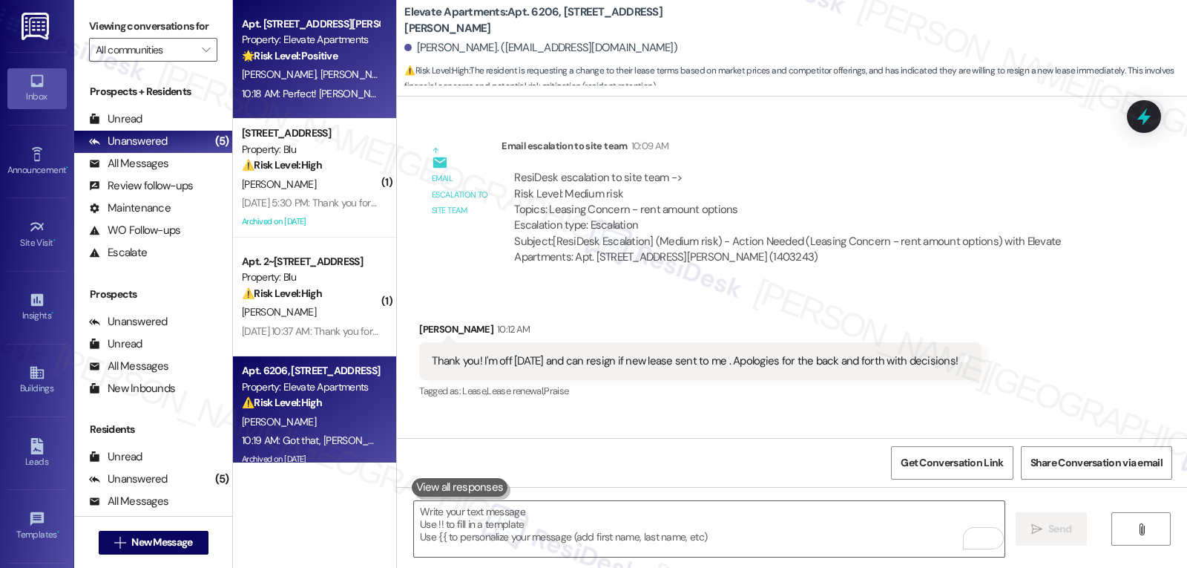
click at [350, 47] on div "Property: Elevate Apartments" at bounding box center [310, 40] width 137 height 16
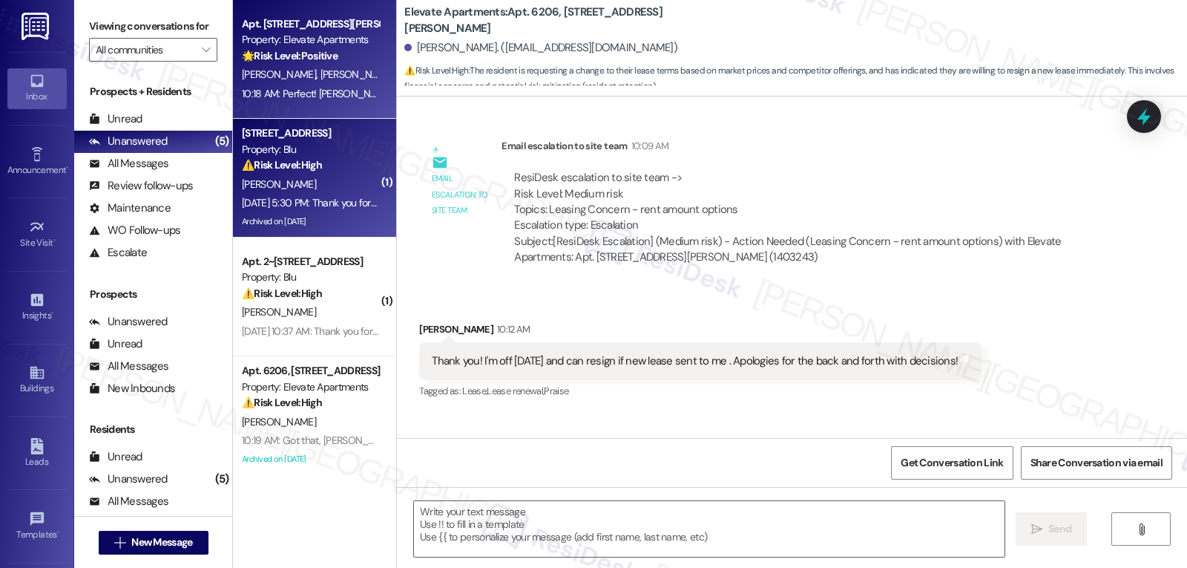
type textarea "Fetching suggested responses. Please feel free to read through the conversation…"
click at [310, 175] on div "[PERSON_NAME]" at bounding box center [310, 184] width 140 height 19
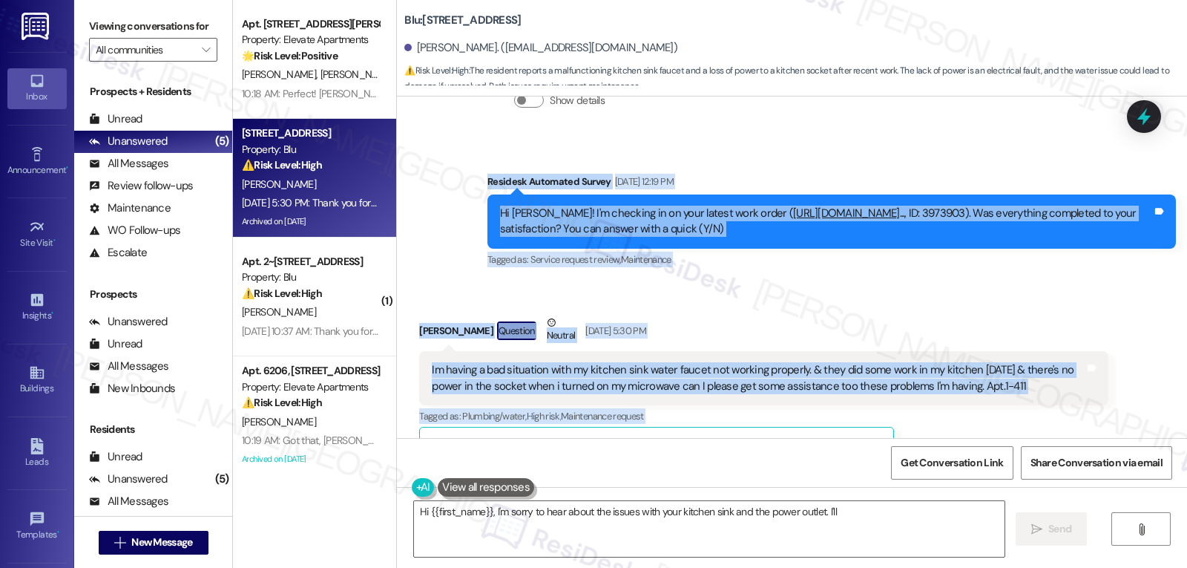
scroll to position [3354, 0]
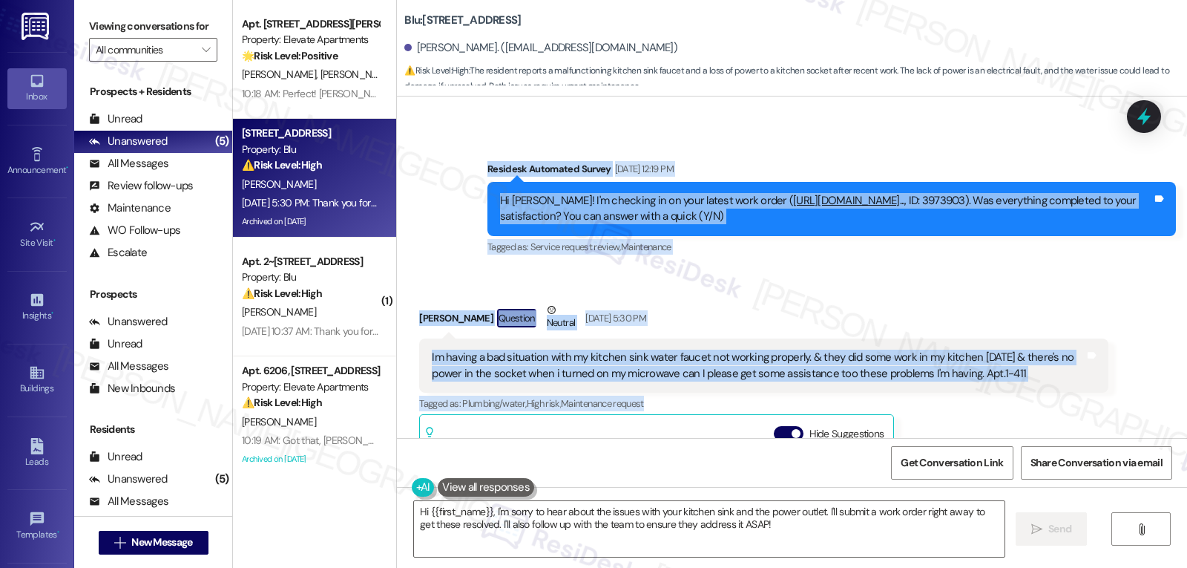
drag, startPoint x: 471, startPoint y: 206, endPoint x: 1063, endPoint y: 378, distance: 616.6
click at [1063, 378] on div "Lease started [DATE] 7:00 PM Survey, sent via SMS Residesk Automated Survey [DA…" at bounding box center [792, 266] width 790 height 341
copy div "Residesk Automated Survey [DATE] 12:19 PM Hi [PERSON_NAME]! I'm checking in on …"
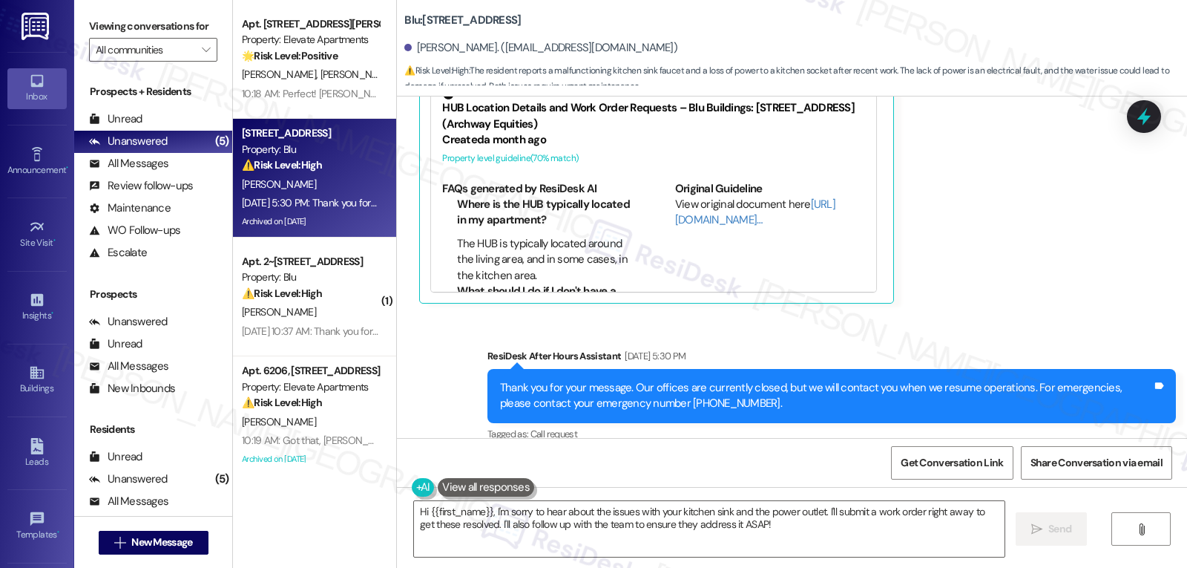
scroll to position [3739, 0]
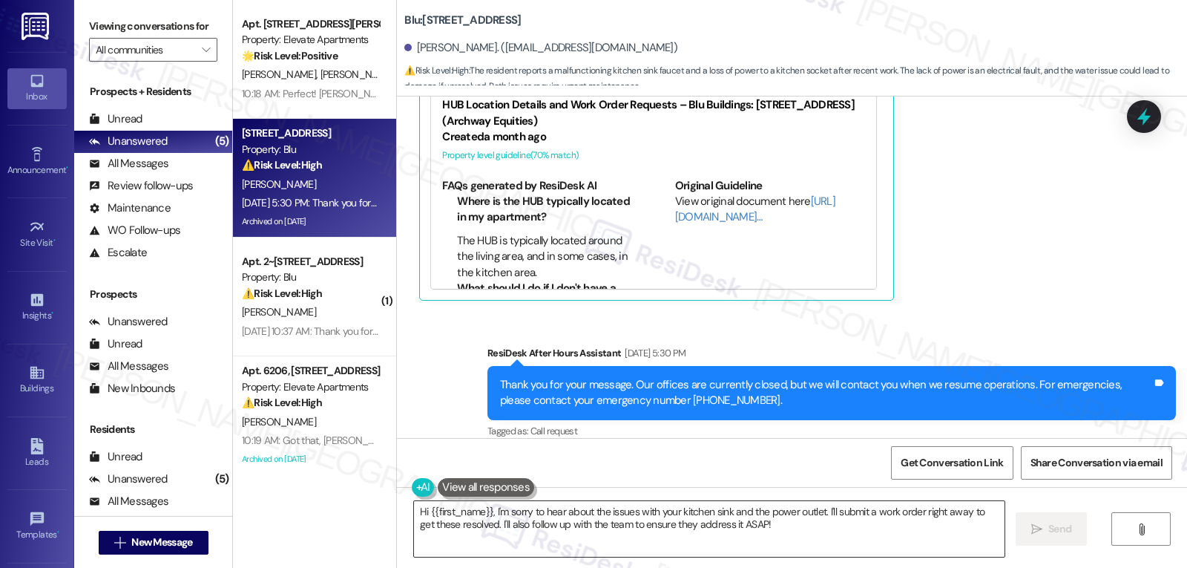
click at [677, 533] on textarea "Hi {{first_name}}, I'm sorry to hear about the issues with your kitchen sink an…" at bounding box center [709, 529] width 591 height 56
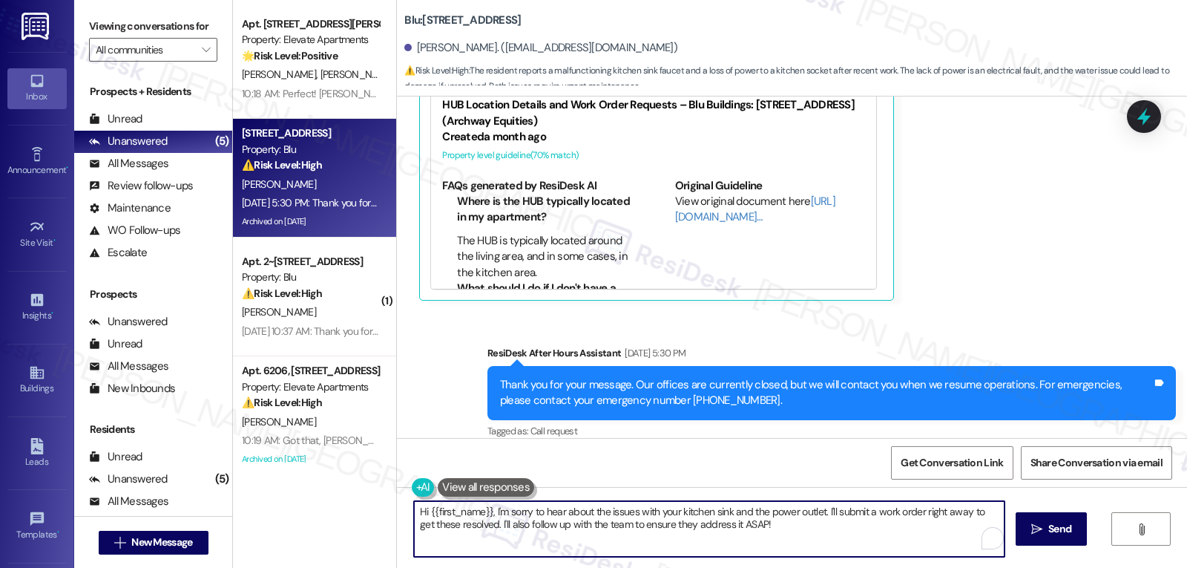
paste textarea "[PERSON_NAME], thank you for letting us know — I’m sorry you’re experiencing th…"
click at [572, 509] on textarea "Hi [PERSON_NAME], thank you for letting us know — I’m sorry you’re experiencing…" at bounding box center [709, 529] width 591 height 56
click at [632, 526] on textarea "Hi [PERSON_NAME], thank you for letting us know. I’m sorry you’re experiencing …" at bounding box center [709, 529] width 591 height 56
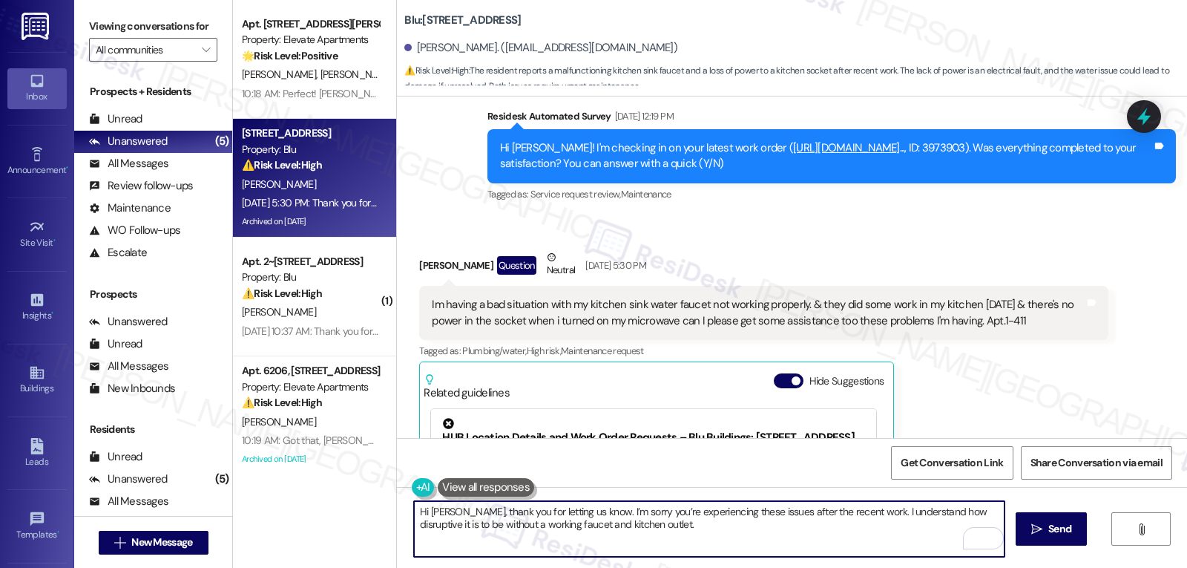
scroll to position [3442, 0]
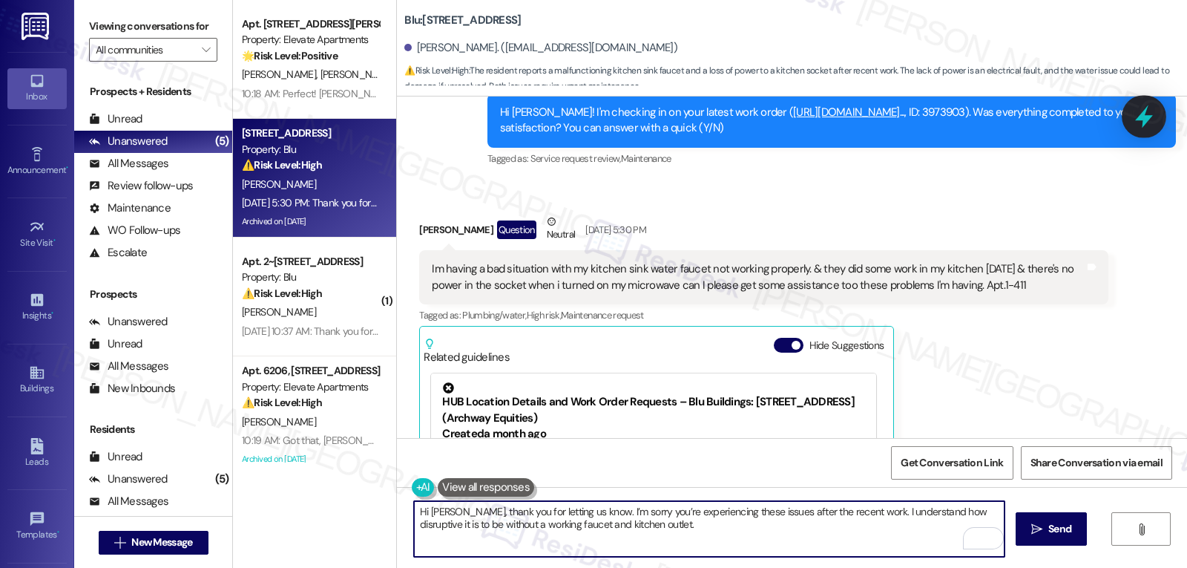
type textarea "Hi [PERSON_NAME], thank you for letting us know. I’m sorry you’re experiencing …"
click at [1155, 120] on icon at bounding box center [1143, 116] width 25 height 25
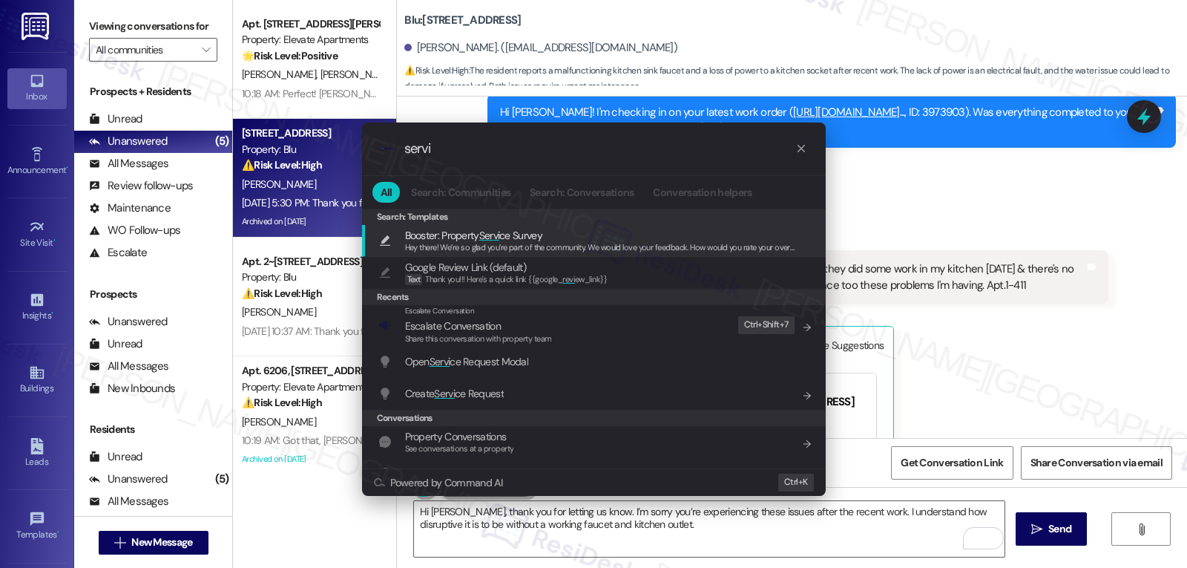
type input "servi"
click at [802, 158] on div ".cls-1{fill:#0a055f;}.cls-2{fill:#0cc4c4;} resideskLogoBlueOrange servi" at bounding box center [594, 148] width 464 height 53
click at [805, 150] on icon "progress bar" at bounding box center [801, 148] width 12 height 12
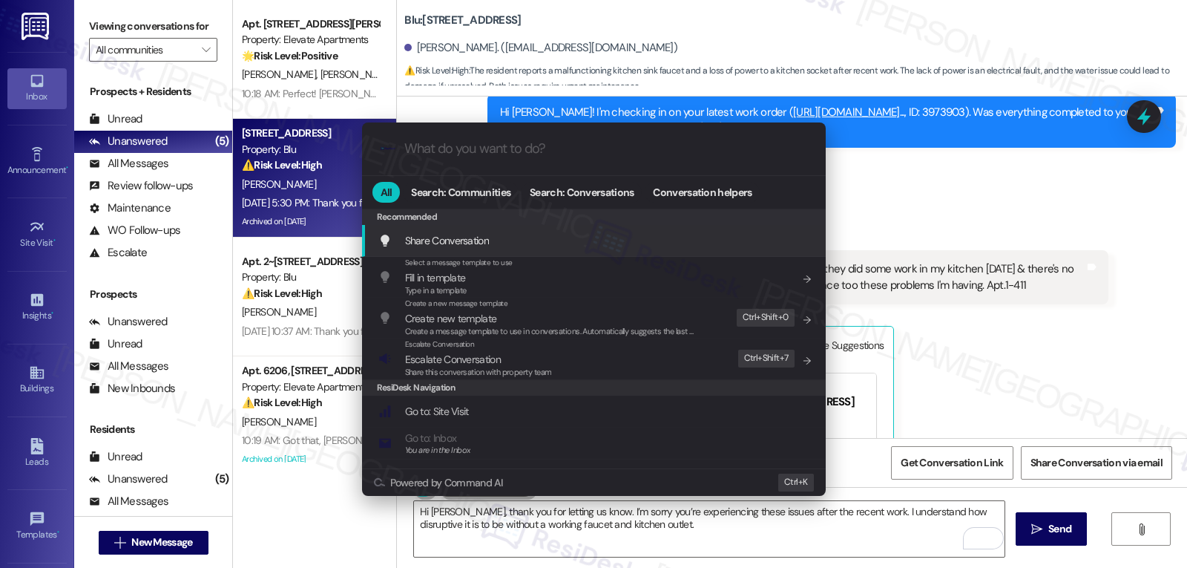
click at [978, 197] on div ".cls-1{fill:#0a055f;}.cls-2{fill:#0cc4c4;} resideskLogoBlueOrange All Search: C…" at bounding box center [593, 284] width 1187 height 568
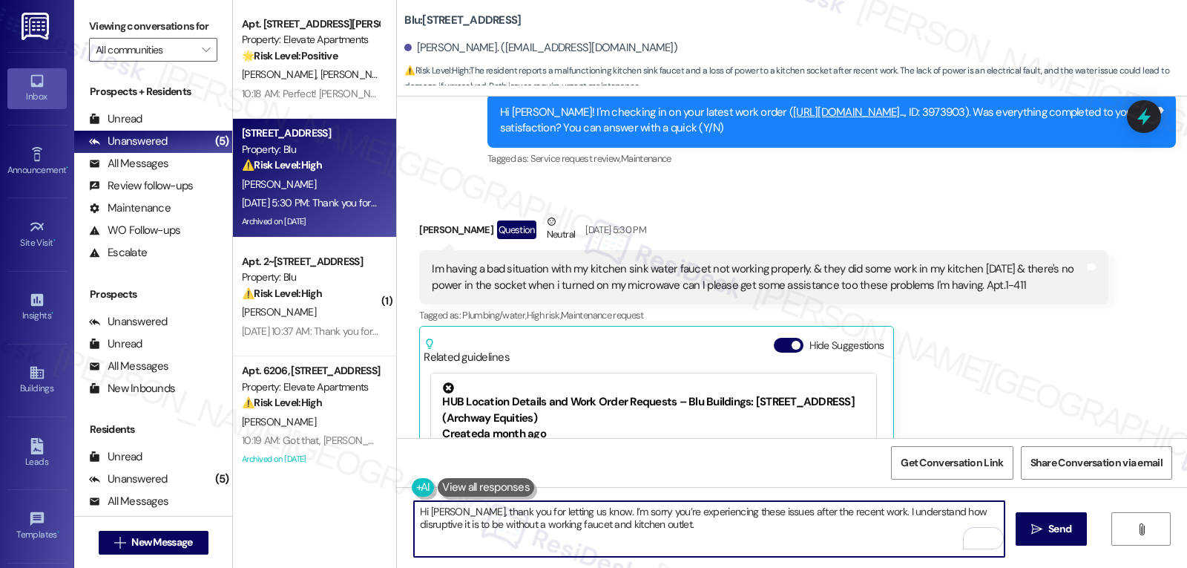
click at [716, 539] on textarea "Hi [PERSON_NAME], thank you for letting us know. I’m sorry you’re experiencing …" at bounding box center [709, 529] width 591 height 56
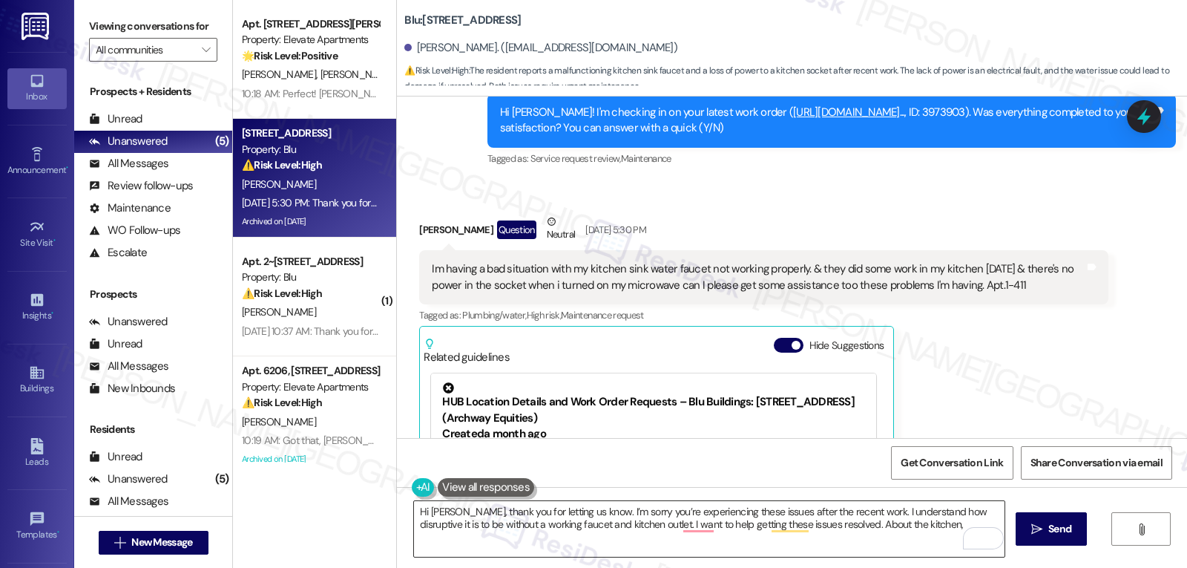
click at [900, 525] on textarea "Hi [PERSON_NAME], thank you for letting us know. I’m sorry you’re experiencing …" at bounding box center [709, 529] width 591 height 56
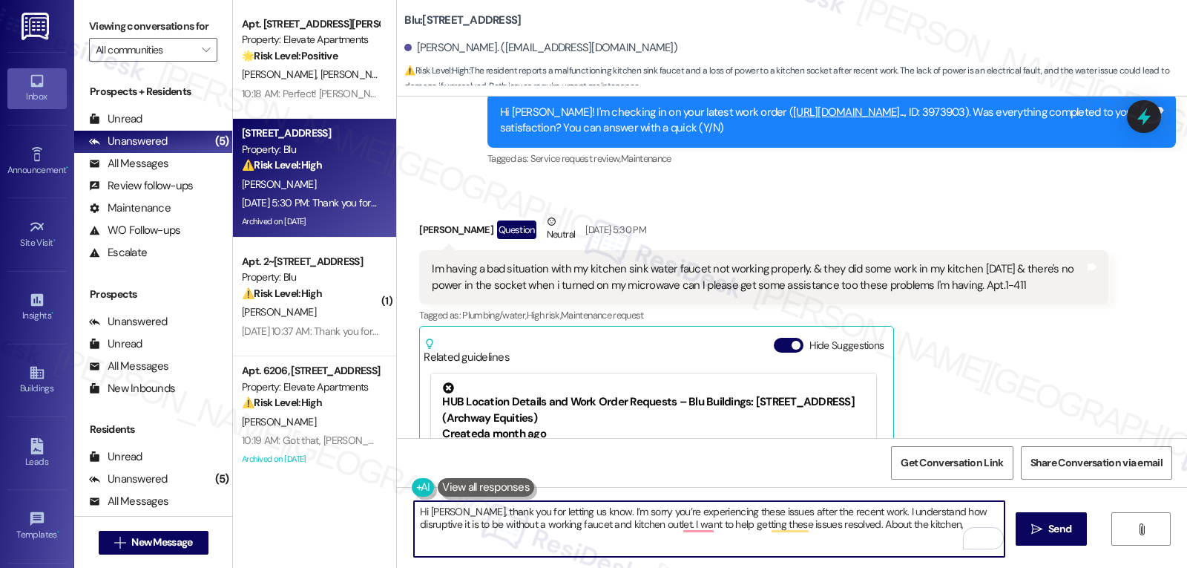
paste textarea "Is there no water coming out at all, or is the water flow weak or inconsistent?…"
click at [709, 522] on textarea "Hi [PERSON_NAME], thank you for letting us know. I’m sorry you’re experiencing …" at bounding box center [709, 529] width 591 height 56
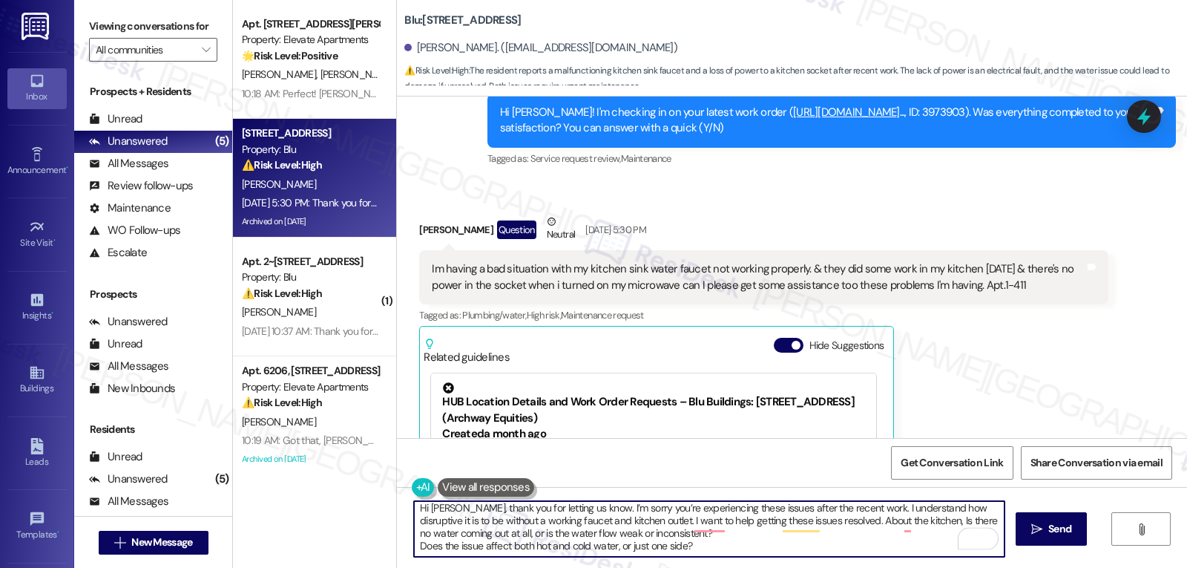
scroll to position [0, 0]
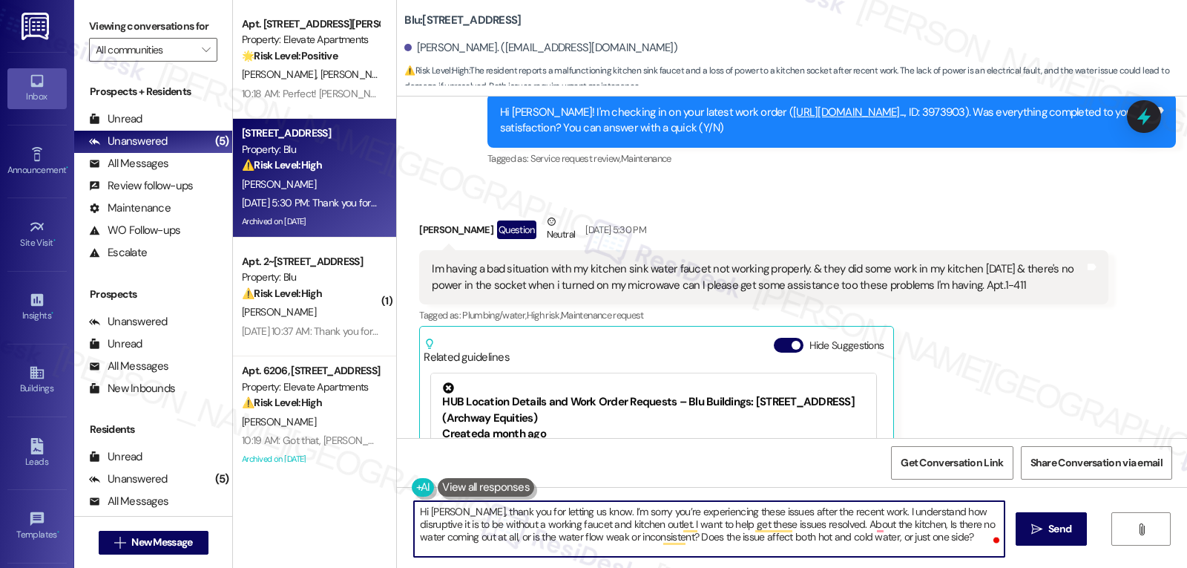
click at [890, 545] on textarea "Hi [PERSON_NAME], thank you for letting us know. I’m sorry you’re experiencing …" at bounding box center [709, 529] width 591 height 56
type textarea "Hi [PERSON_NAME], thank you for letting us know. I’m sorry you’re experiencing …"
click at [1051, 546] on div "Hi [PERSON_NAME], thank you for letting us know. I’m sorry you’re experiencing …" at bounding box center [792, 542] width 790 height 111
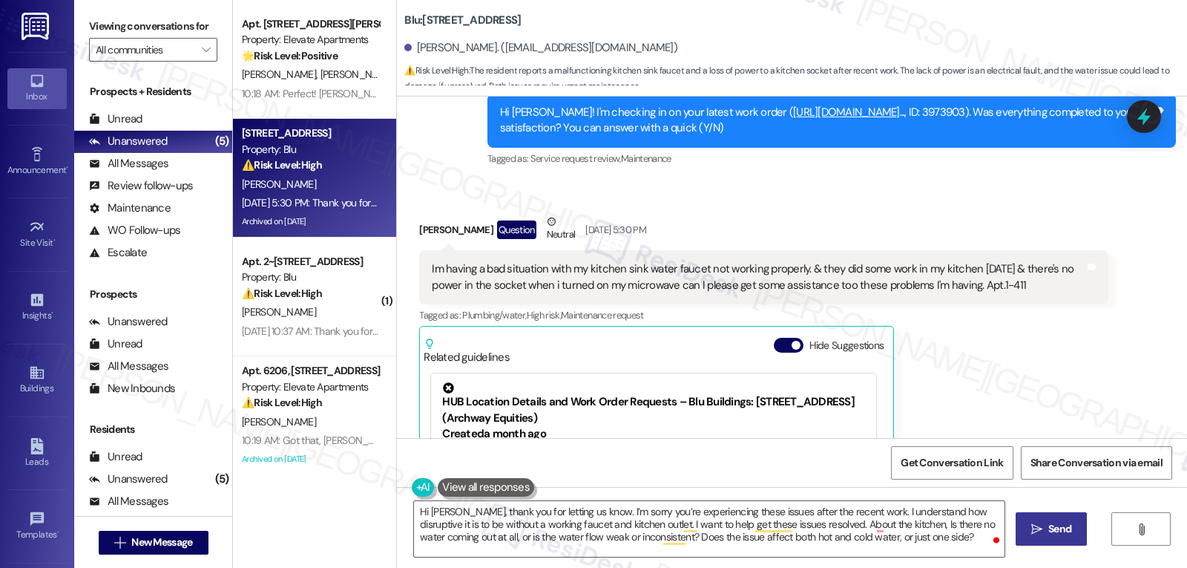
click at [1059, 523] on span "Send" at bounding box center [1059, 529] width 23 height 16
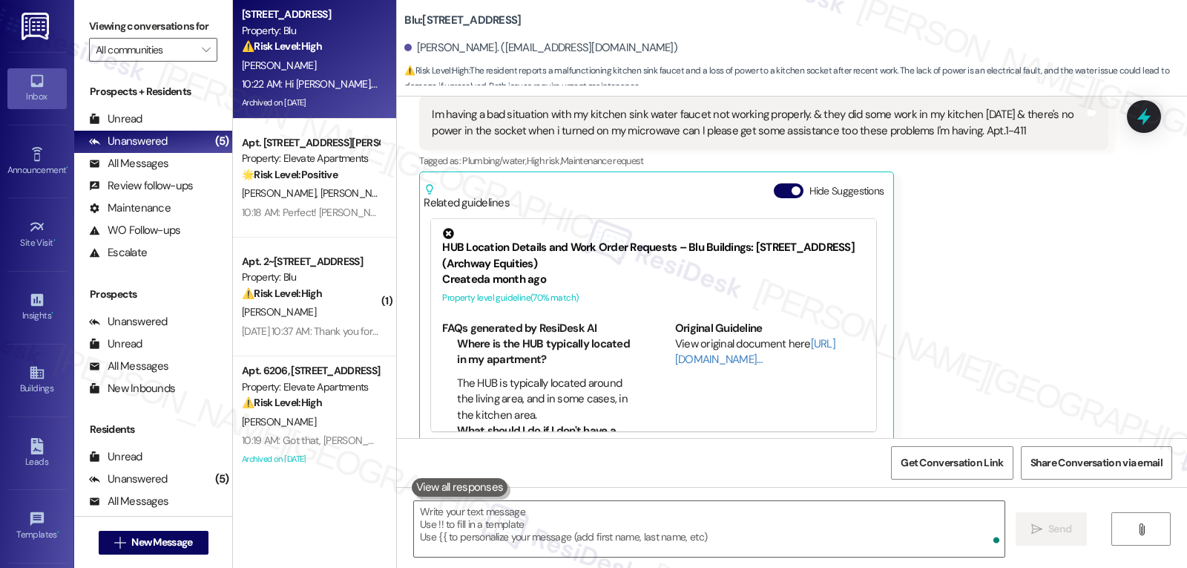
scroll to position [3874, 0]
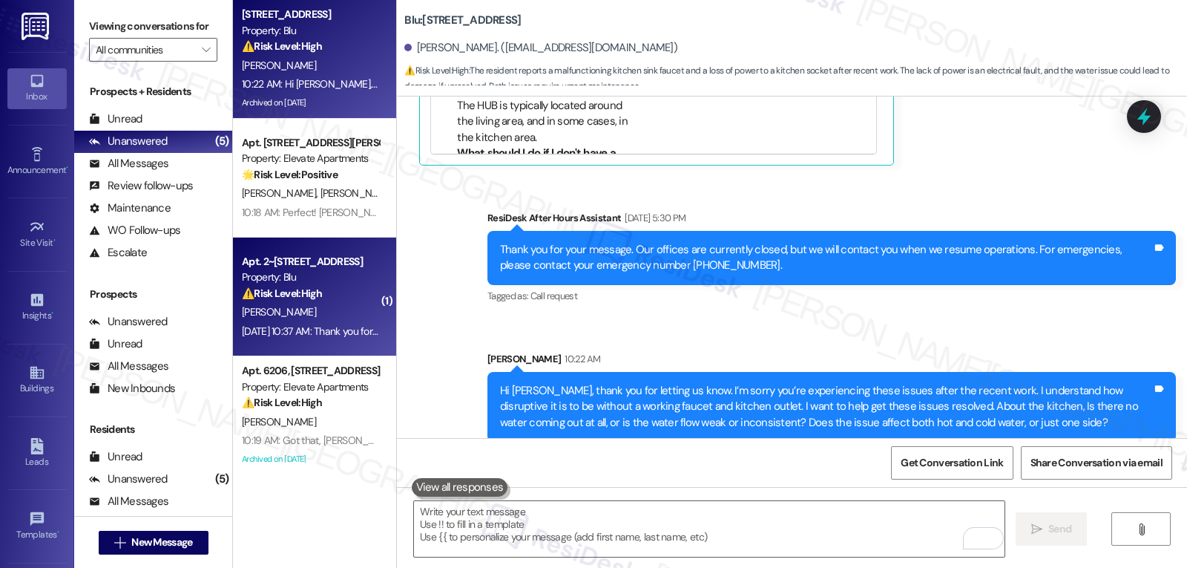
click at [280, 286] on div "⚠️ Risk Level: High The resident reports a disturbing incident involving a pers…" at bounding box center [310, 294] width 137 height 16
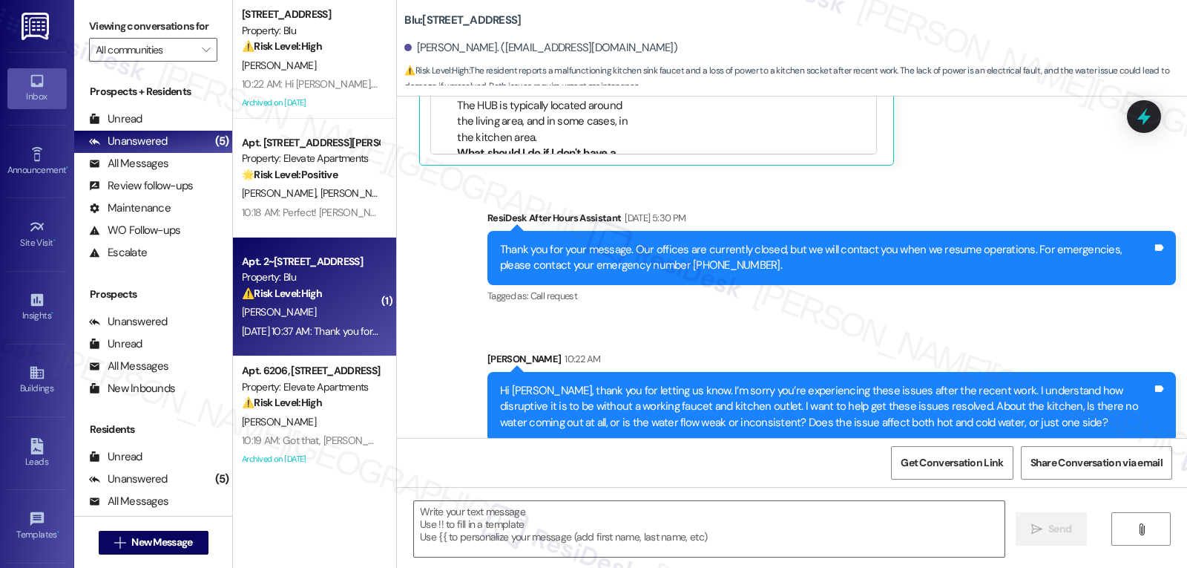
type textarea "Fetching suggested responses. Please feel free to read through the conversation…"
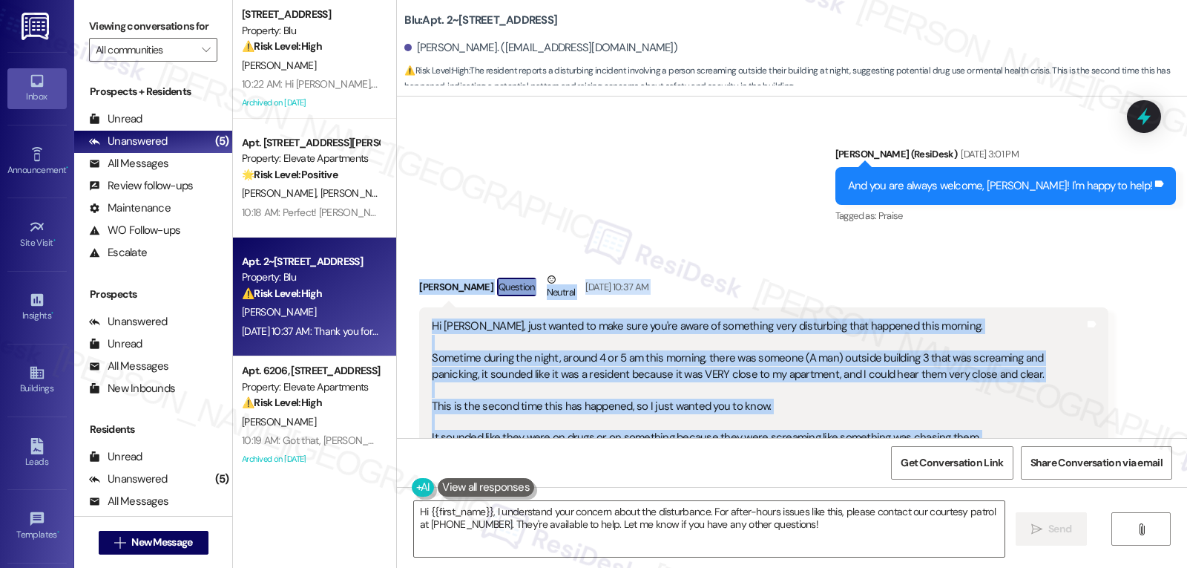
scroll to position [12856, 0]
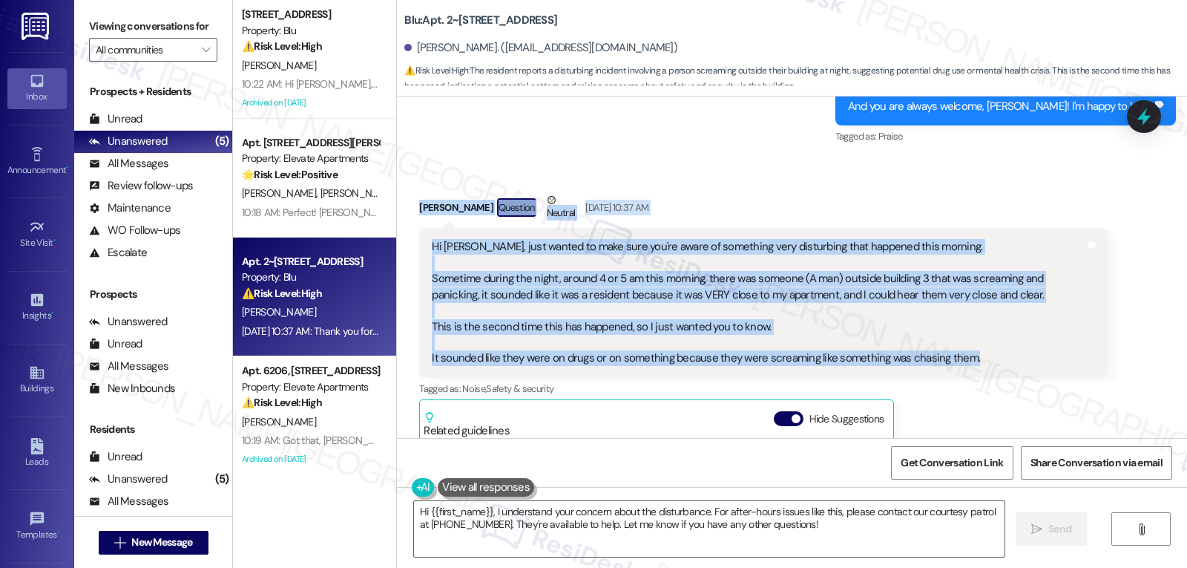
drag, startPoint x: 398, startPoint y: 263, endPoint x: 1034, endPoint y: 272, distance: 636.6
click at [1034, 272] on div "Received via SMS [PERSON_NAME] Question Neutral [DATE] 10:37 AM Hi [PERSON_NAME…" at bounding box center [763, 431] width 711 height 501
copy div "[PERSON_NAME] Question Neutral [DATE] 10:37 AM Hi [PERSON_NAME], just wanted to…"
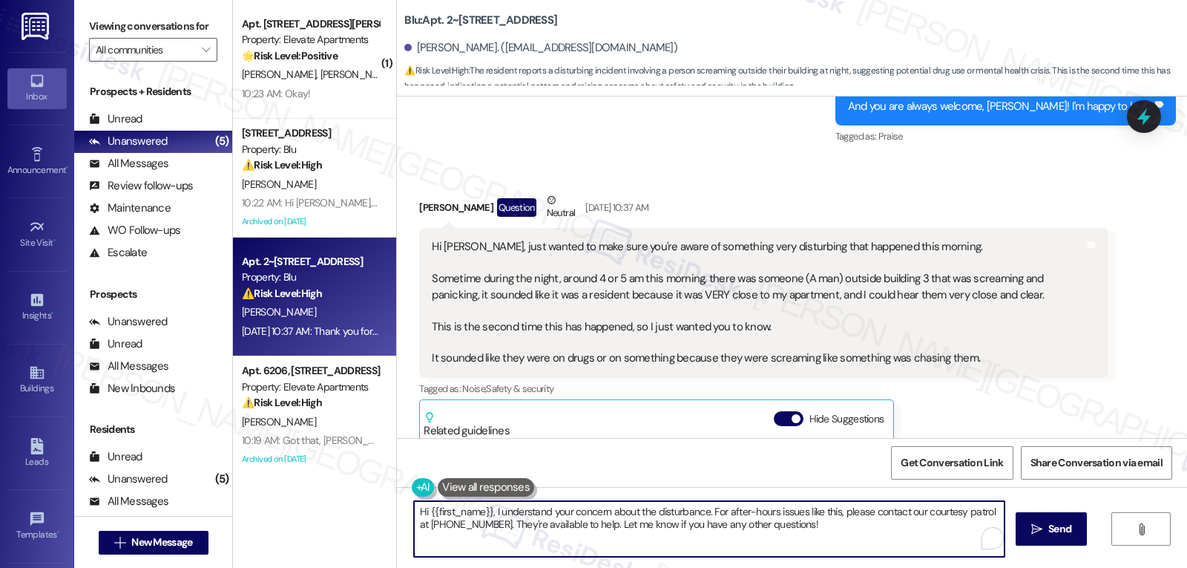
drag, startPoint x: 806, startPoint y: 536, endPoint x: 325, endPoint y: 512, distance: 482.1
click at [325, 512] on div "( 1 ) Apt. [STREET_ADDRESS][PERSON_NAME] Property: Elevate Apartments 🌟 Risk Le…" at bounding box center [710, 284] width 954 height 568
paste textarea "[PERSON_NAME], thank you for reaching out and for letting us know about this di…"
click at [677, 533] on textarea "Hi [PERSON_NAME], thank you for reaching out and for letting us know about this…" at bounding box center [709, 529] width 591 height 56
click at [675, 538] on textarea "Hi [PERSON_NAME], thank you for reaching out and for letting us know about this…" at bounding box center [709, 529] width 591 height 56
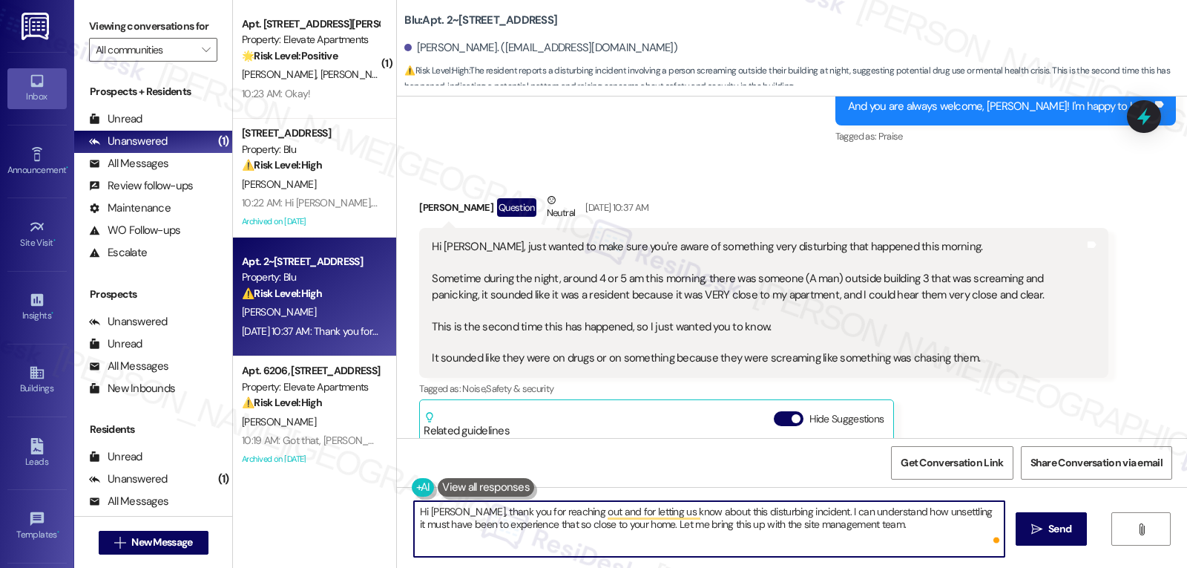
paste textarea "If it ever happens again, please don’t hesitate to call local authorities right…"
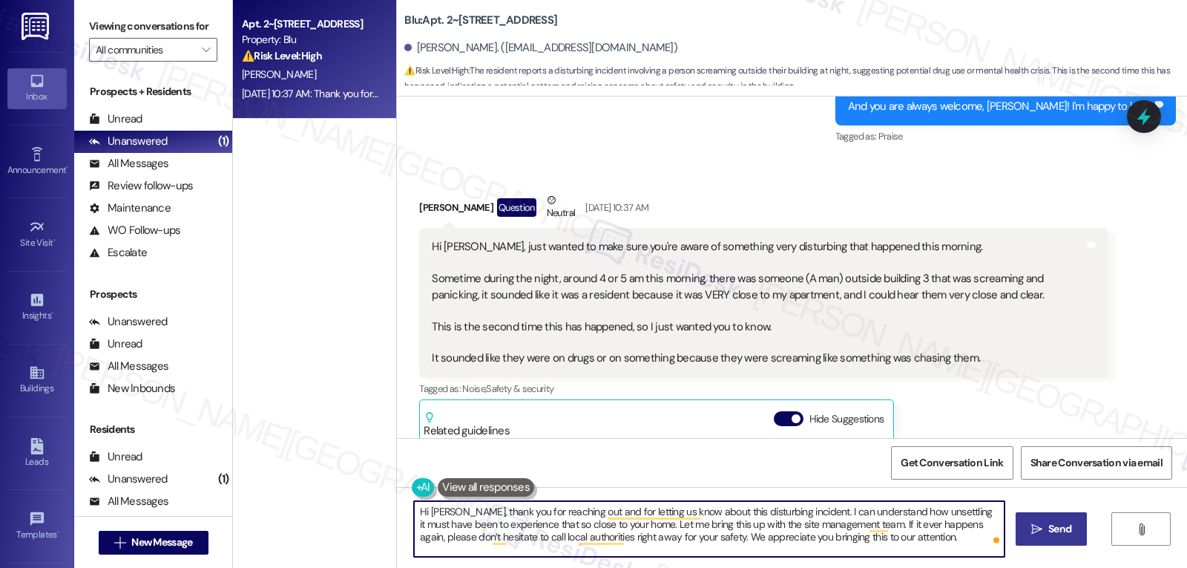
type textarea "Hi [PERSON_NAME], thank you for reaching out and for letting us know about this…"
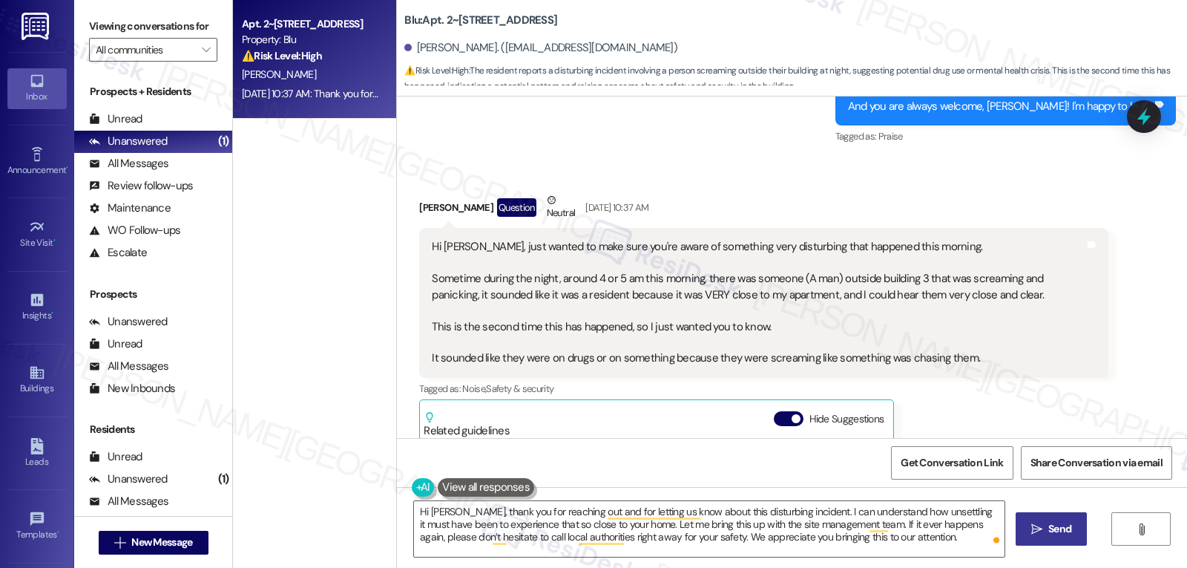
click at [1056, 528] on span "Send" at bounding box center [1059, 529] width 23 height 16
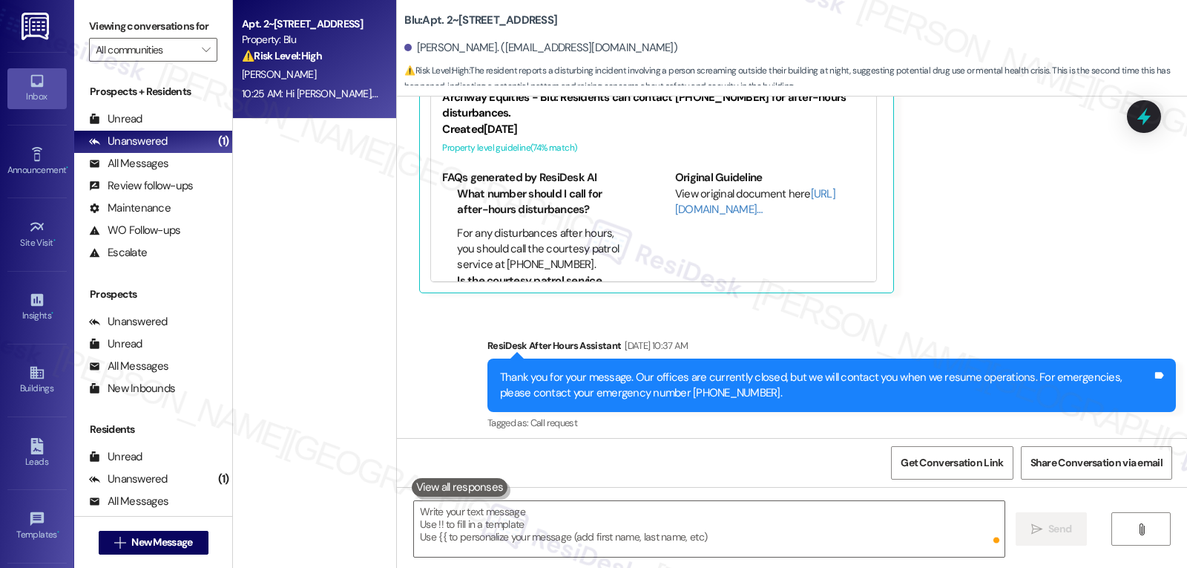
scroll to position [13282, 0]
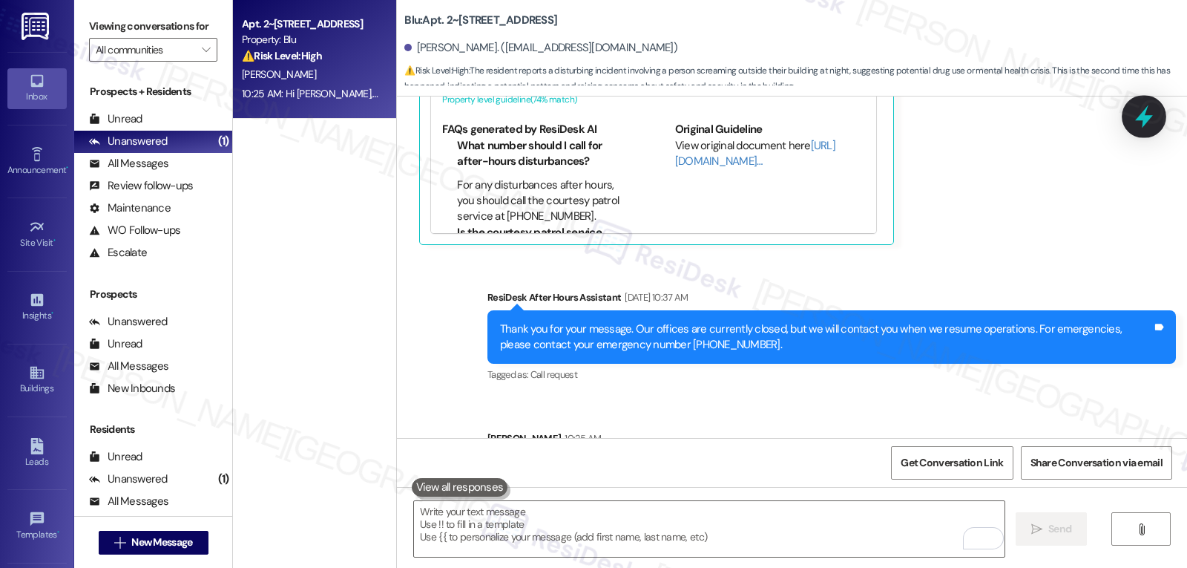
click at [1144, 102] on div at bounding box center [1144, 116] width 45 height 42
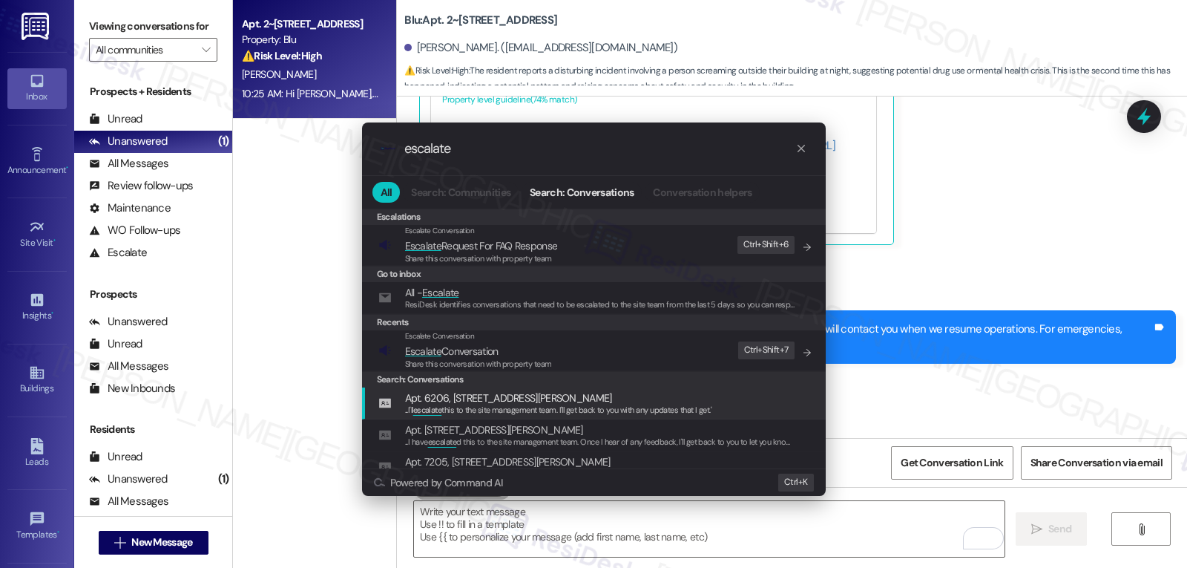
type input "escalate"
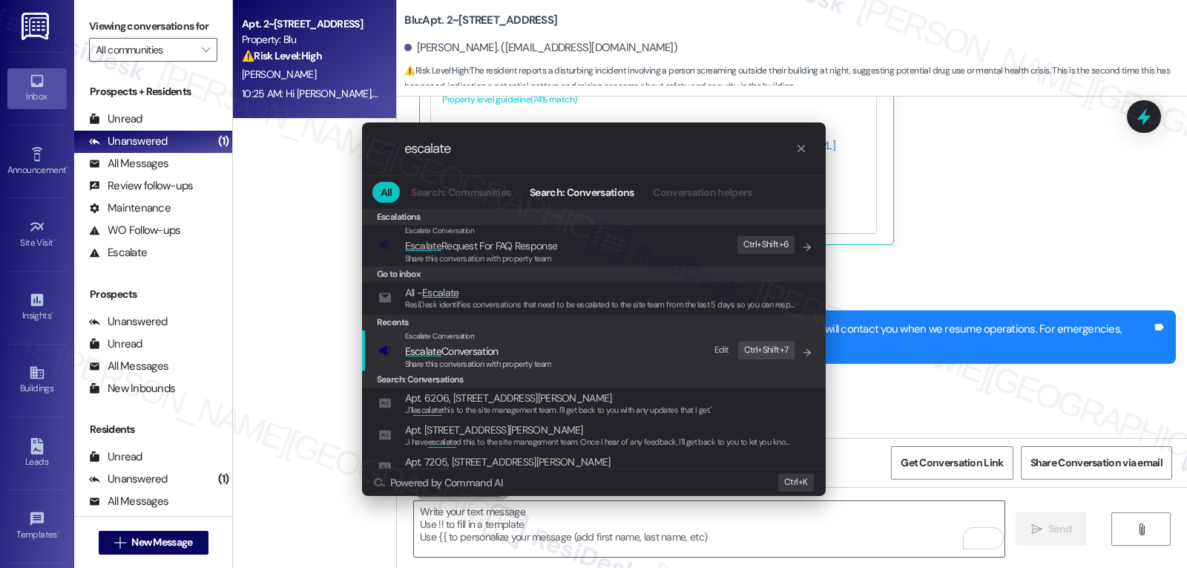
click at [475, 361] on span "Share this conversation with property team" at bounding box center [478, 363] width 147 height 10
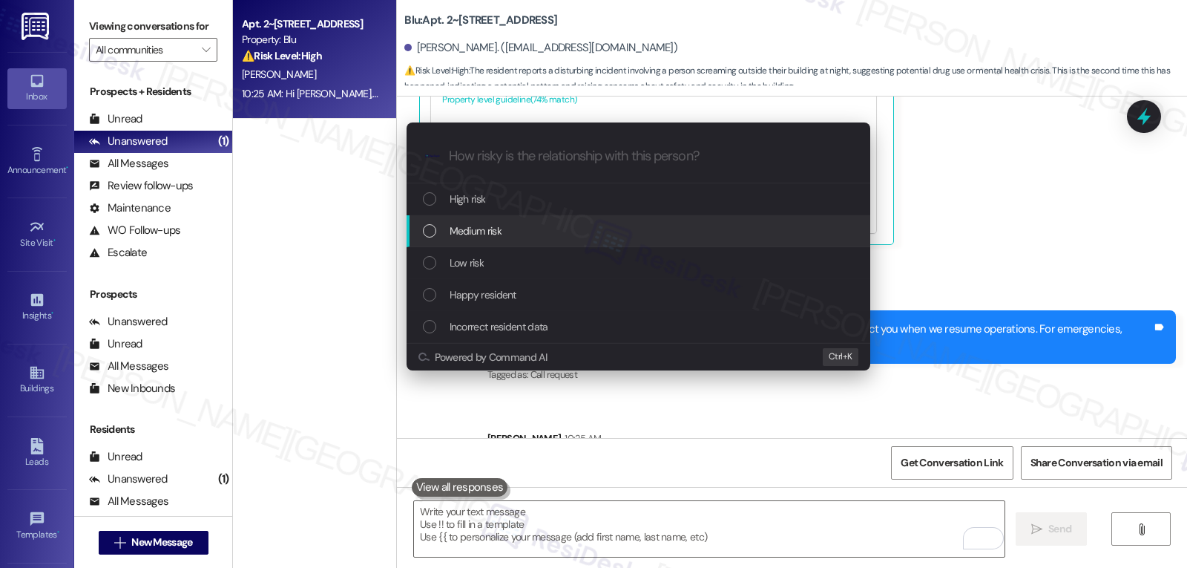
click at [529, 236] on div "Medium risk" at bounding box center [640, 231] width 434 height 16
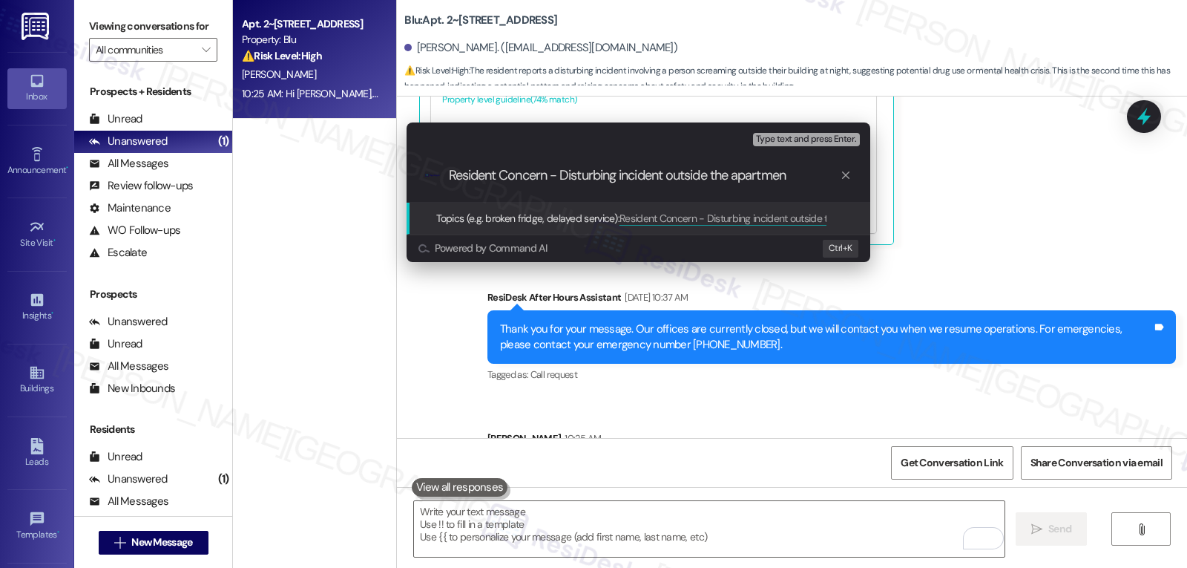
type input "Resident Concern - Disturbing incident outside the apartment"
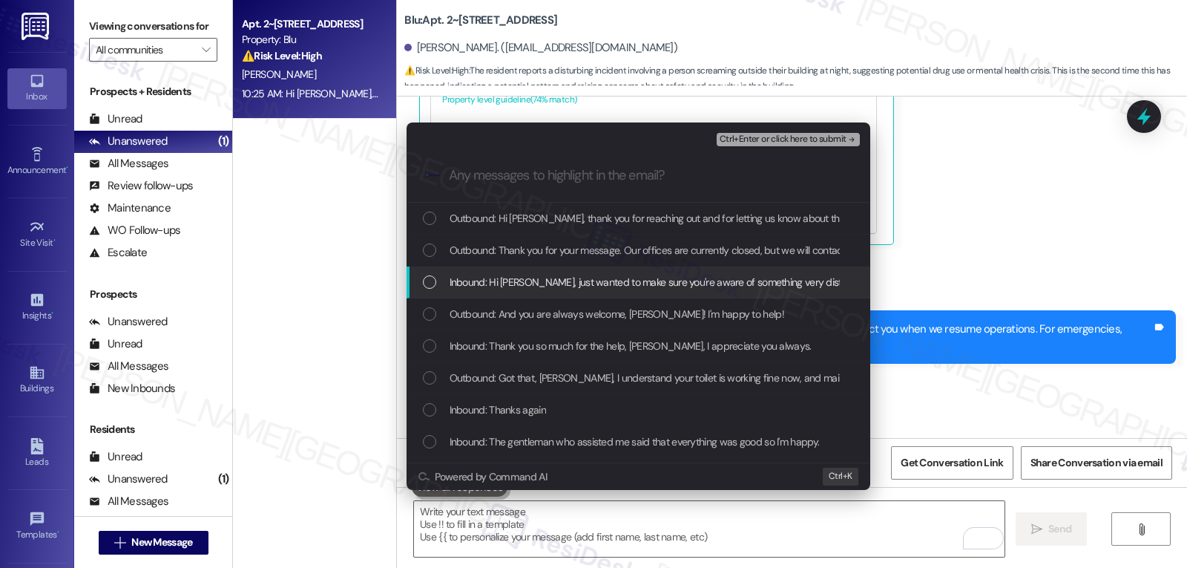
click at [431, 275] on div "List of options" at bounding box center [429, 281] width 13 height 13
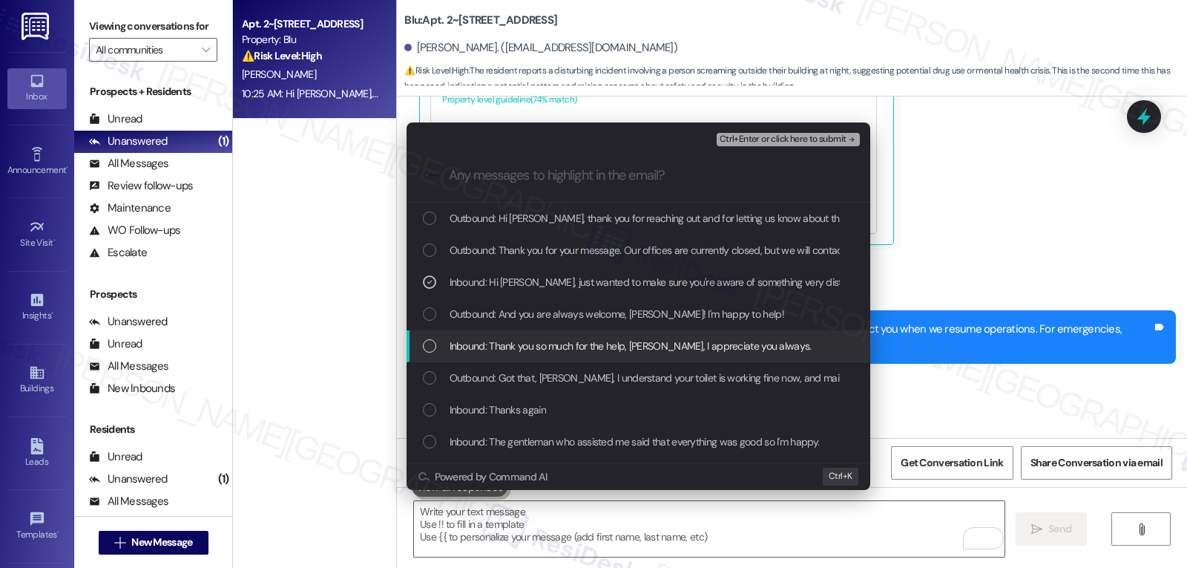
click at [423, 347] on div "List of options" at bounding box center [429, 345] width 13 height 13
click at [434, 348] on icon "List of options" at bounding box center [429, 346] width 10 height 10
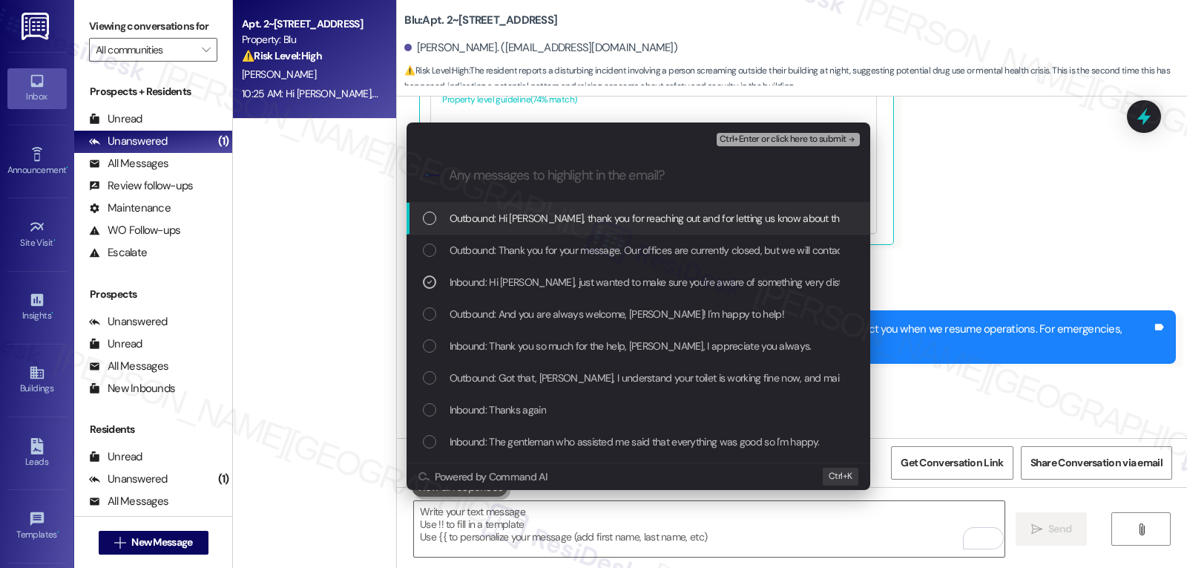
click at [798, 137] on span "Ctrl+Enter or click here to submit" at bounding box center [783, 139] width 127 height 10
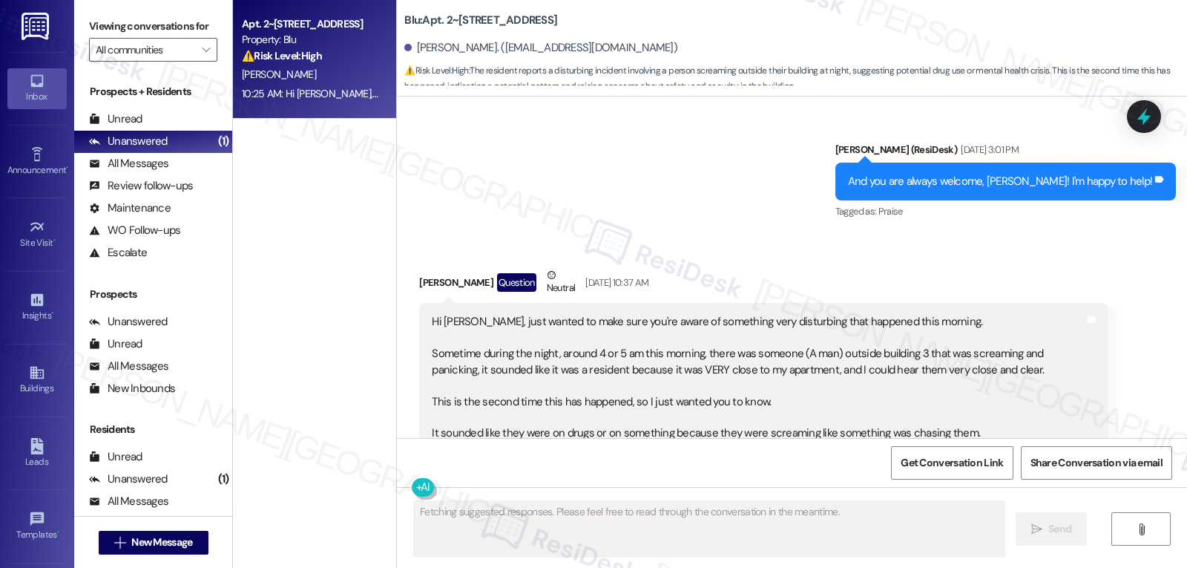
scroll to position [13004, 0]
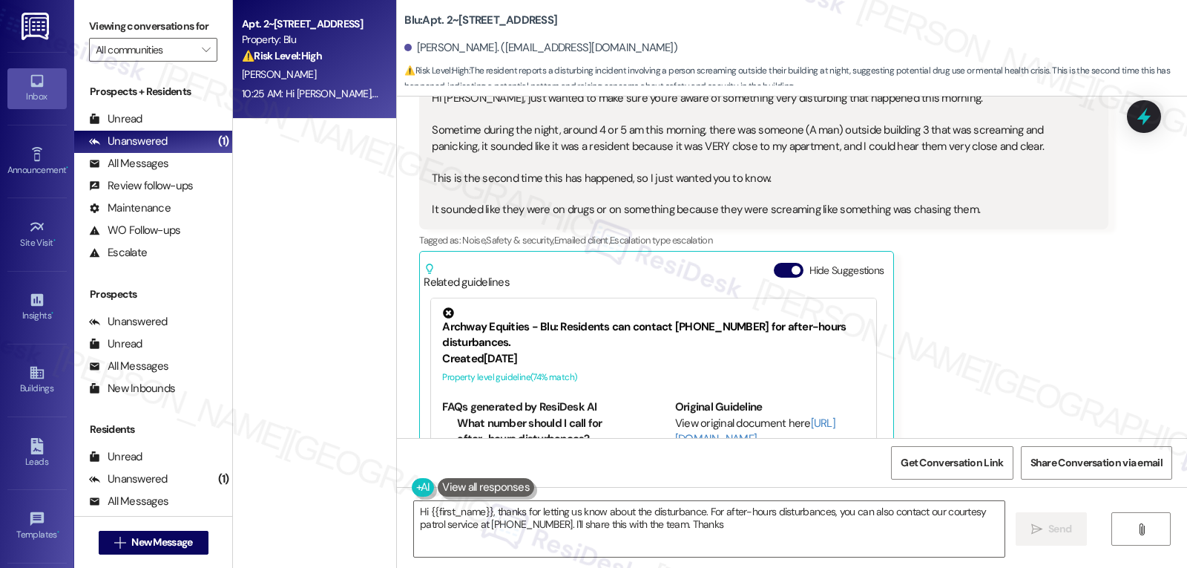
type textarea "Hi {{first_name}}, thanks for letting us know about the disturbance. For after-…"
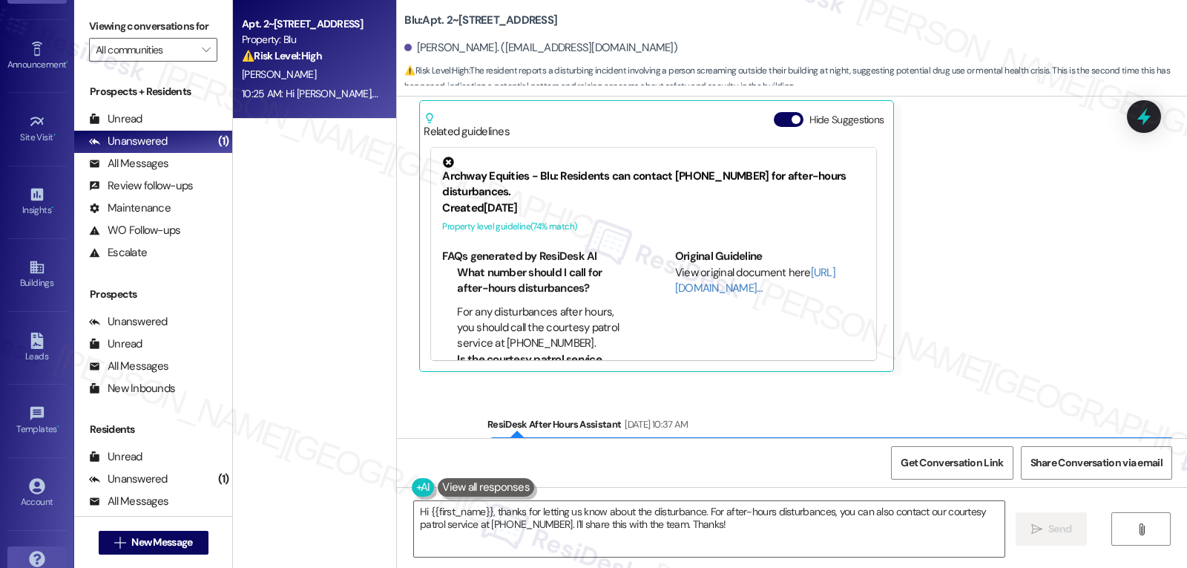
scroll to position [140, 0]
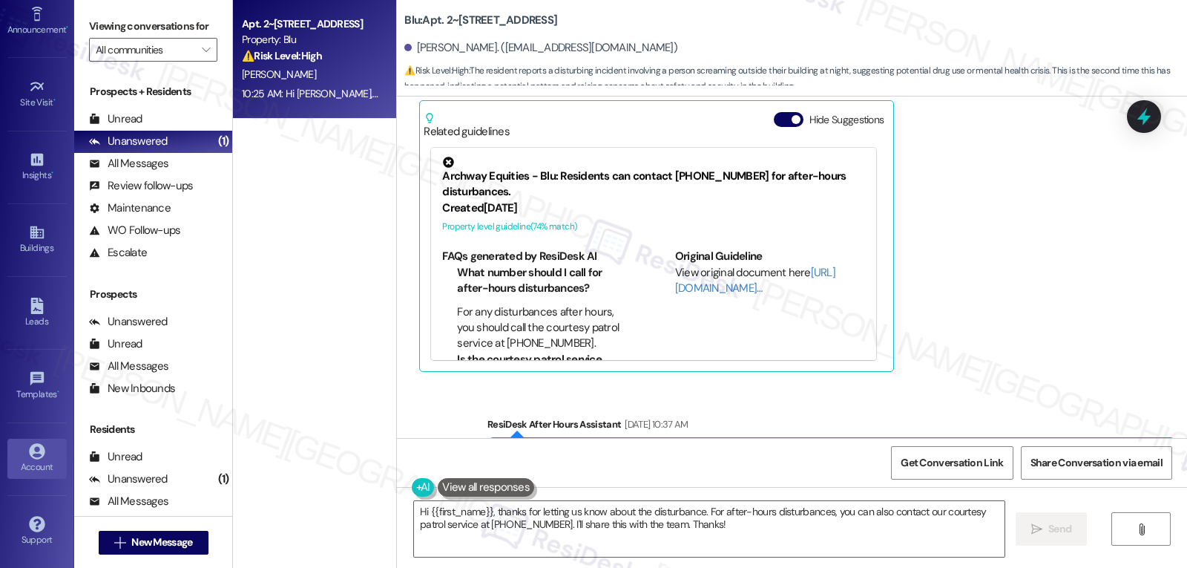
click at [42, 467] on div "Account" at bounding box center [37, 466] width 74 height 15
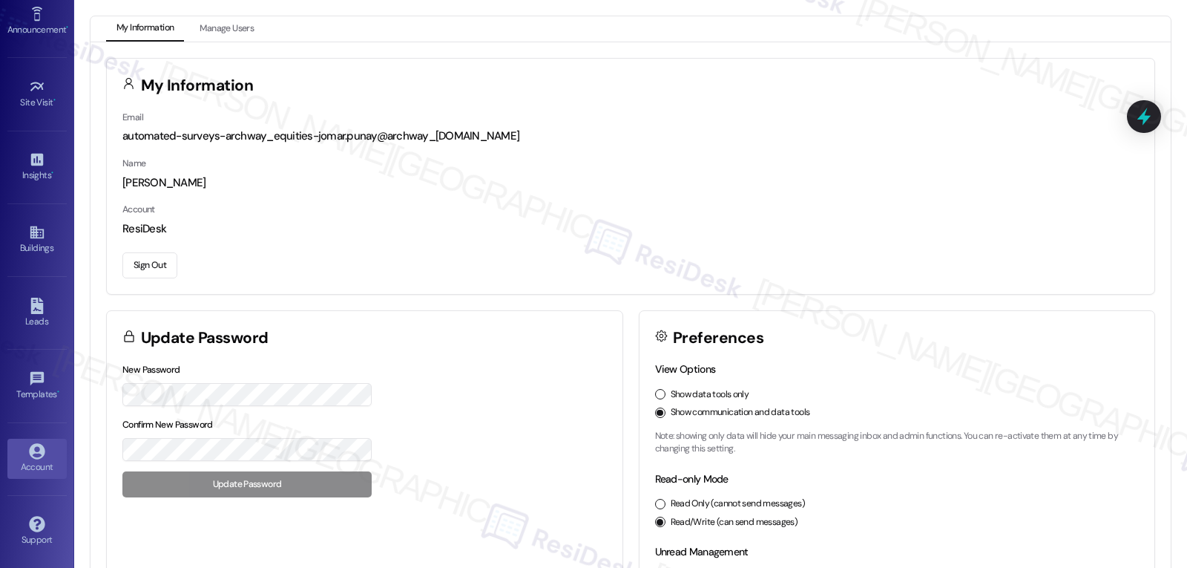
click at [148, 272] on button "Sign Out" at bounding box center [149, 265] width 55 height 26
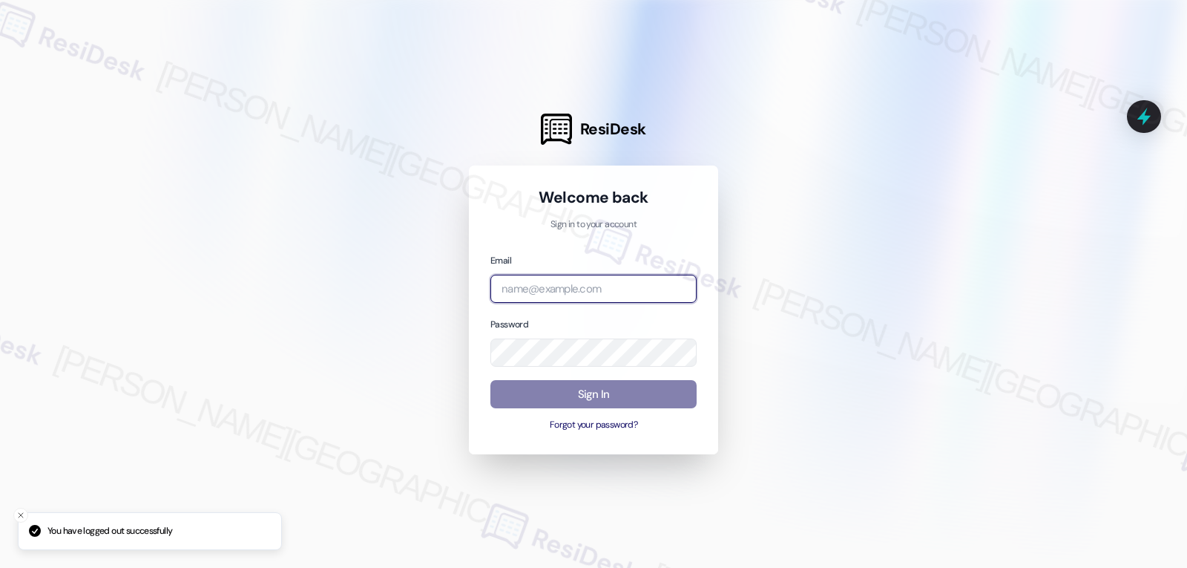
click at [668, 284] on body "You have logged out successfully ResiDesk Welcome back Sign in to your account …" at bounding box center [593, 284] width 1187 height 568
click at [634, 284] on input "email" at bounding box center [593, 289] width 206 height 29
click at [599, 286] on input "email" at bounding box center [593, 289] width 206 height 29
paste input "[EMAIL_ADDRESS][DOMAIN_NAME]"
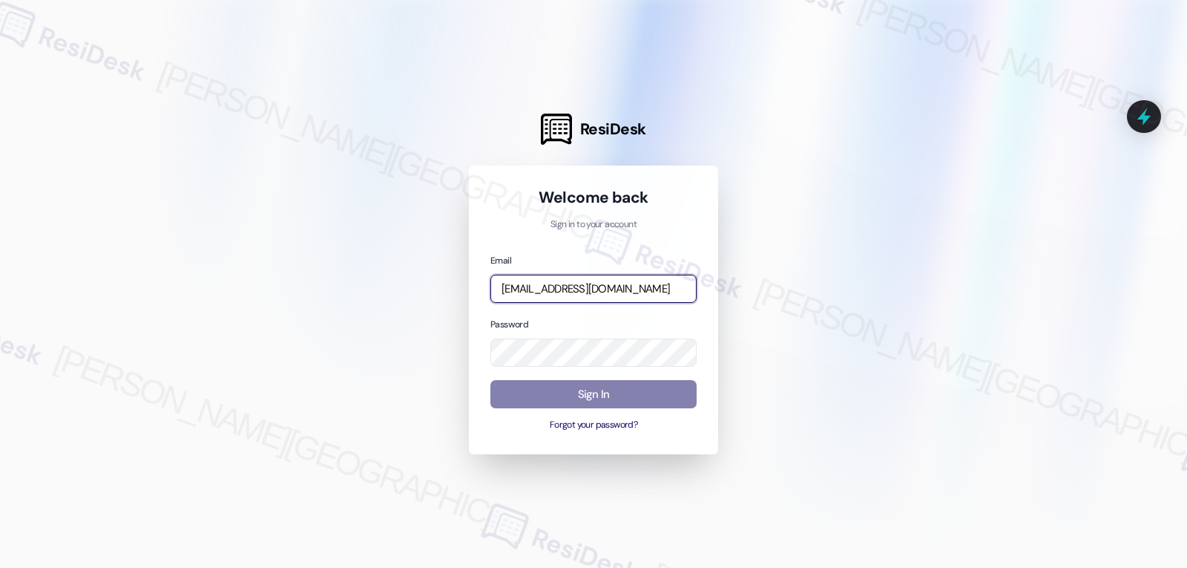
type input "[EMAIL_ADDRESS][DOMAIN_NAME]"
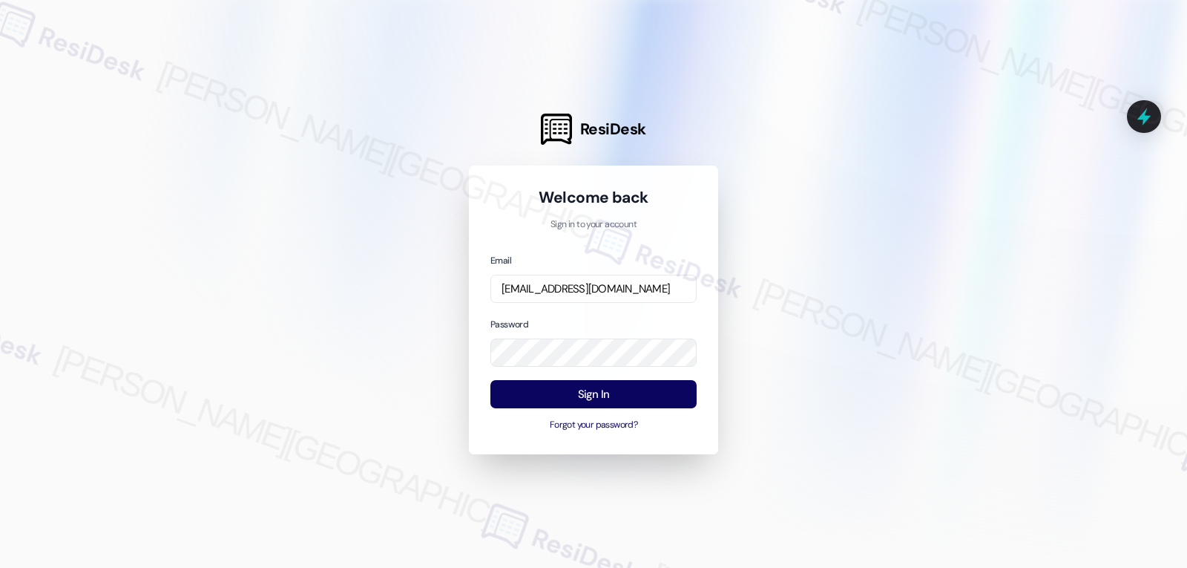
click at [579, 325] on div "Password" at bounding box center [593, 341] width 206 height 51
click at [584, 398] on button "Sign In" at bounding box center [593, 394] width 206 height 29
